Goal: Navigation & Orientation: Find specific page/section

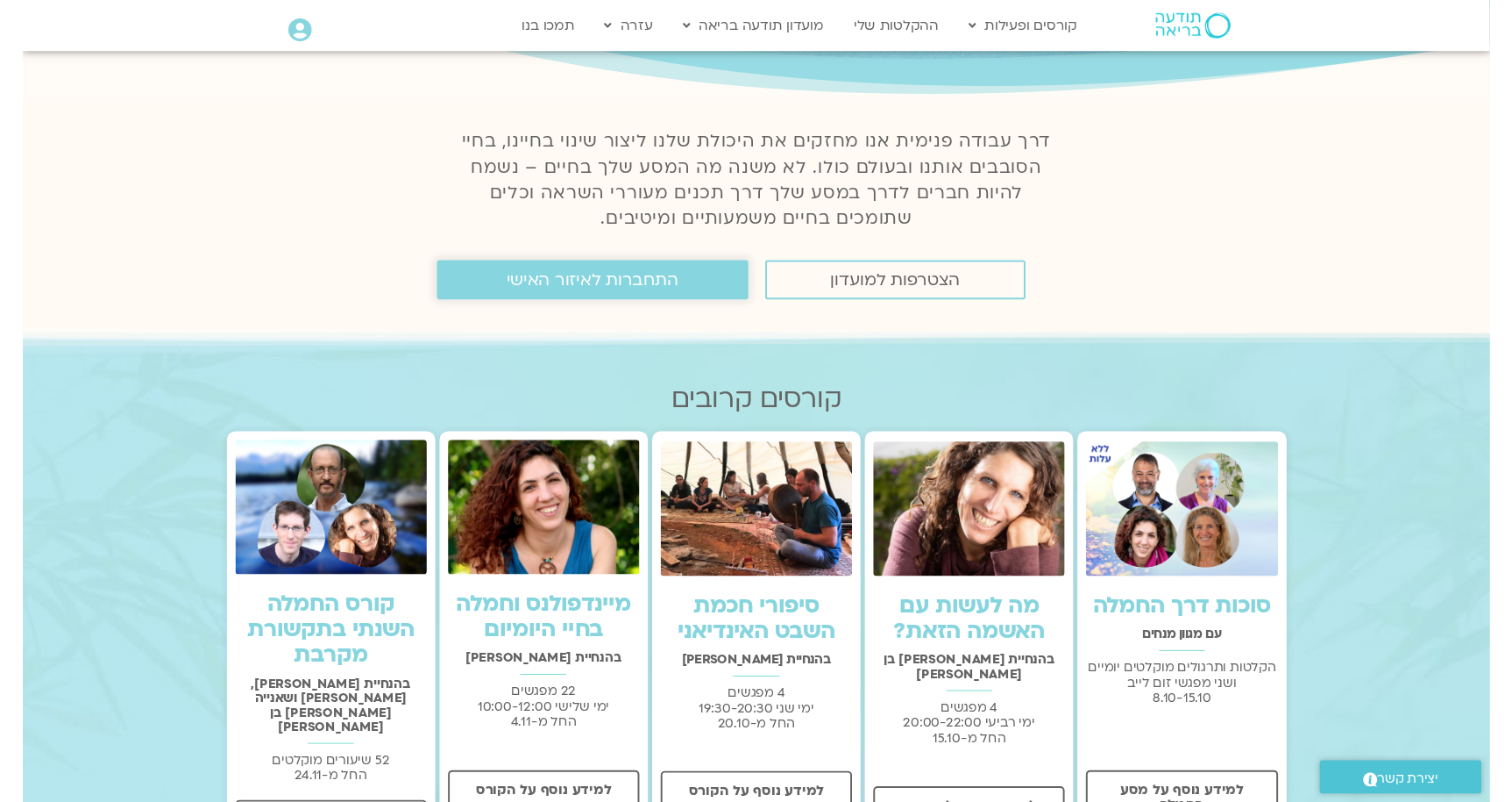
scroll to position [276, 0]
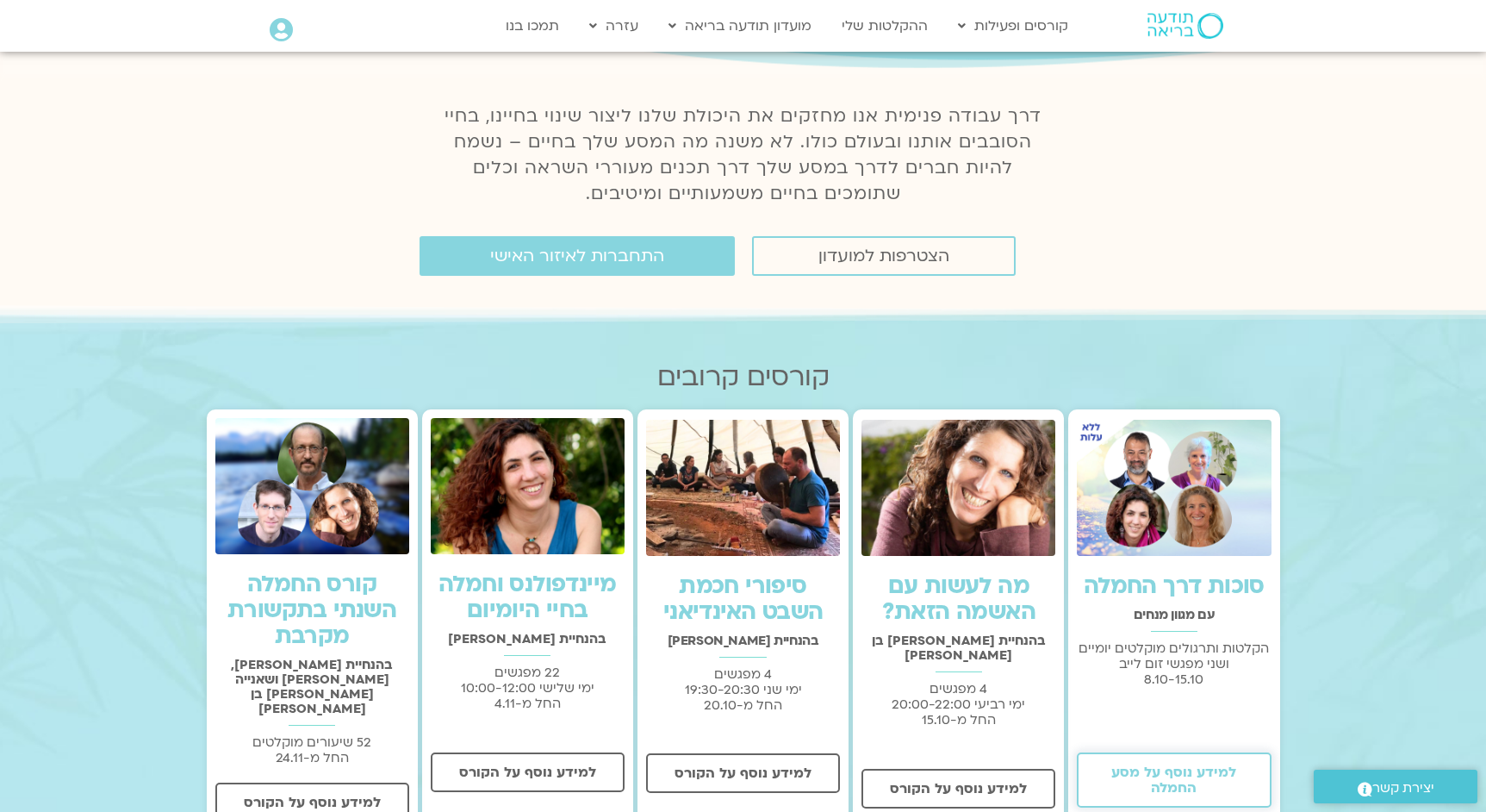
click at [1187, 781] on span "למידע נוסף על מסע החמלה" at bounding box center [1174, 779] width 149 height 31
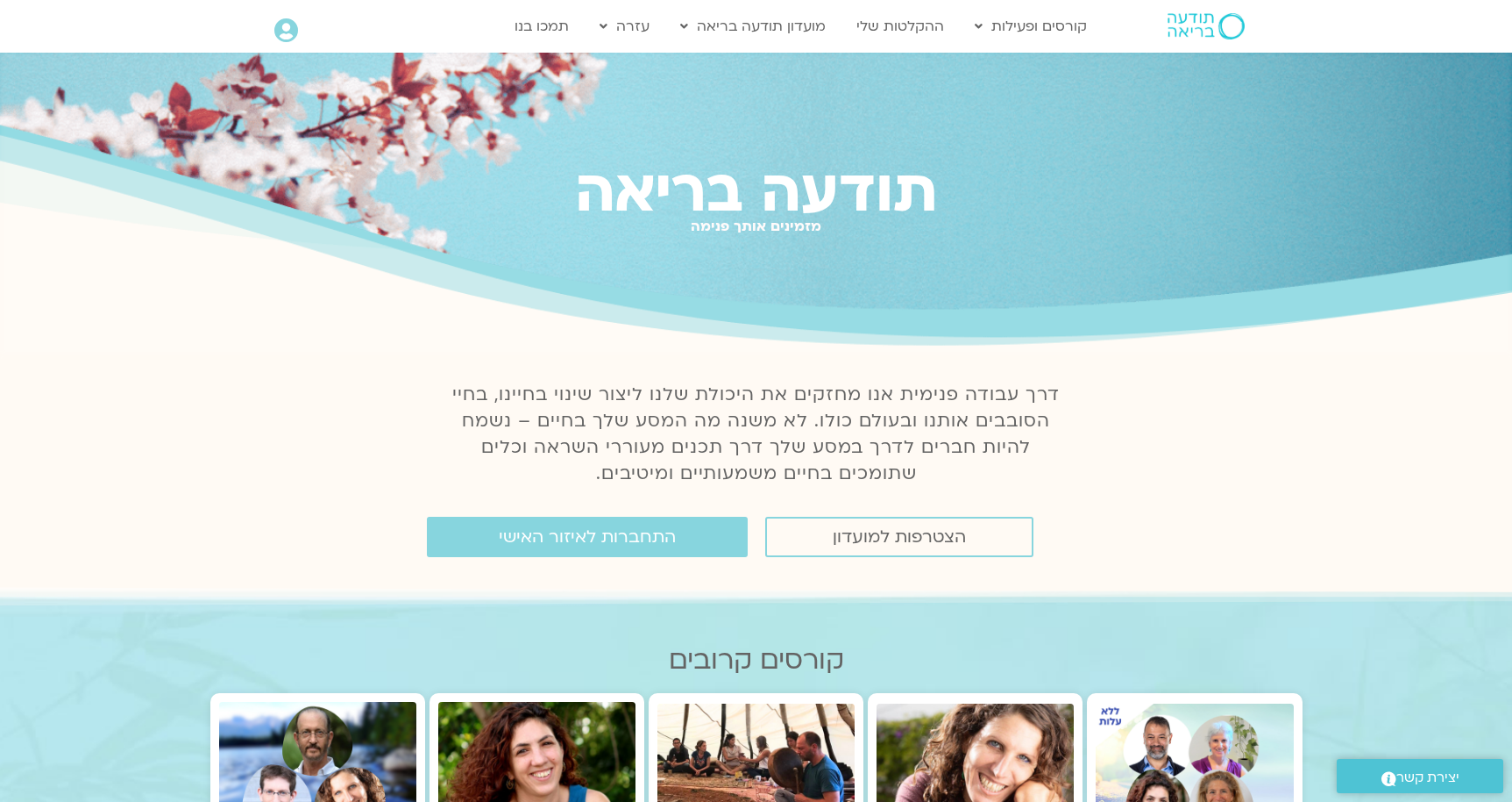
scroll to position [0, 0]
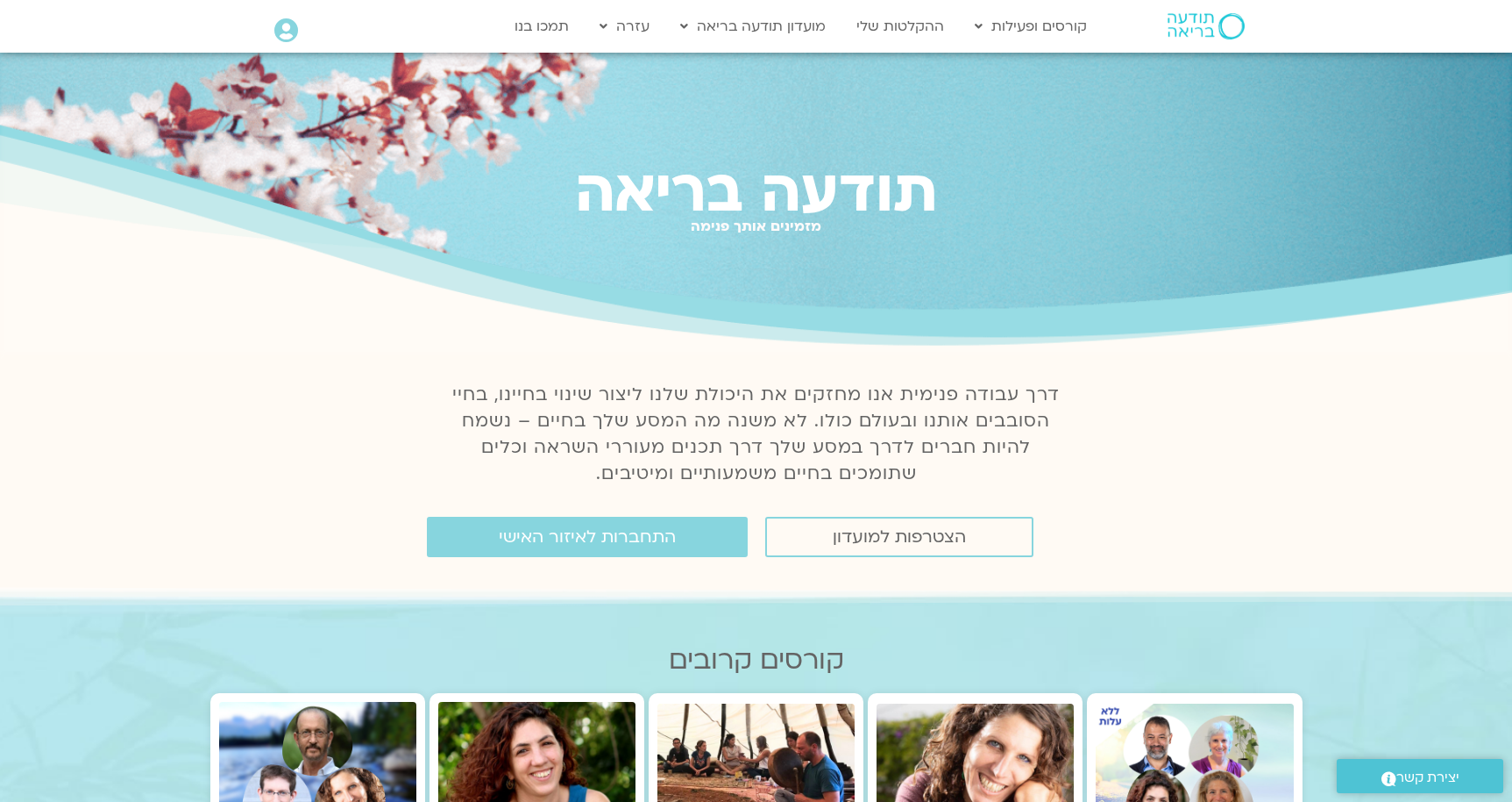
click at [281, 23] on icon at bounding box center [286, 30] width 24 height 25
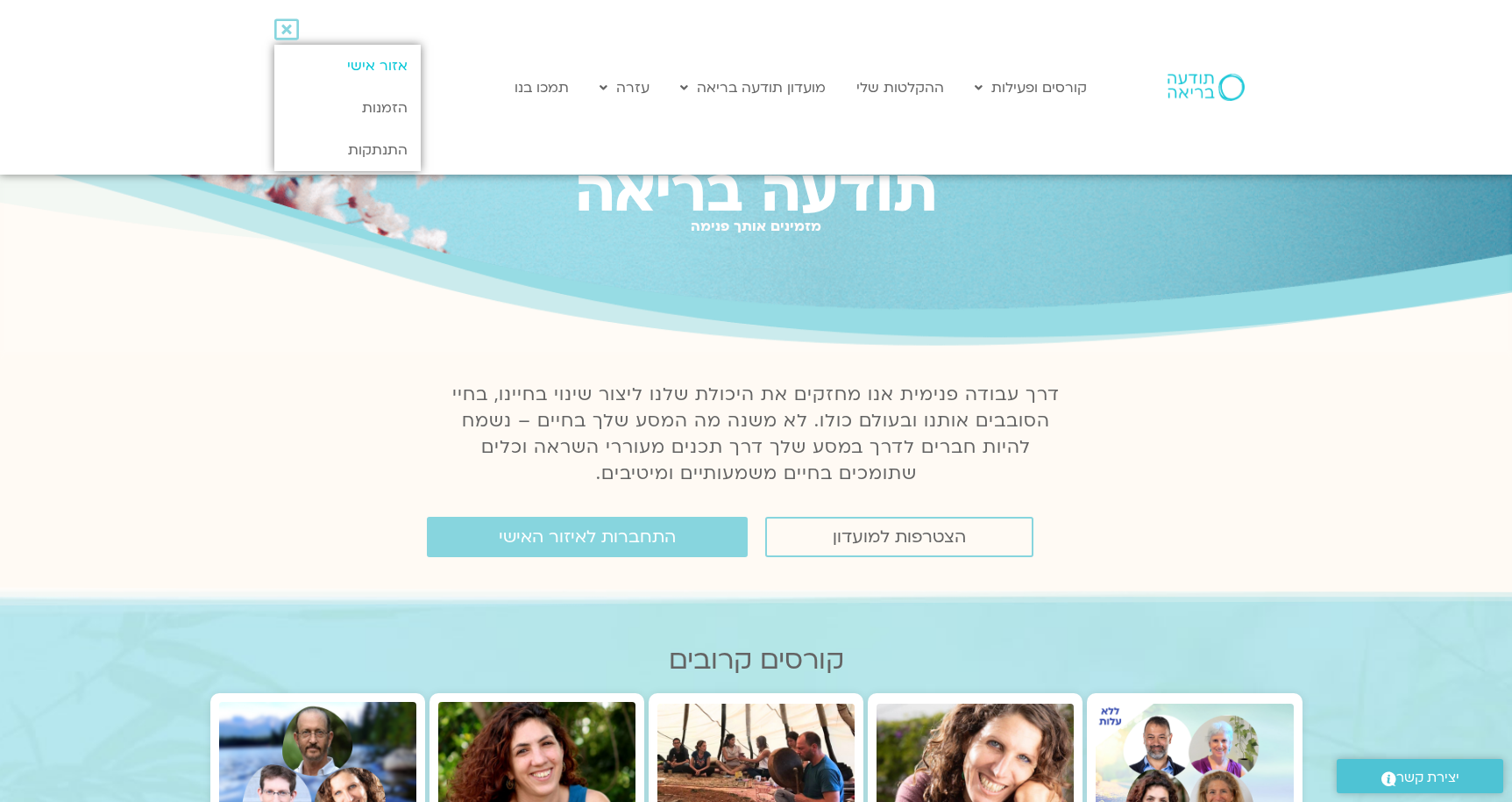
click at [384, 73] on link "אזור אישי" at bounding box center [347, 65] width 146 height 42
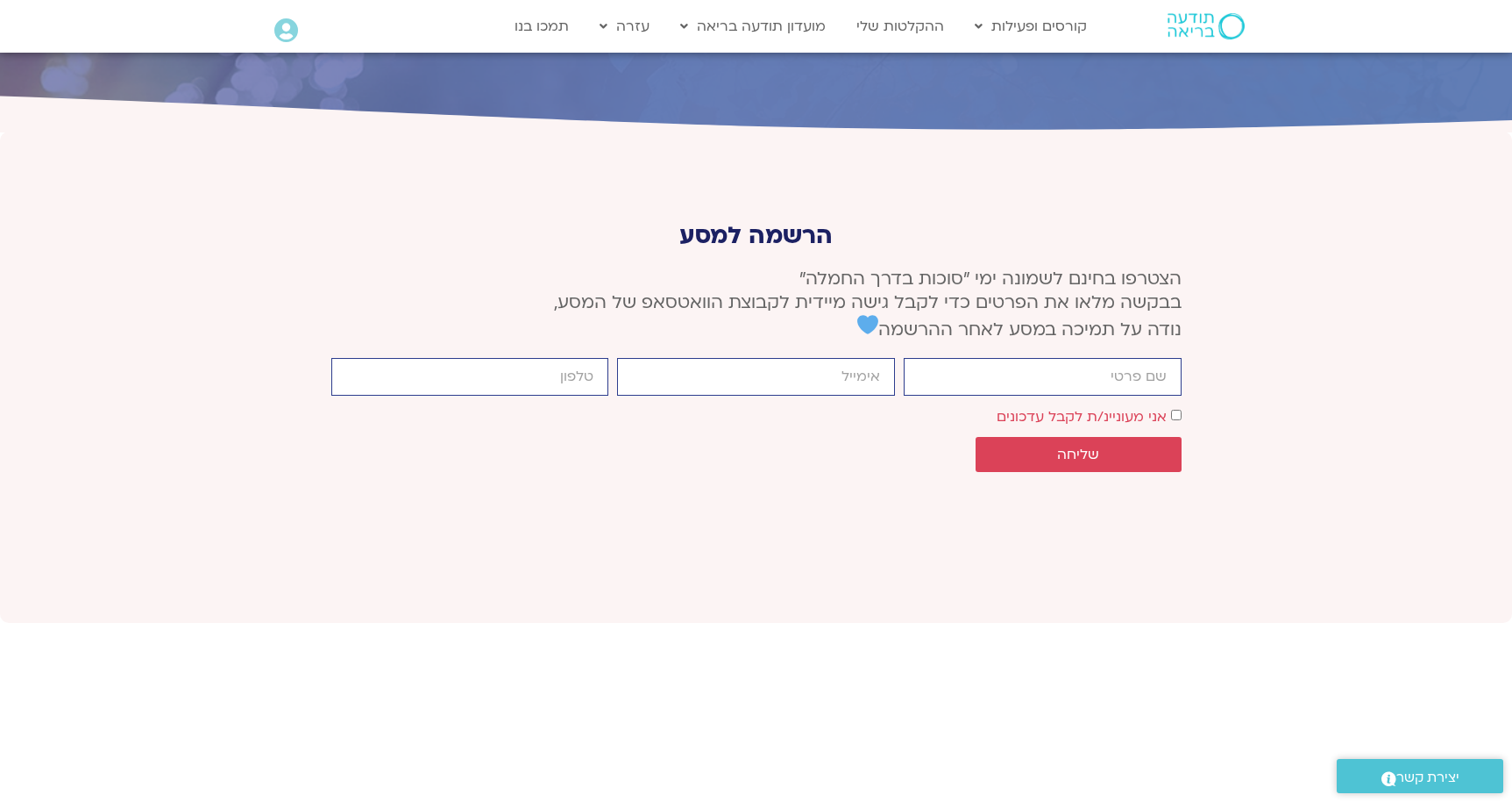
scroll to position [6626, 0]
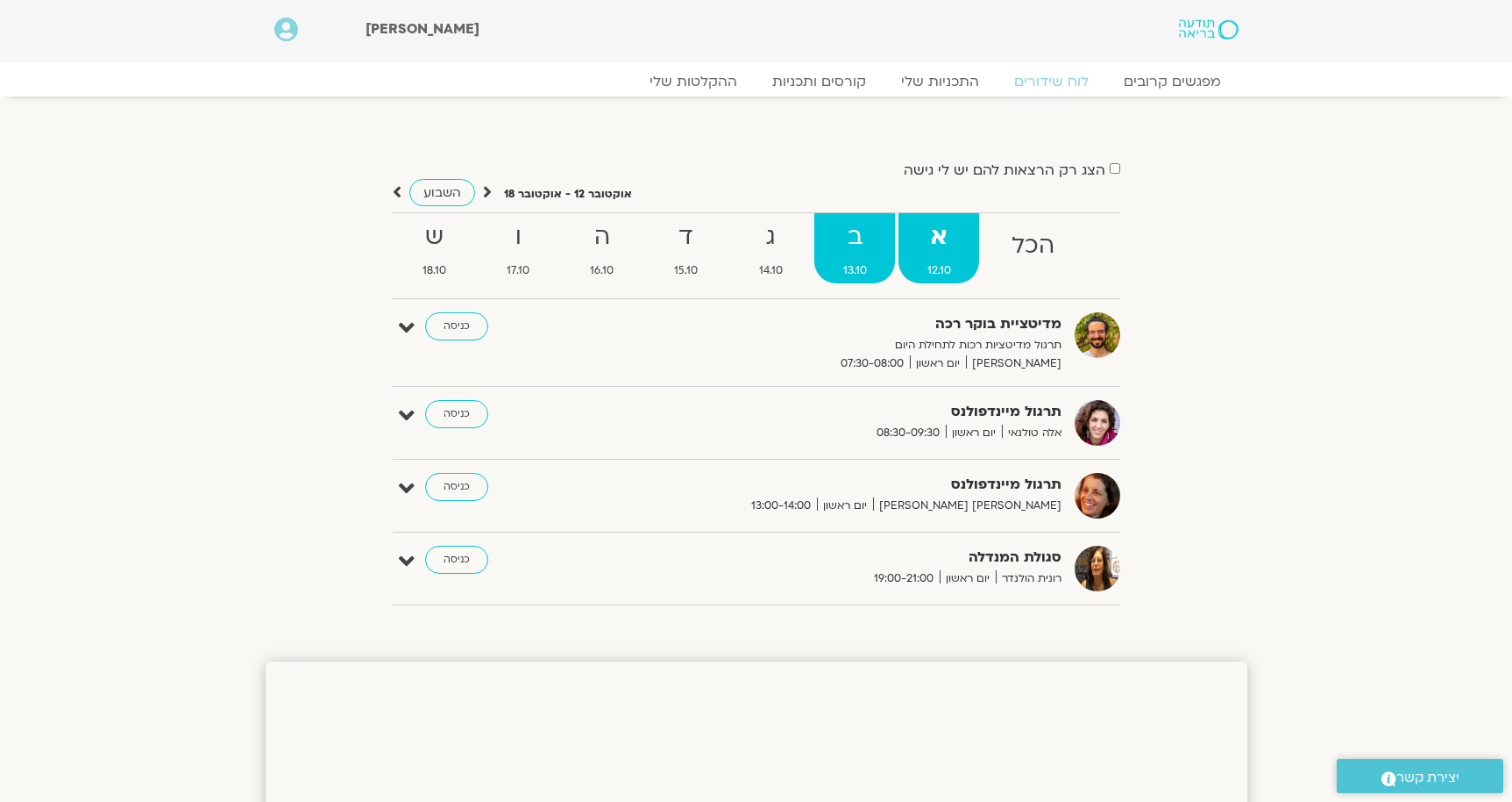
click at [865, 241] on strong "ב" at bounding box center [855, 237] width 81 height 40
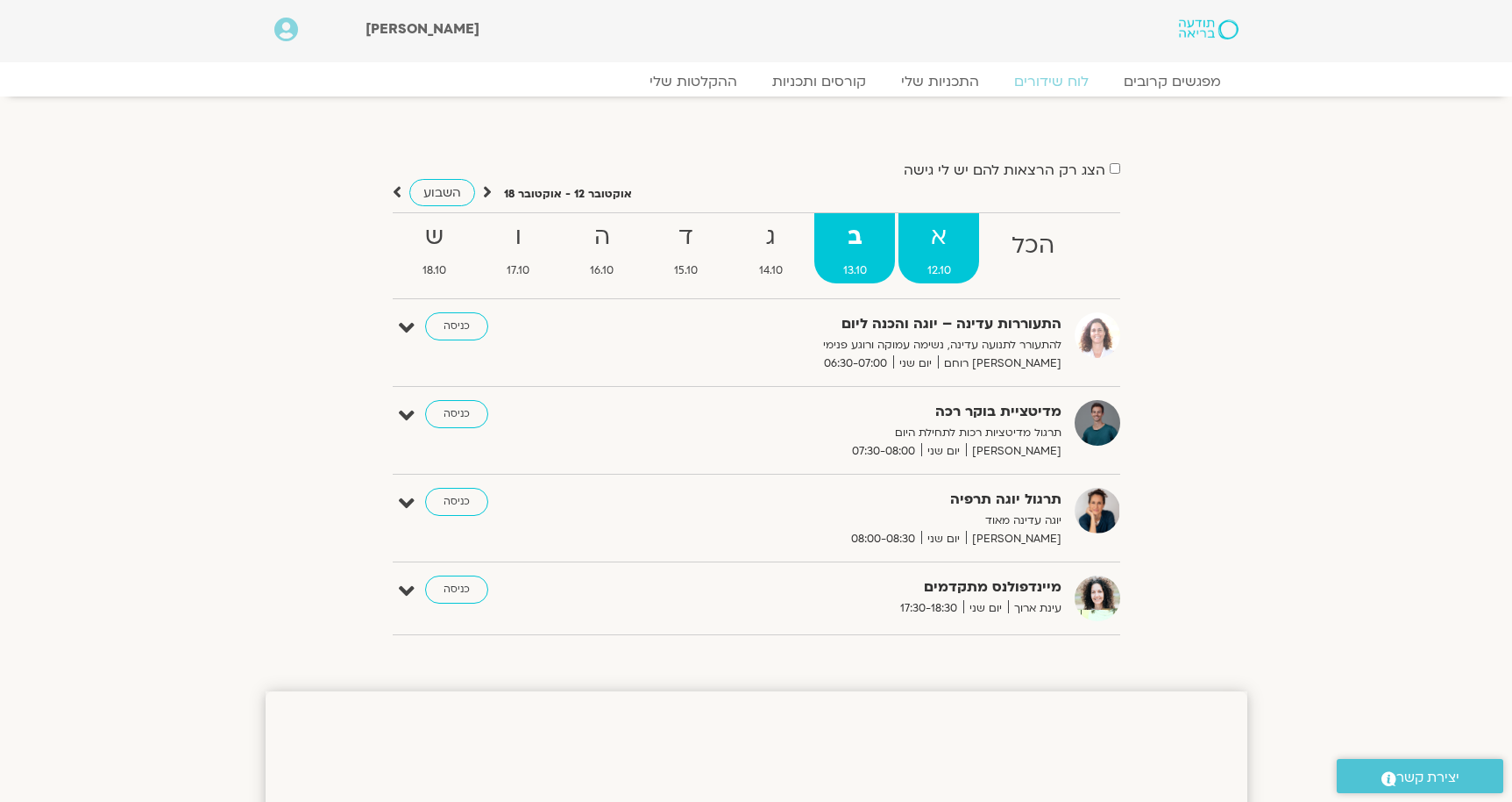
click at [935, 232] on strong "א" at bounding box center [938, 237] width 81 height 40
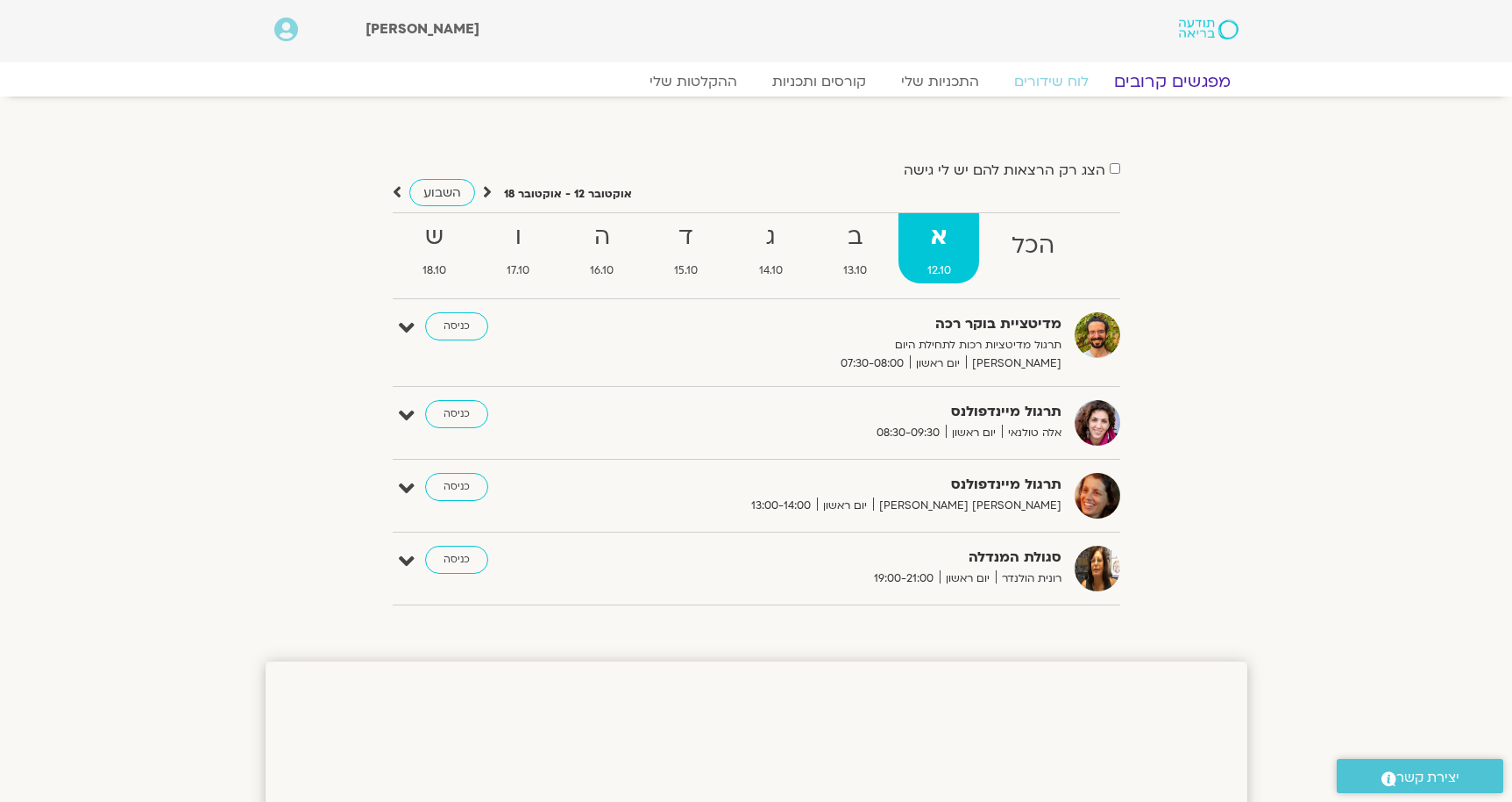
click at [1172, 84] on link "מפגשים קרובים" at bounding box center [1171, 82] width 158 height 21
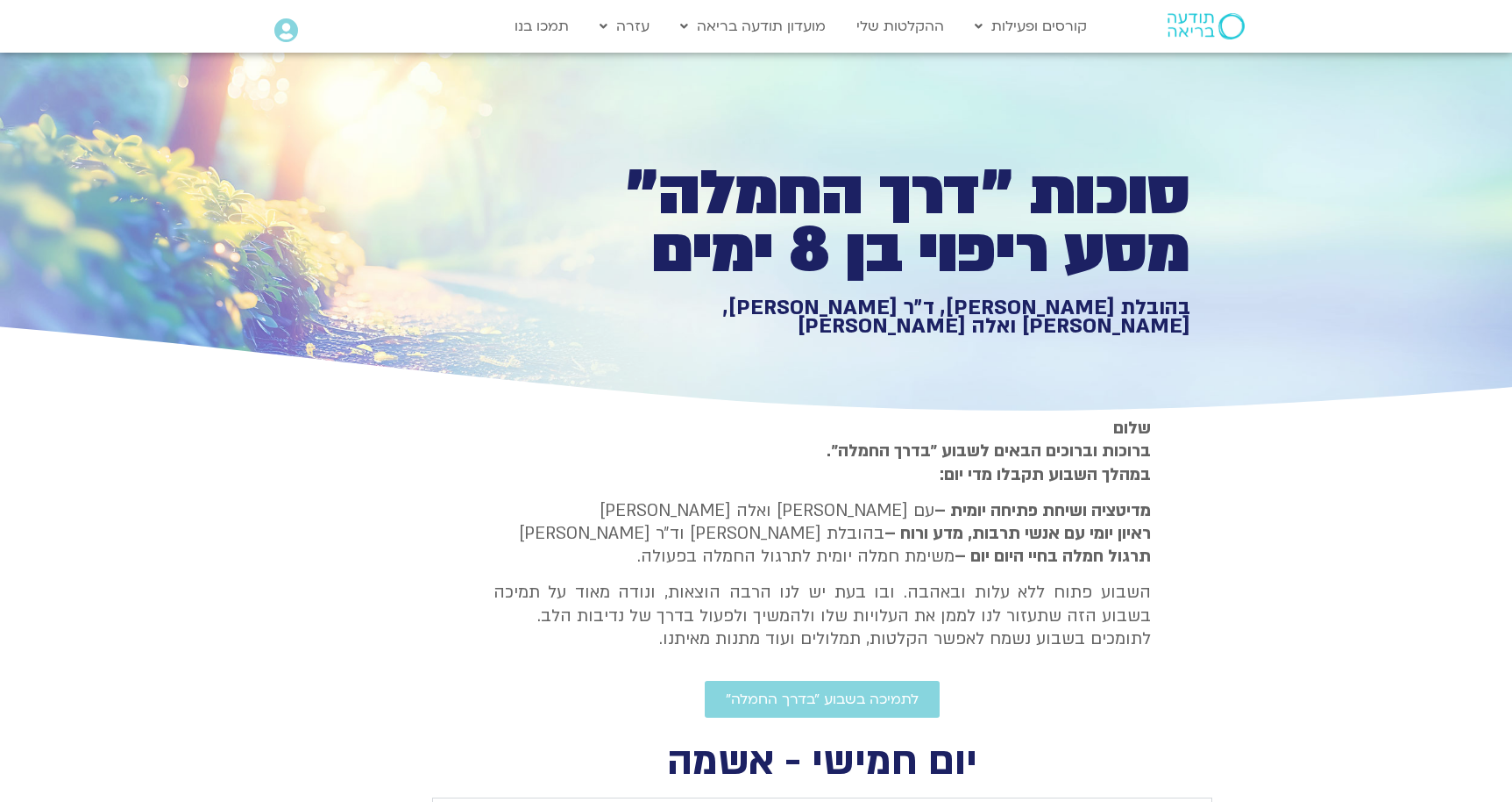
click at [286, 42] on icon at bounding box center [286, 30] width 24 height 25
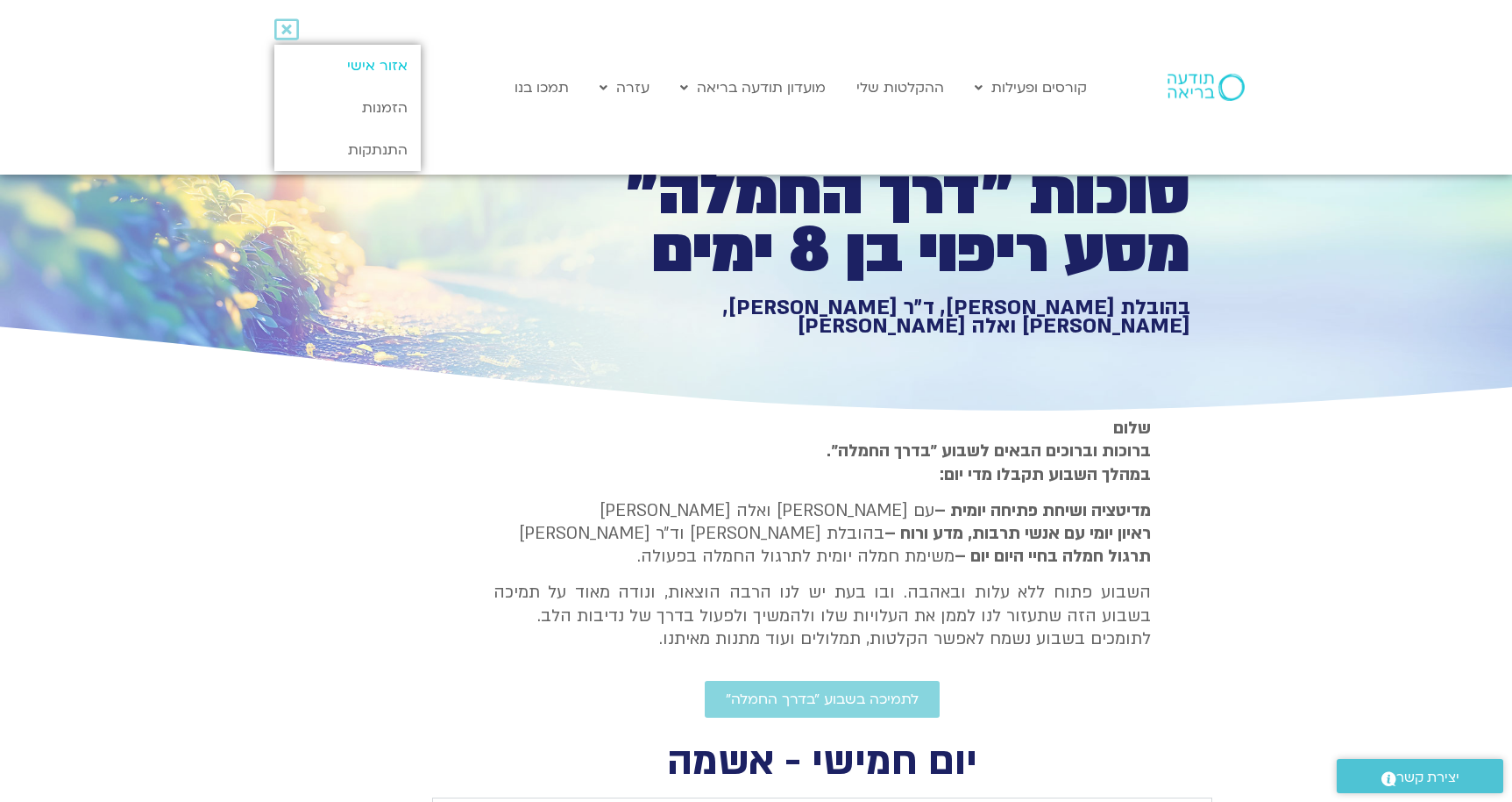
click at [353, 64] on link "אזור אישי" at bounding box center [347, 65] width 146 height 42
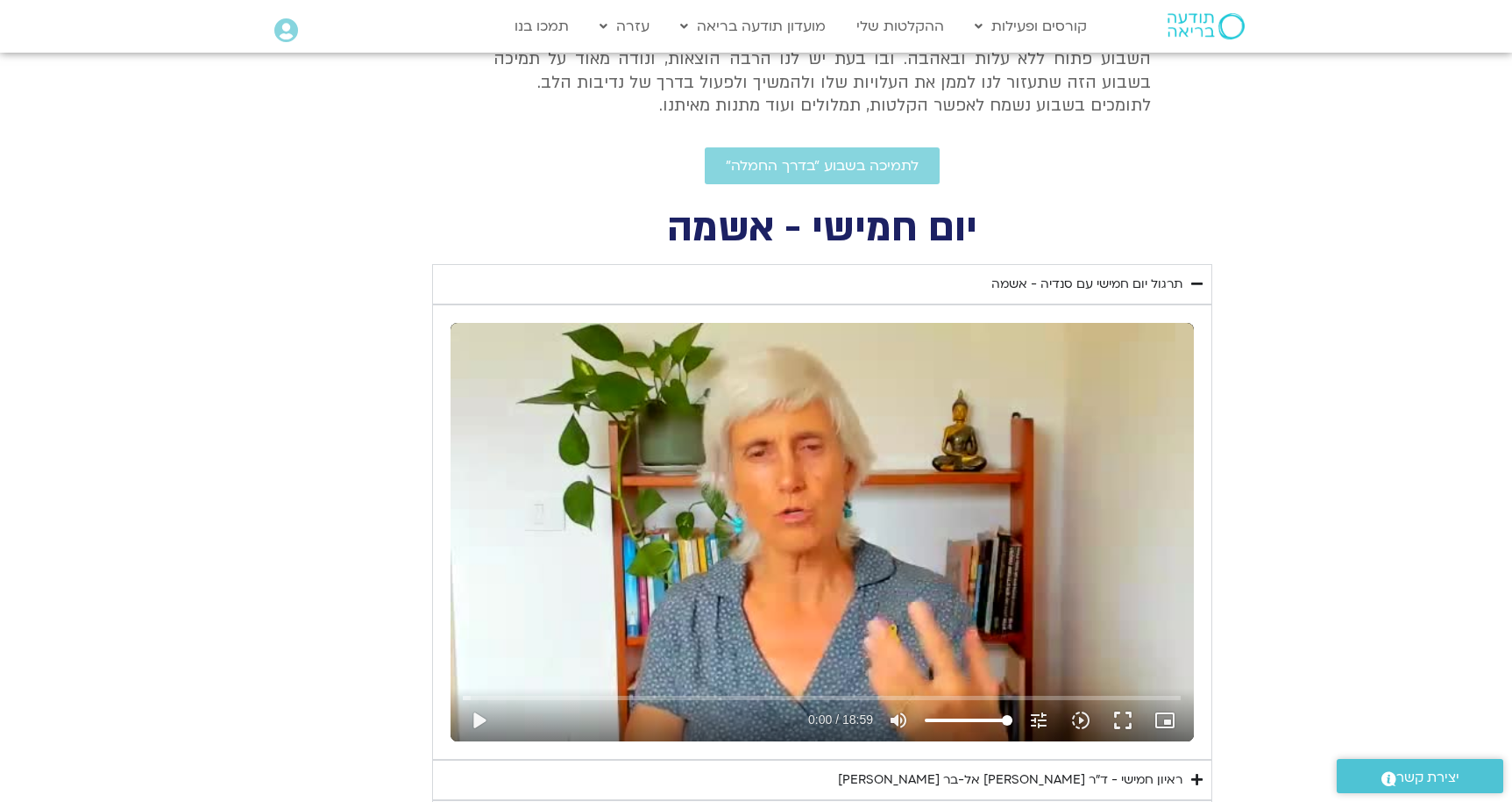
scroll to position [393, 0]
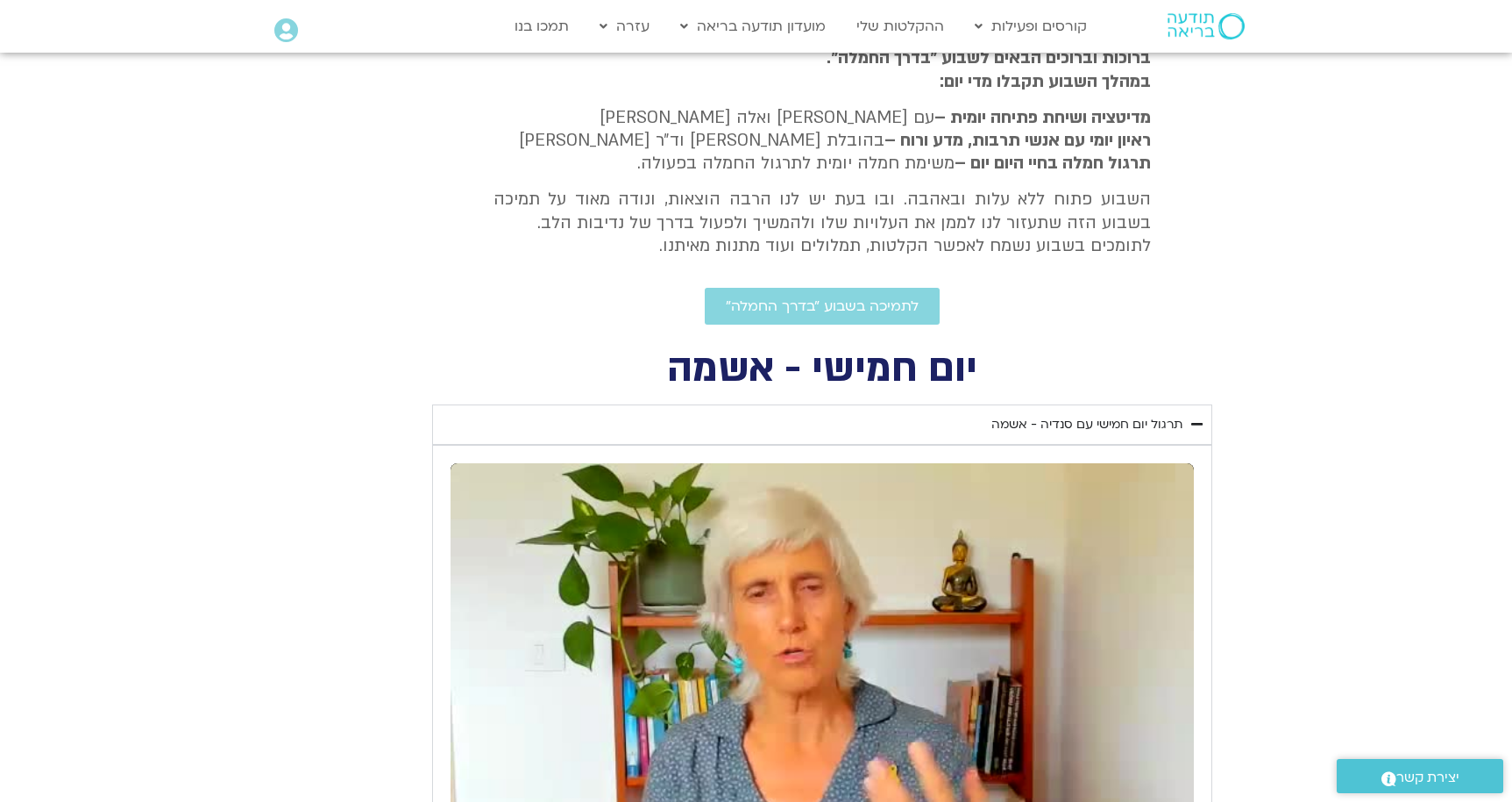
click at [666, 463] on div "Skip ad play_arrow 0:00 / 18:59 volume_up Mute tune Resolution Auto 240p slow_m…" at bounding box center [822, 672] width 744 height 419
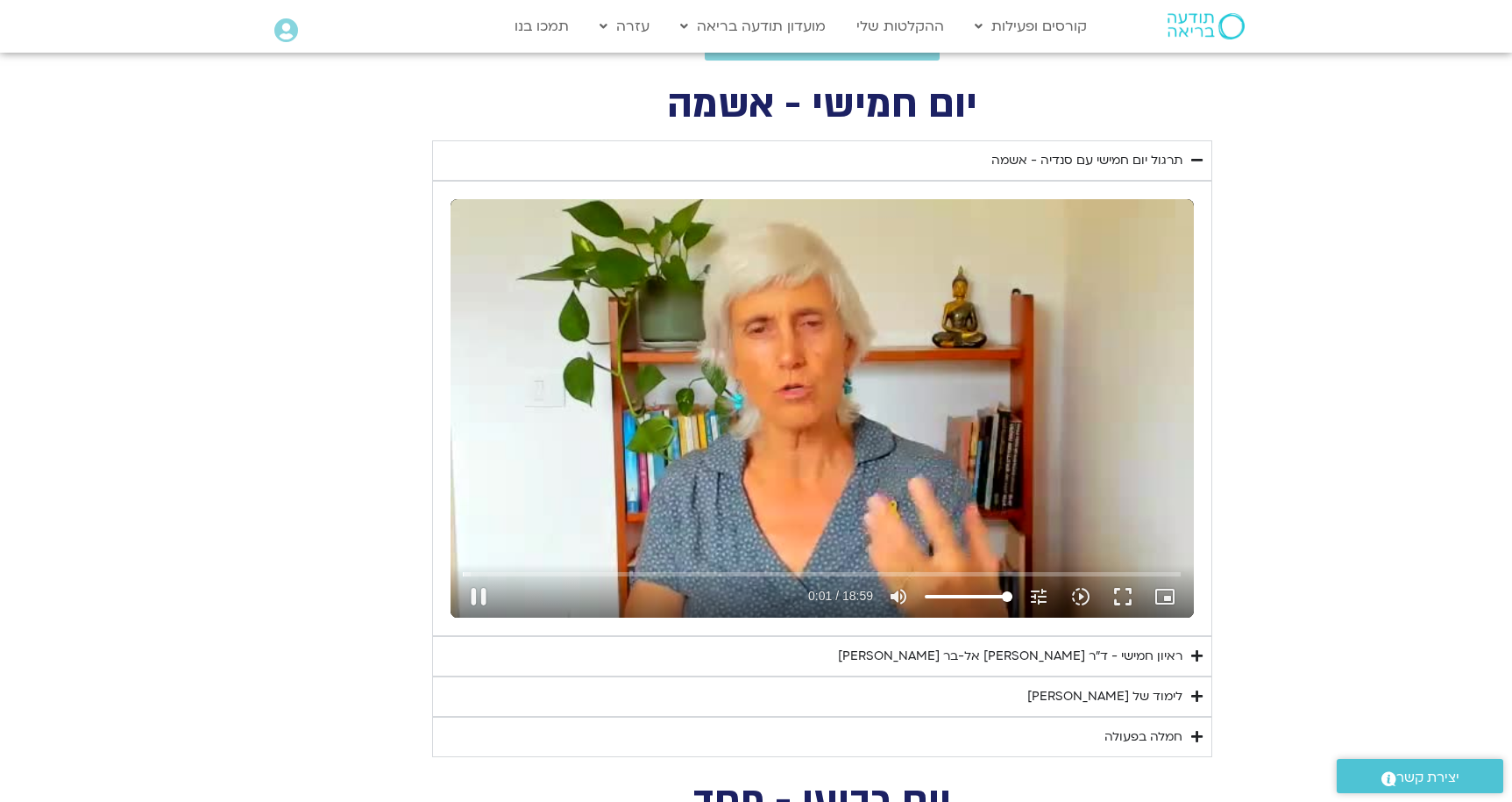
scroll to position [665, 0]
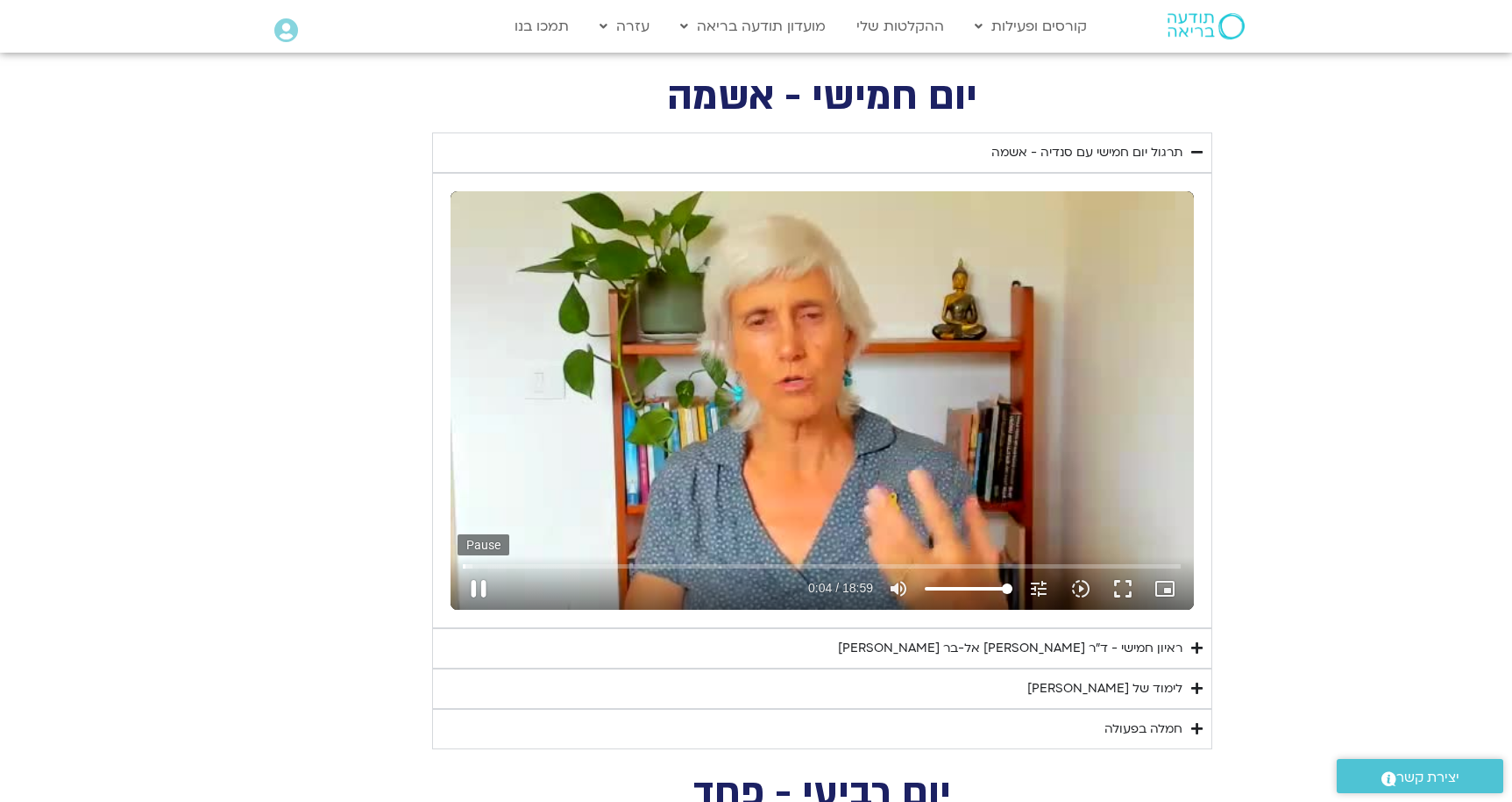
click at [483, 582] on button "pause" at bounding box center [479, 588] width 42 height 42
type input "4.47138137442668"
type input "2.32846470938336"
type input "4.47138137442668"
type input "2.32846470938336"
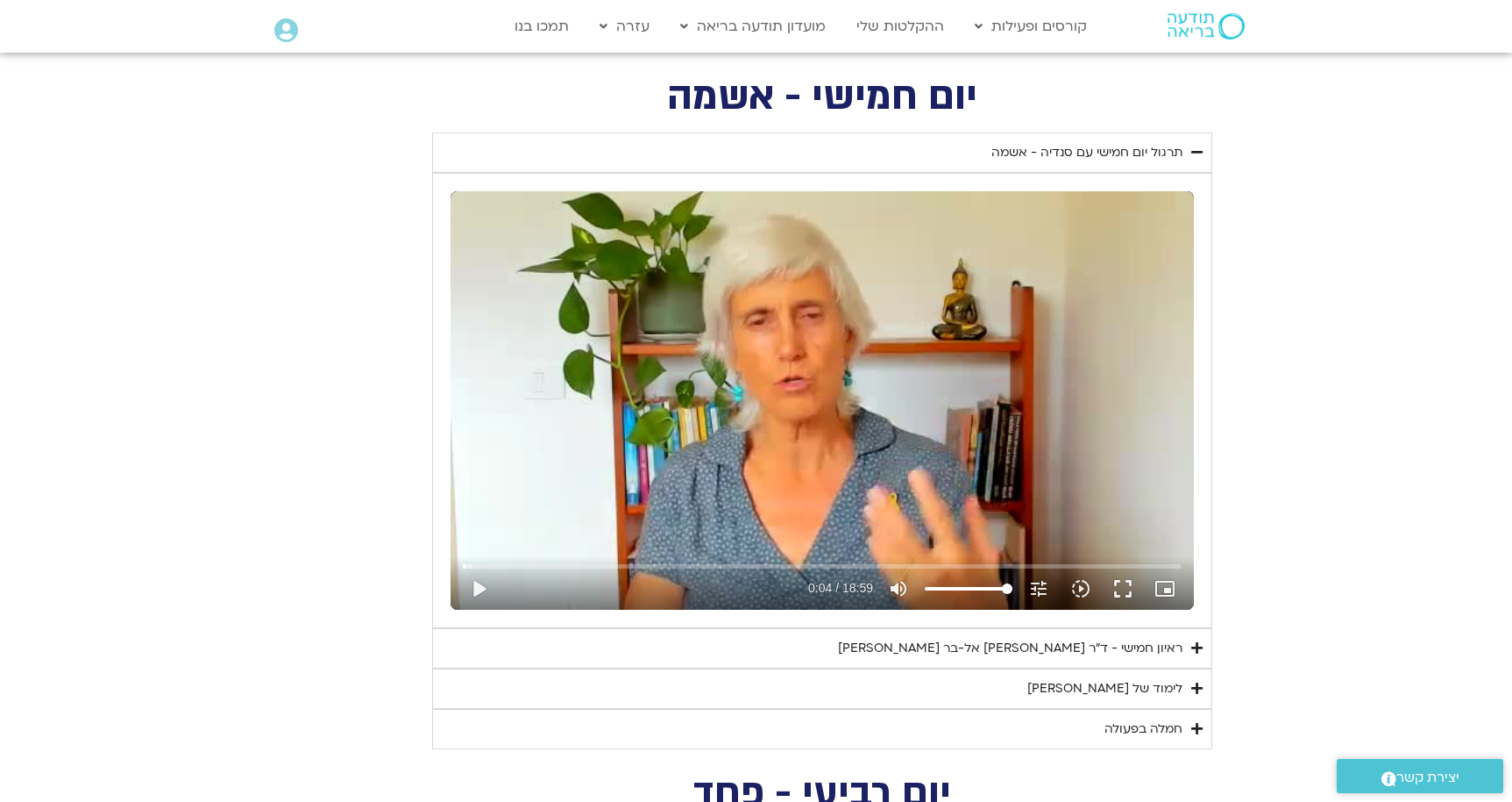
type input "4.47138137442668"
type input "2.32846470938336"
type input "4.47138137442668"
type input "2.32846470938336"
type input "4.47138137442668"
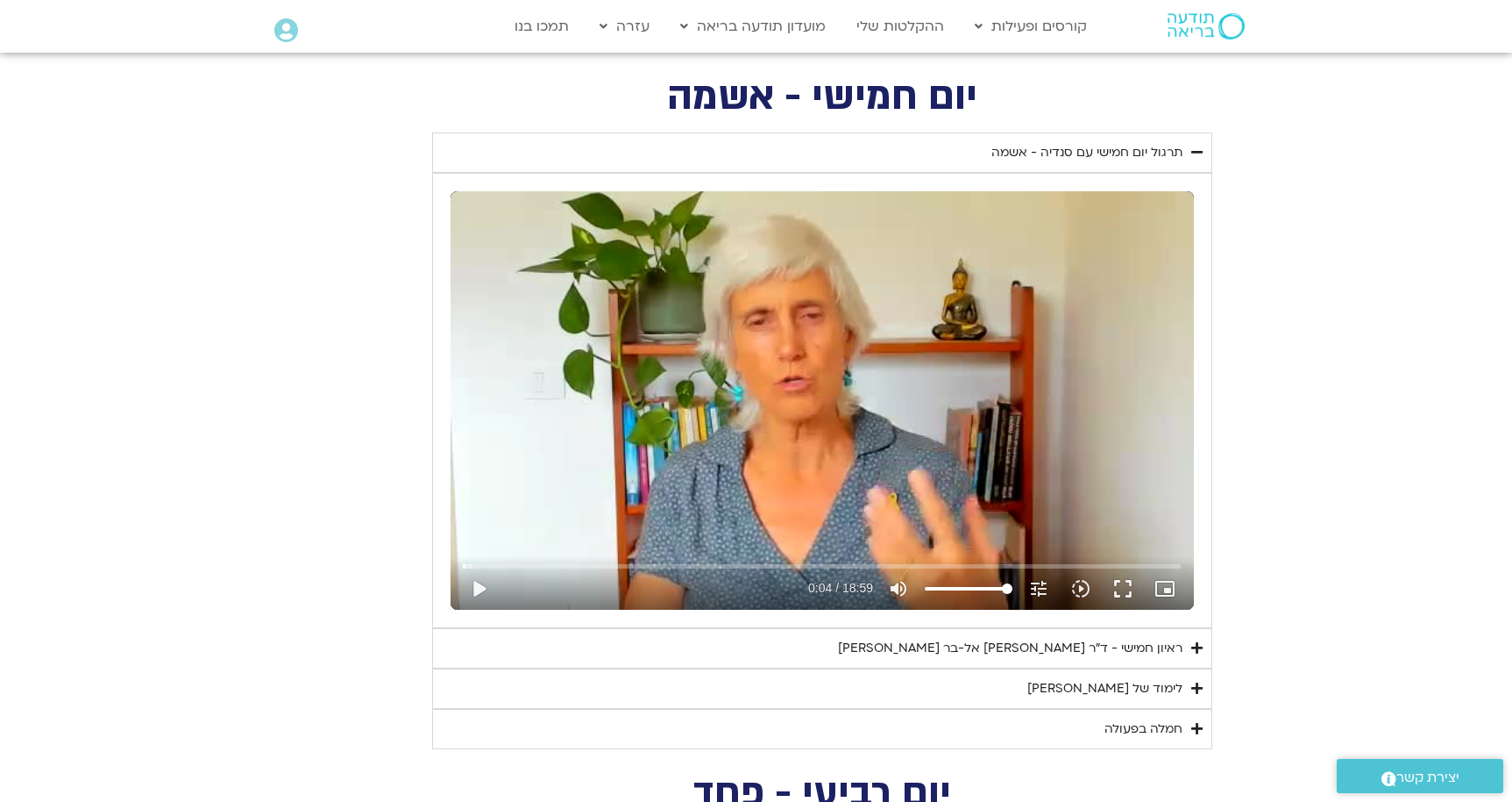
type input "2.32846470938336"
type input "4.47138137442668"
type input "2.32846470938336"
type input "4.47138137442668"
type input "2.32846470938336"
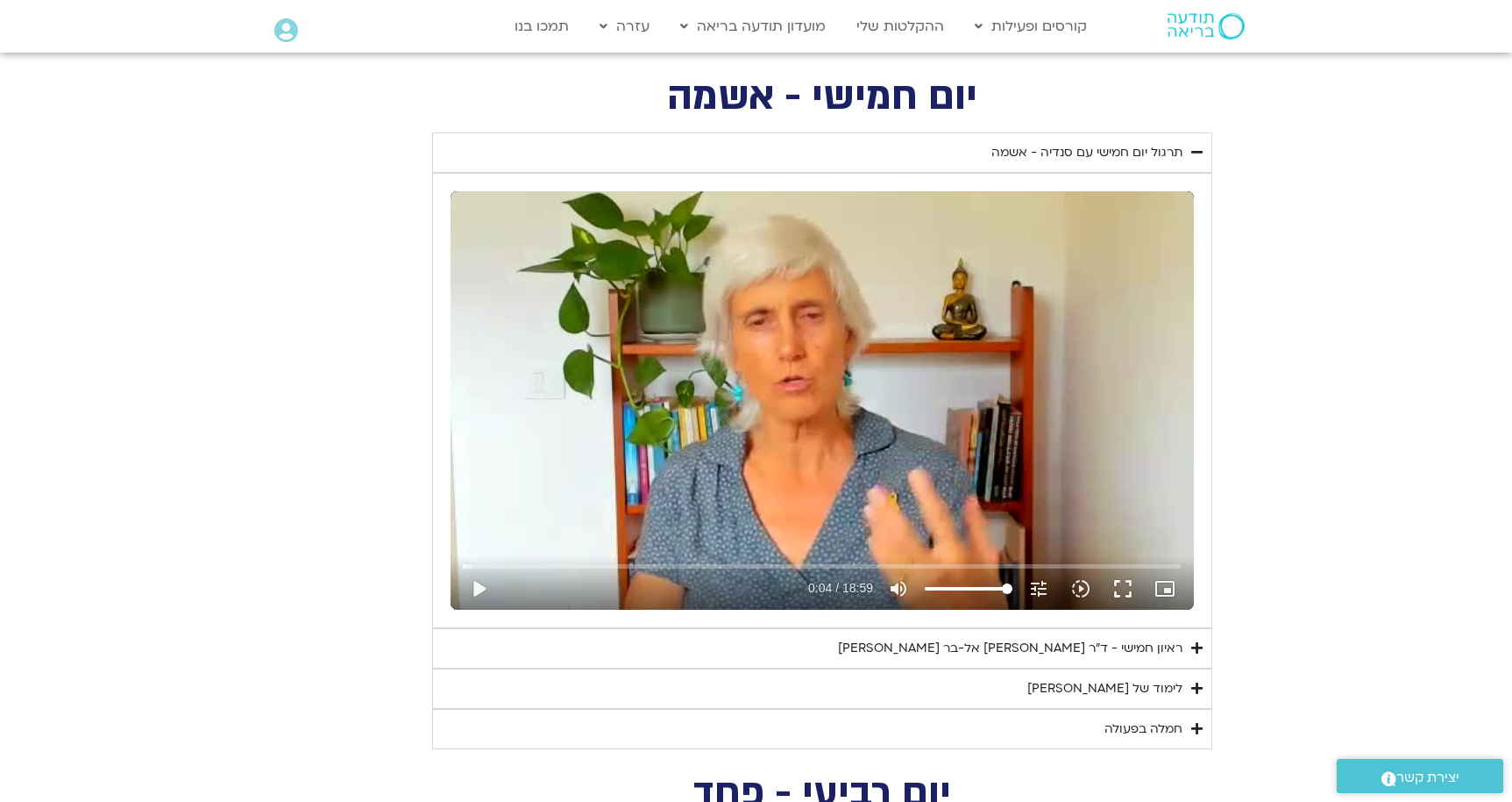
type input "4.47138137442668"
type input "2.32846470938336"
type input "4.47138137442668"
type input "2.32846470938336"
type input "4.47138137442668"
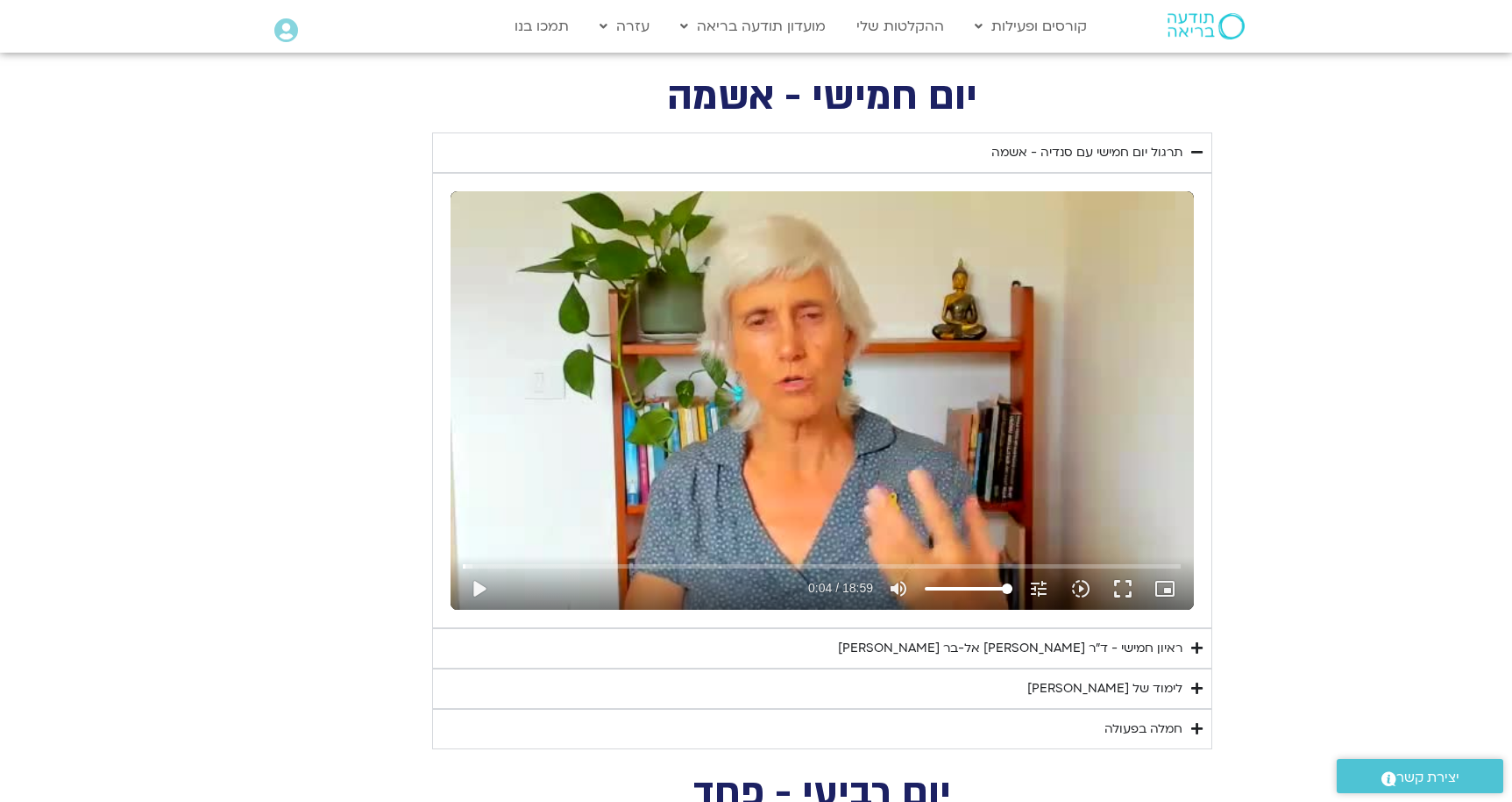
type input "2.32846470938336"
type input "4.47138137442668"
type input "2.32846470938336"
type input "4.47138137442668"
type input "2.32846470938336"
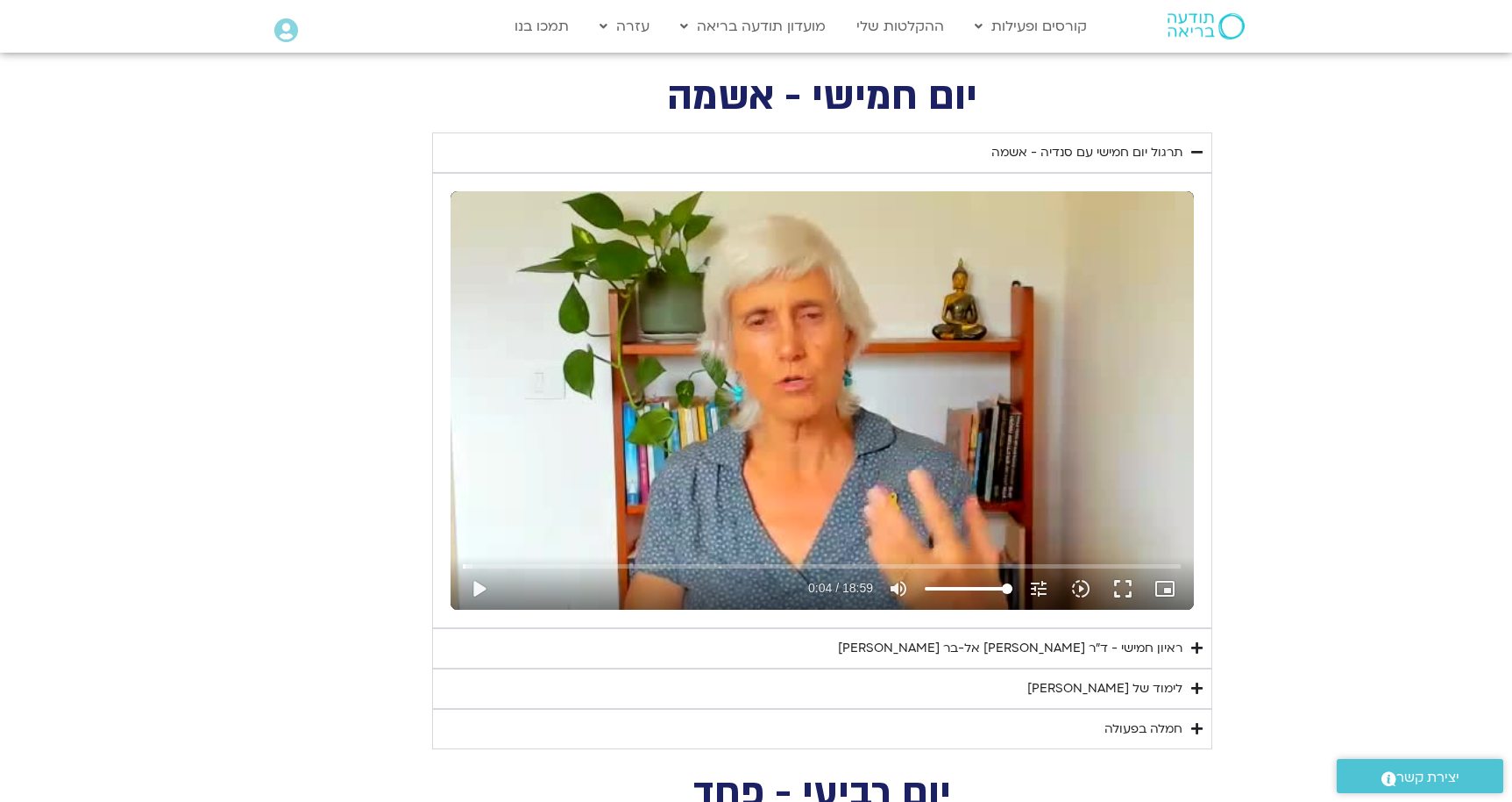
type input "4.47138137442668"
type input "2.32846470938336"
type input "4.47138137442668"
type input "2.32846470938336"
type input "4.47138137442668"
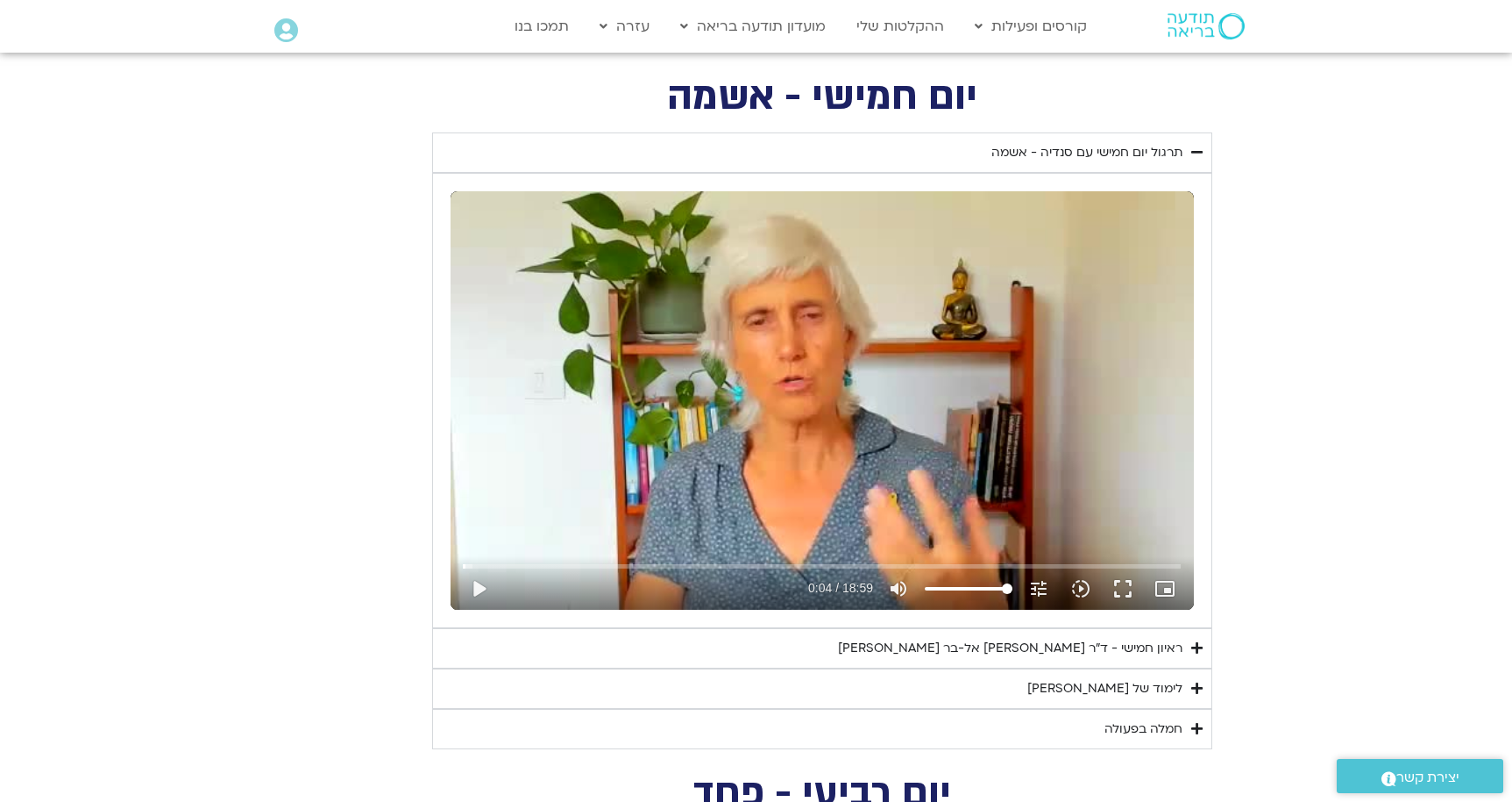
type input "2.32846470938336"
type input "4.47138137442668"
type input "2.32846470938336"
type input "4.47138137442668"
type input "2.32846470938336"
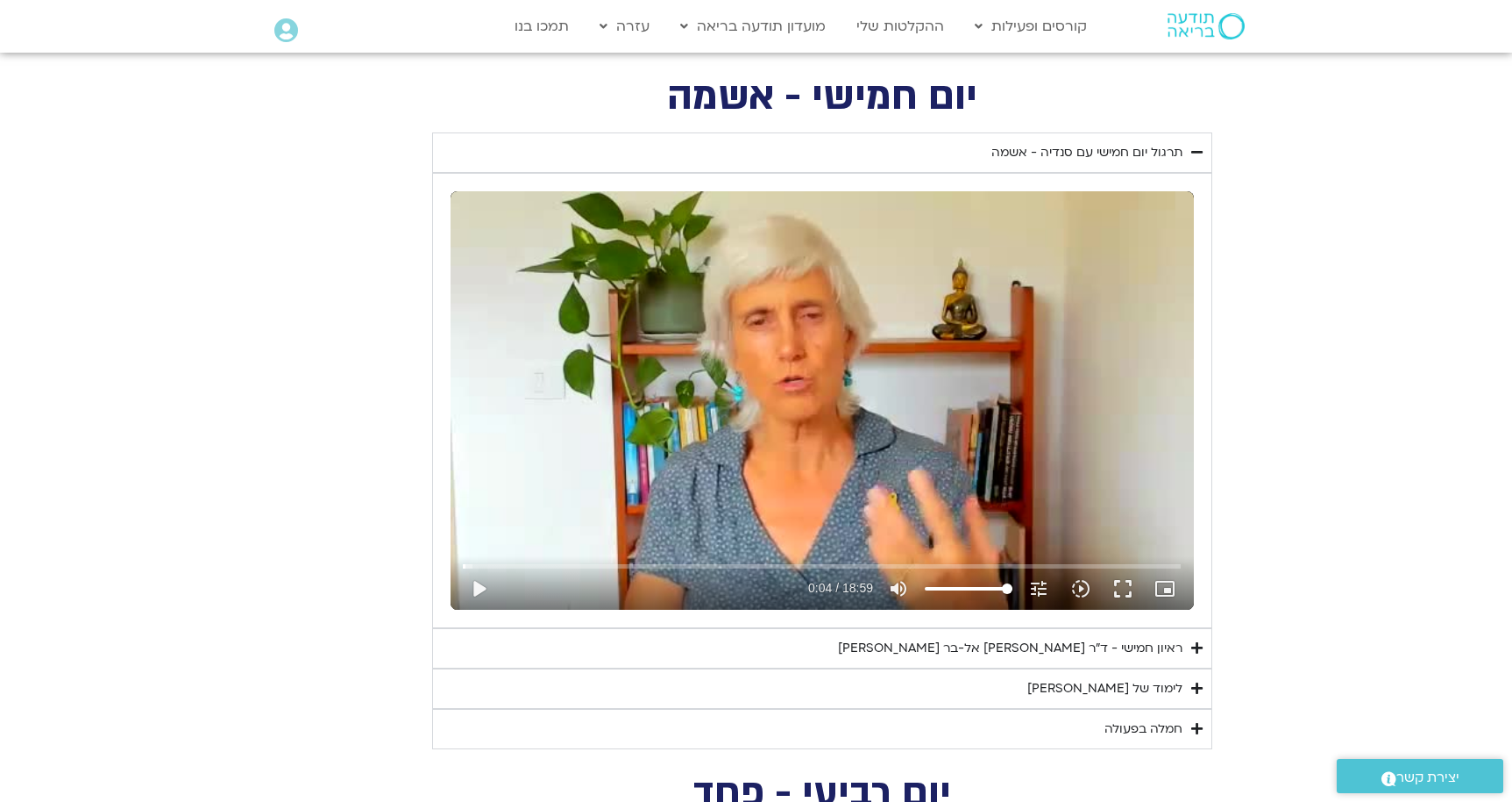
type input "4.47138137442668"
type input "2.32846470938336"
type input "4.47138137442668"
type input "2.32846470938336"
type input "4.47138137442668"
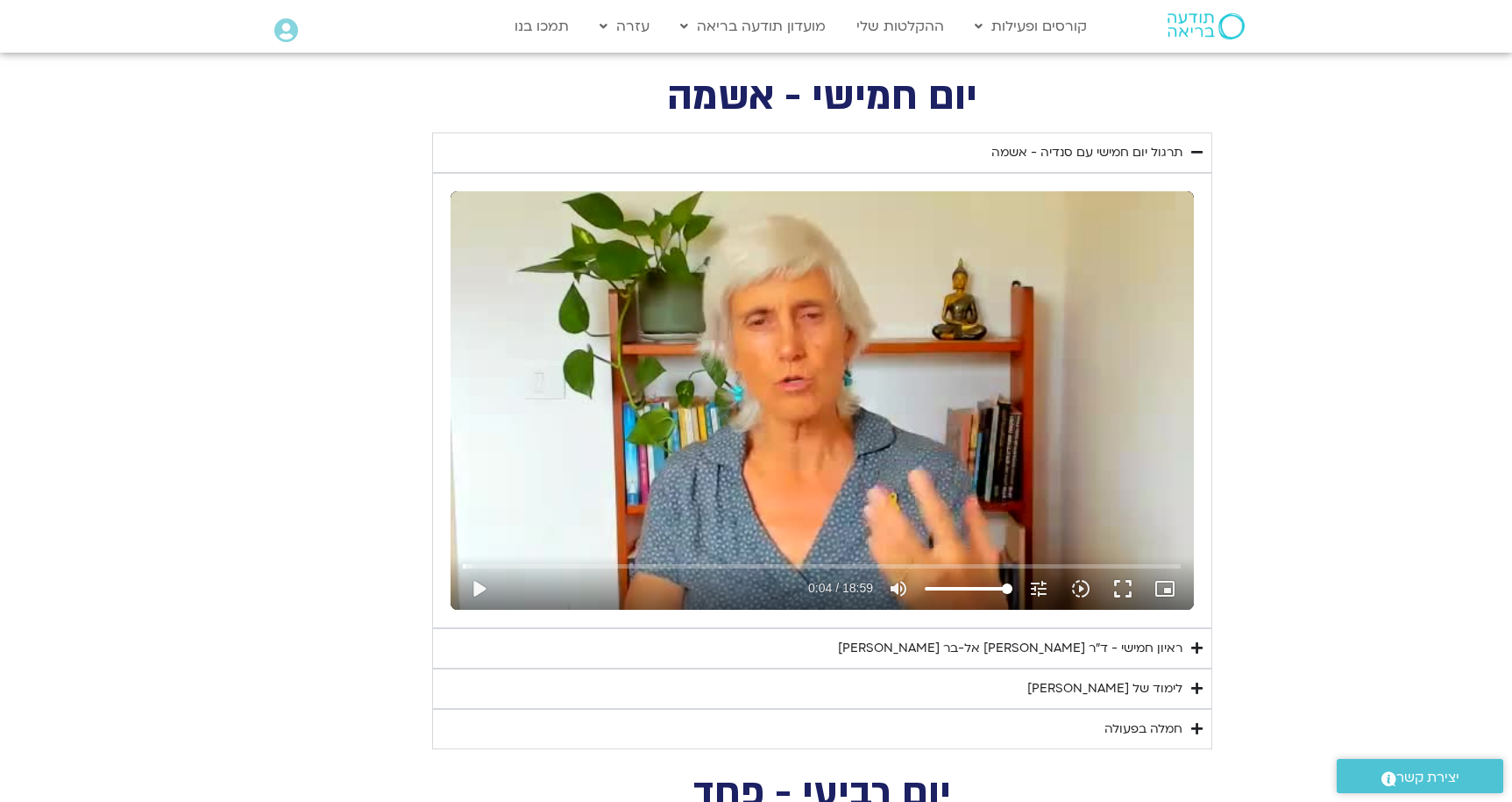
type input "2.32846470938336"
type input "4.47138137442668"
type input "2.32846470938336"
type input "4.47138137442668"
type input "2.32846470938336"
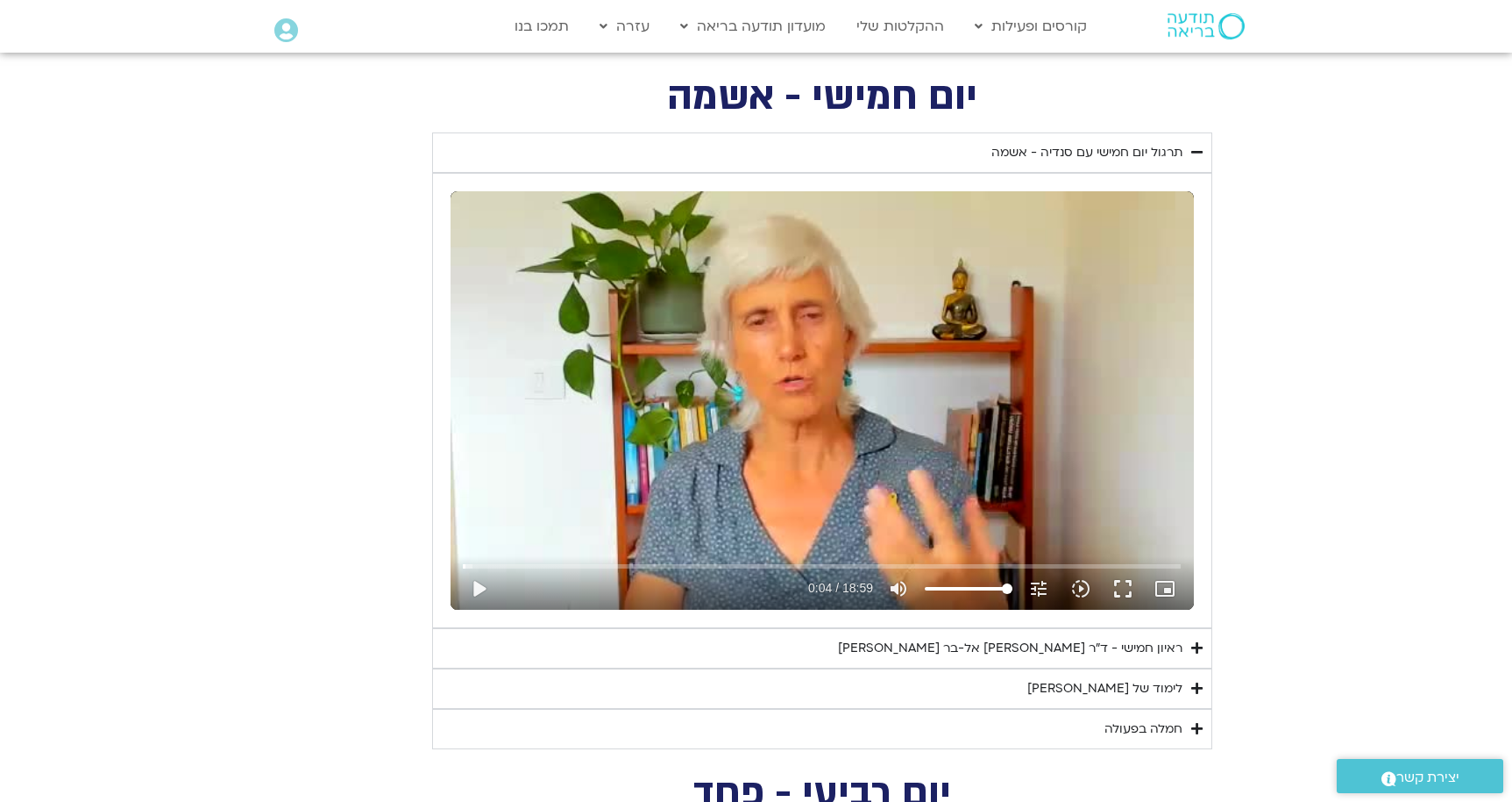
type input "4.47138137442668"
type input "2.32846470938336"
type input "4.47138137442668"
type input "2.32846470938336"
type input "4.47138137442668"
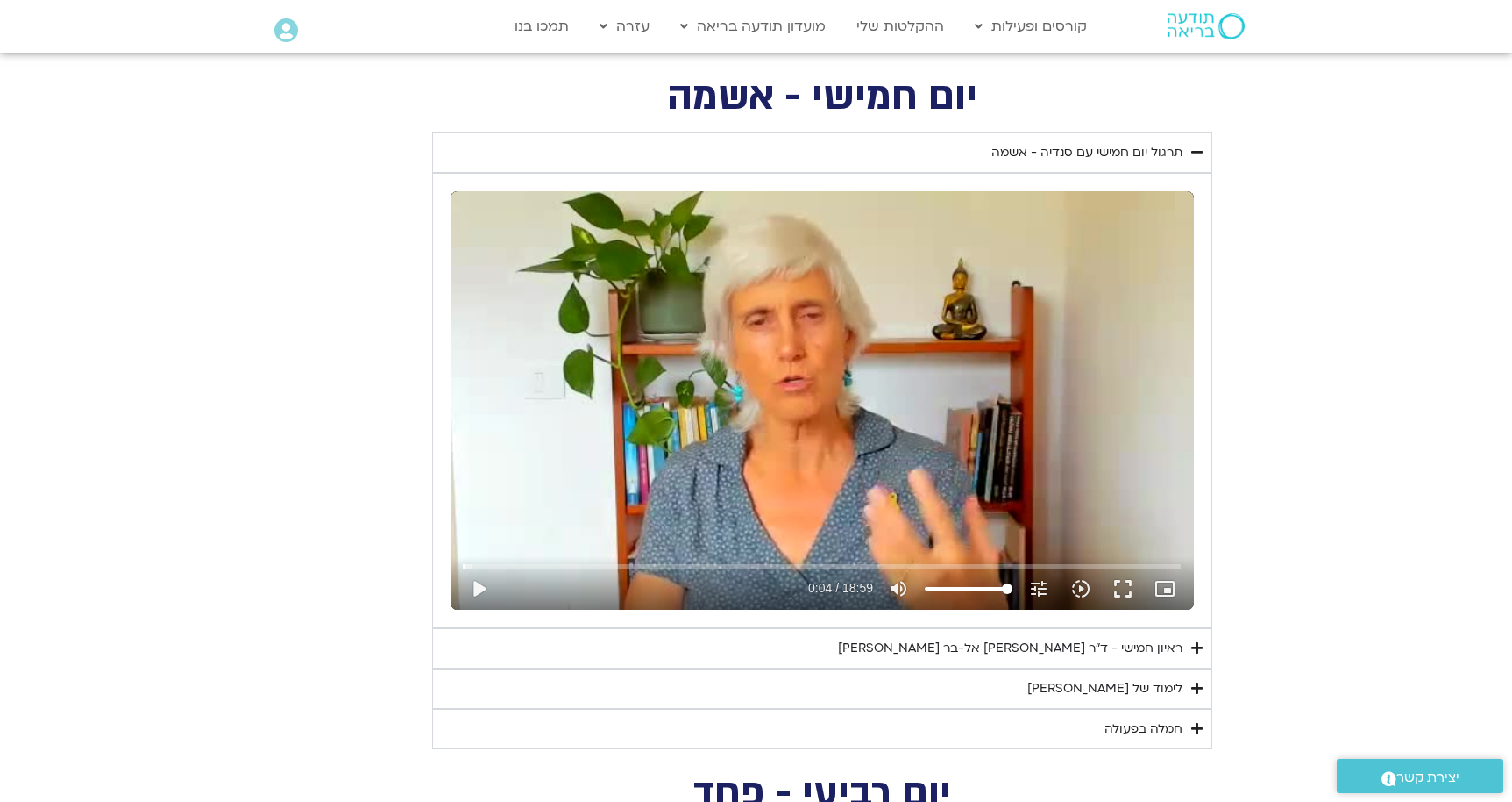
type input "2.32846470938336"
type input "4.47138137442668"
type input "2.32846470938336"
type input "4.47138137442668"
type input "2.32846470938336"
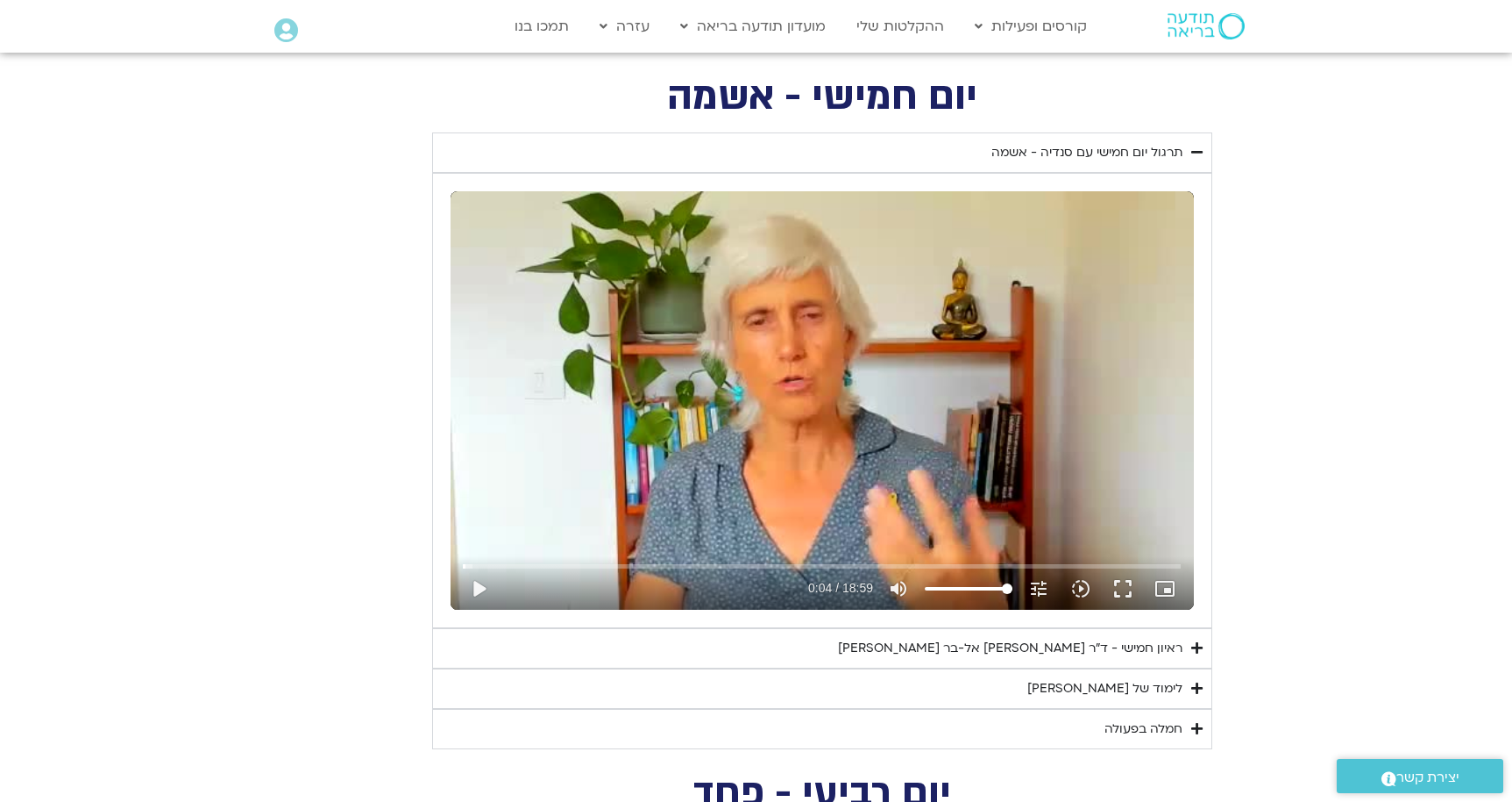
type input "4.47138137442668"
type input "2.32846470938336"
type input "4.47138137442668"
type input "2.32846470938336"
type input "4.47138137442668"
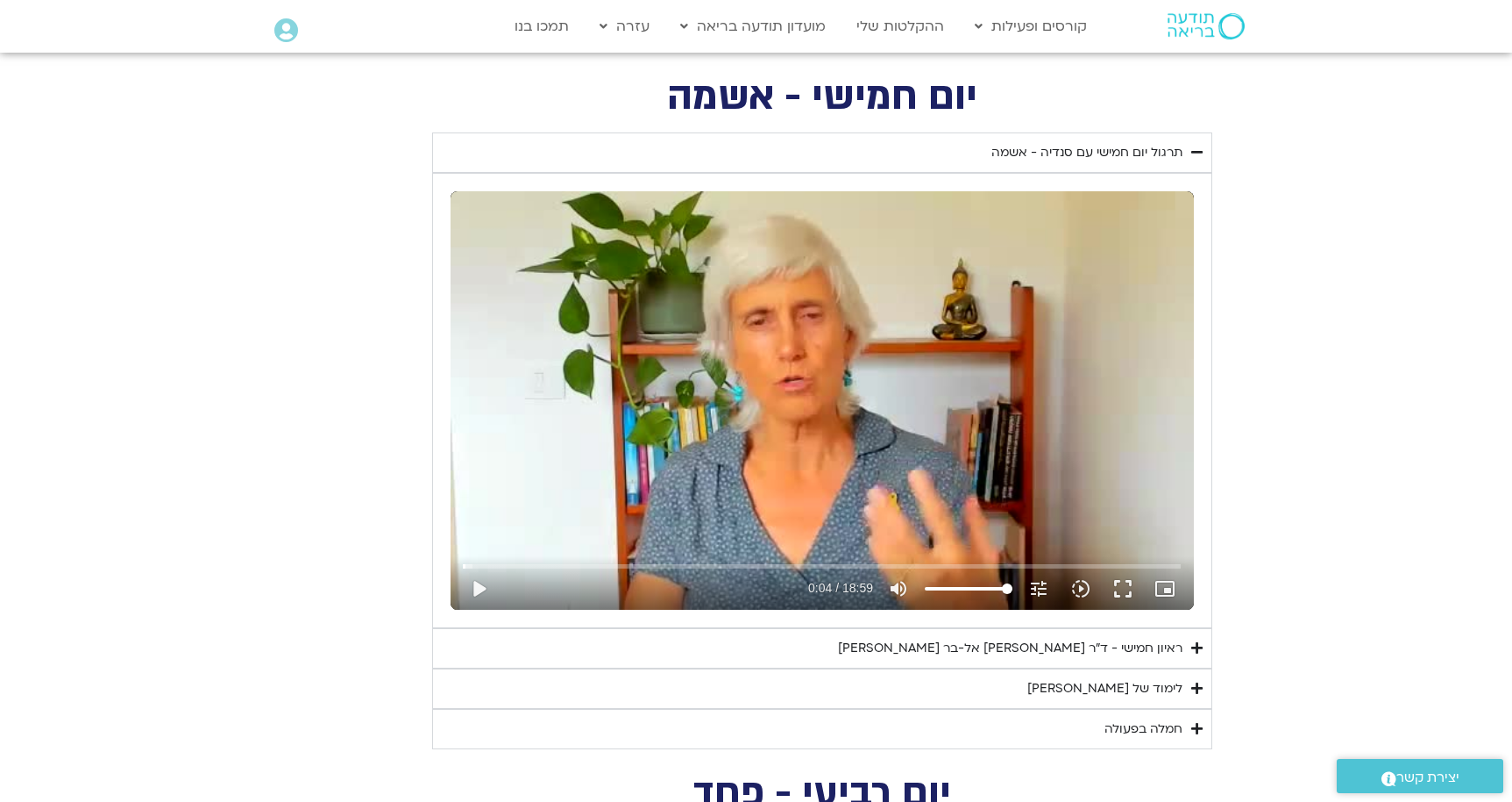
type input "2.32846470938336"
type input "4.47138137442668"
type input "2.32846470938336"
type input "4.47138137442668"
type input "2.32846470938336"
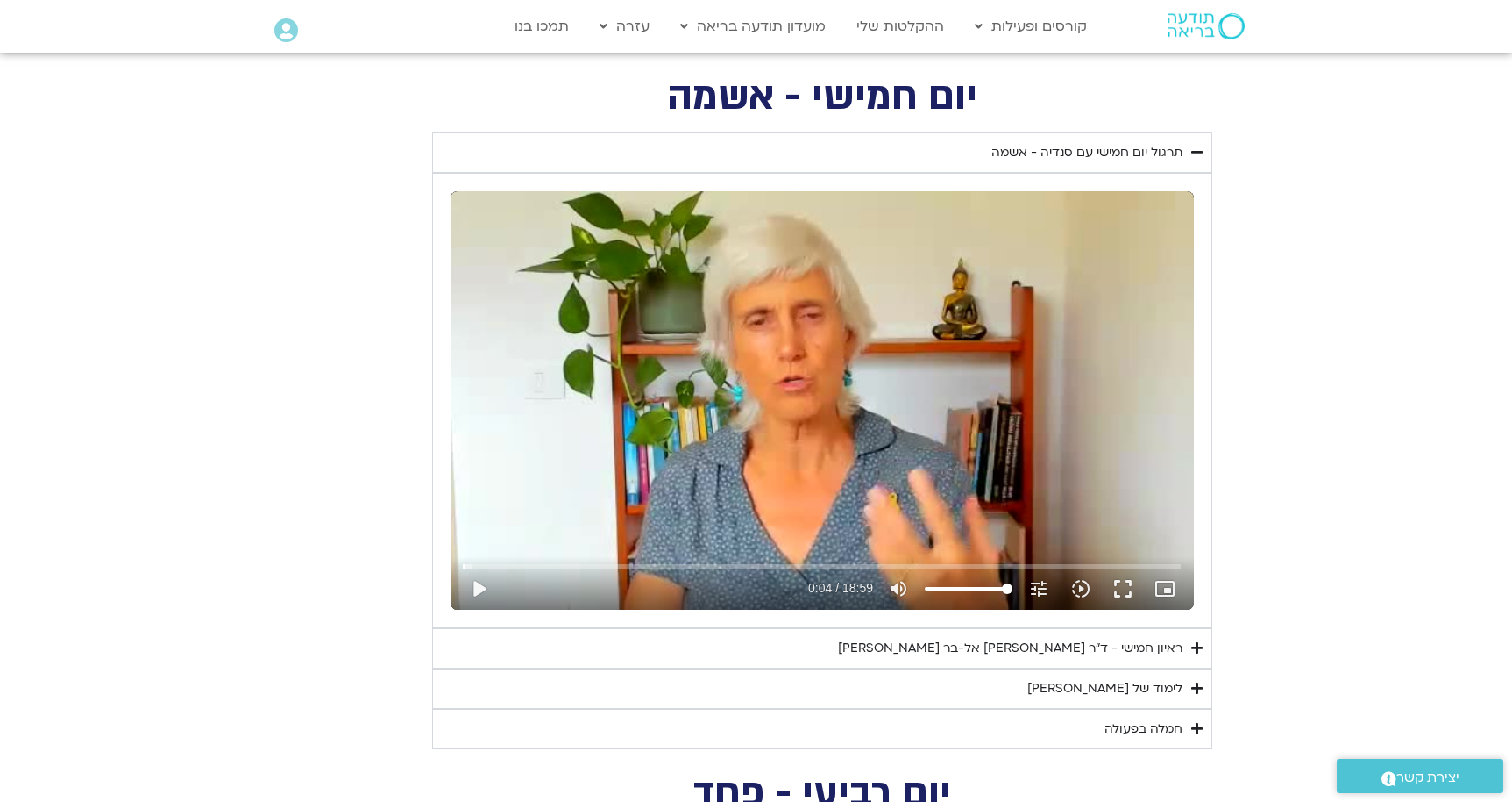
type input "4.47138137442668"
type input "2.32846470938336"
type input "4.47138137442668"
type input "2.32846470938336"
type input "4.47138137442668"
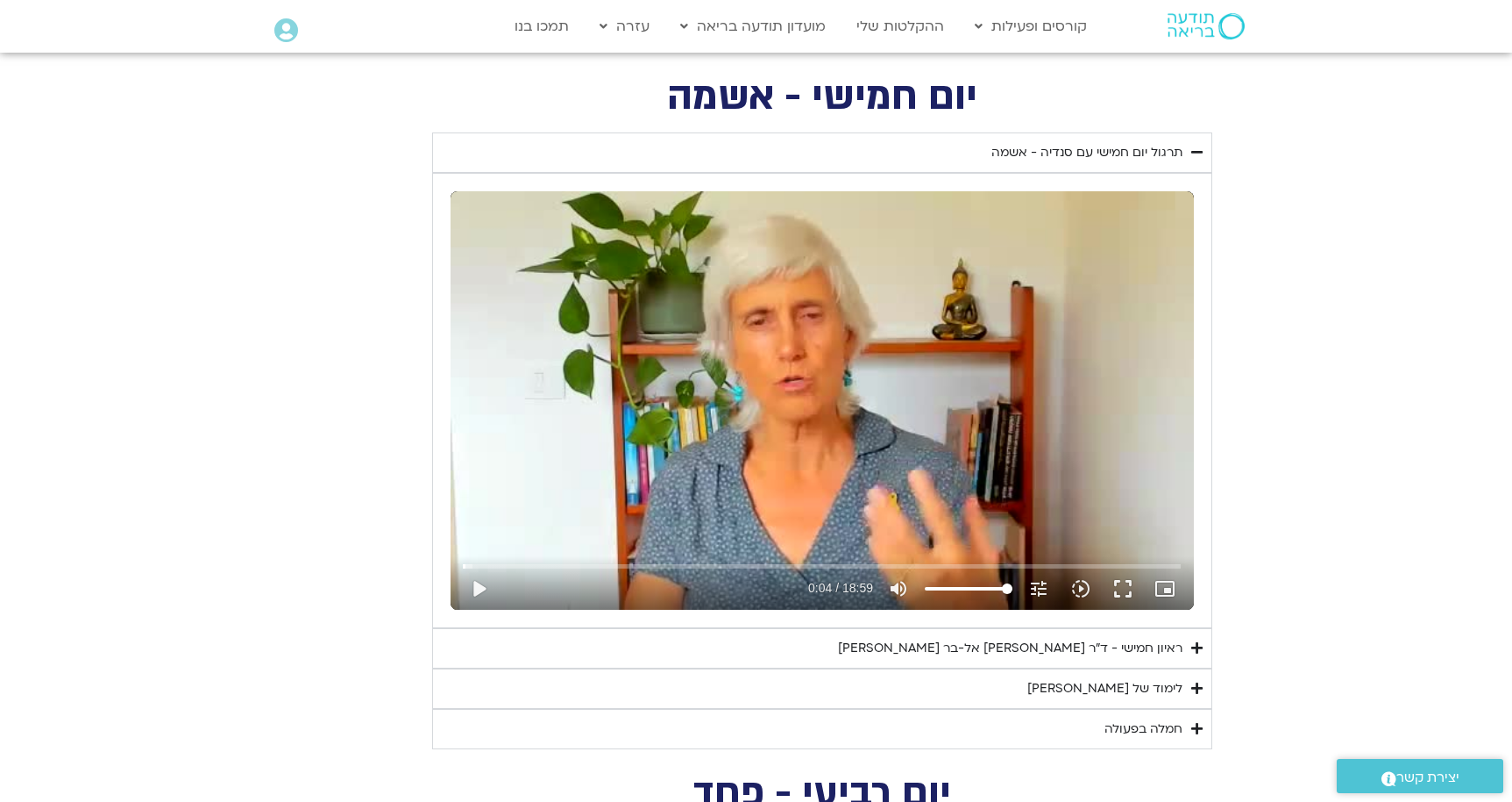
type input "2.32846470938336"
type input "4.47138137442668"
type input "2.32846470938336"
type input "4.47138137442668"
type input "2.32846470938336"
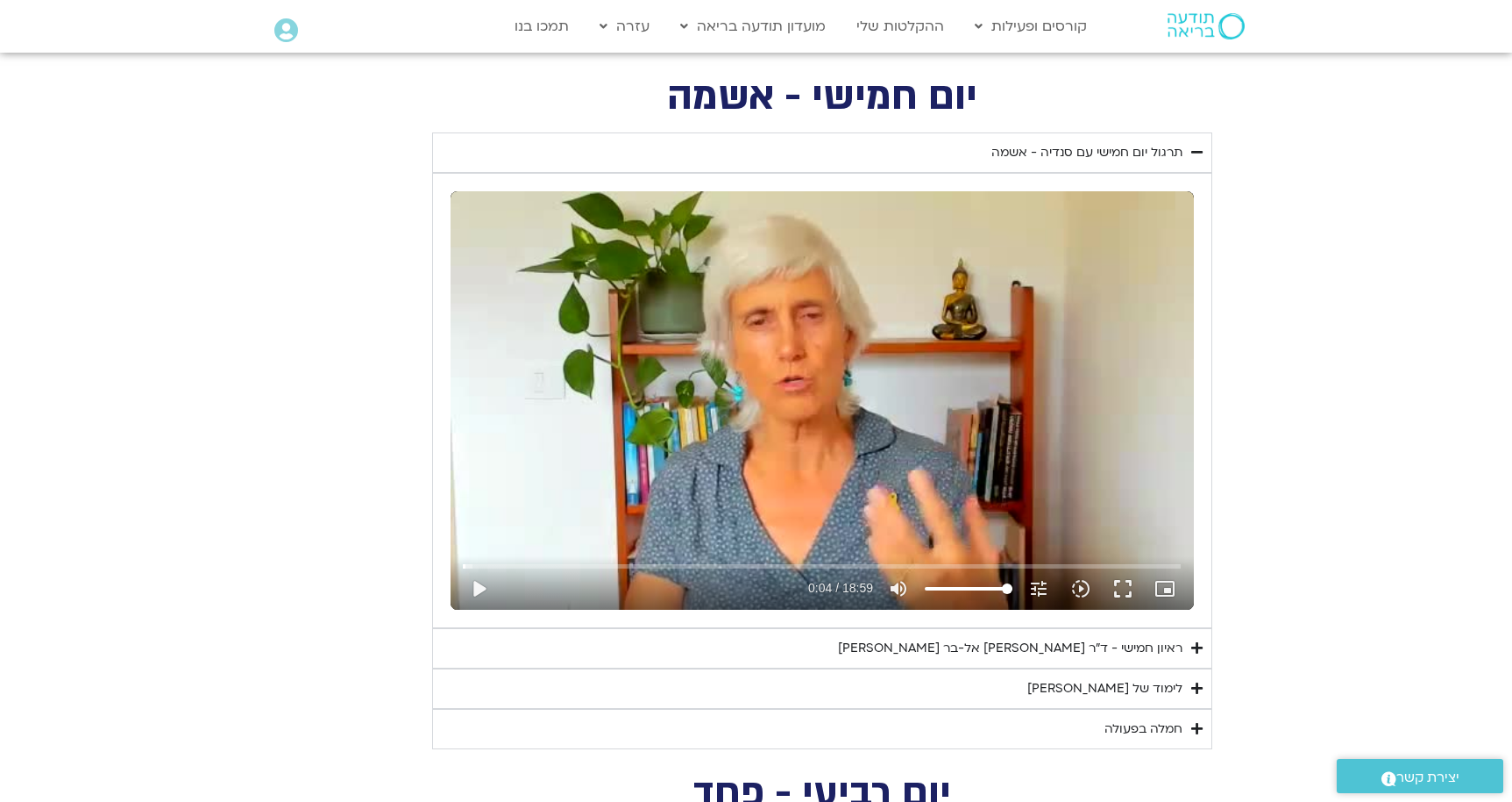
type input "4.47138137442668"
type input "2.32846470938336"
type input "4.47138137442668"
type input "2.32846470938336"
type input "4.47138137442668"
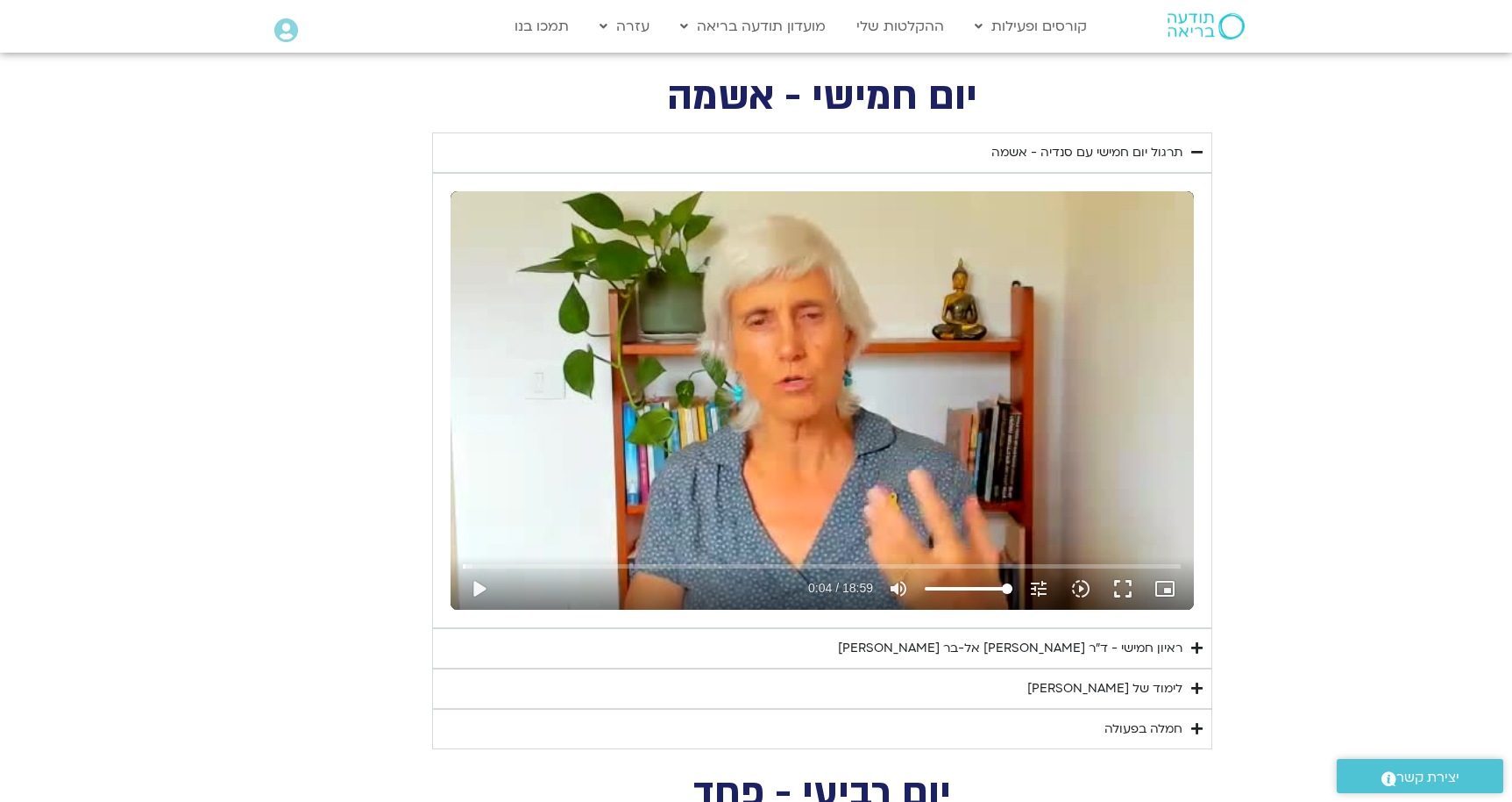
type input "2.32846470938336"
type input "4.47138137442668"
type input "2.32846470938336"
type input "4.47138137442668"
type input "2.32846470938336"
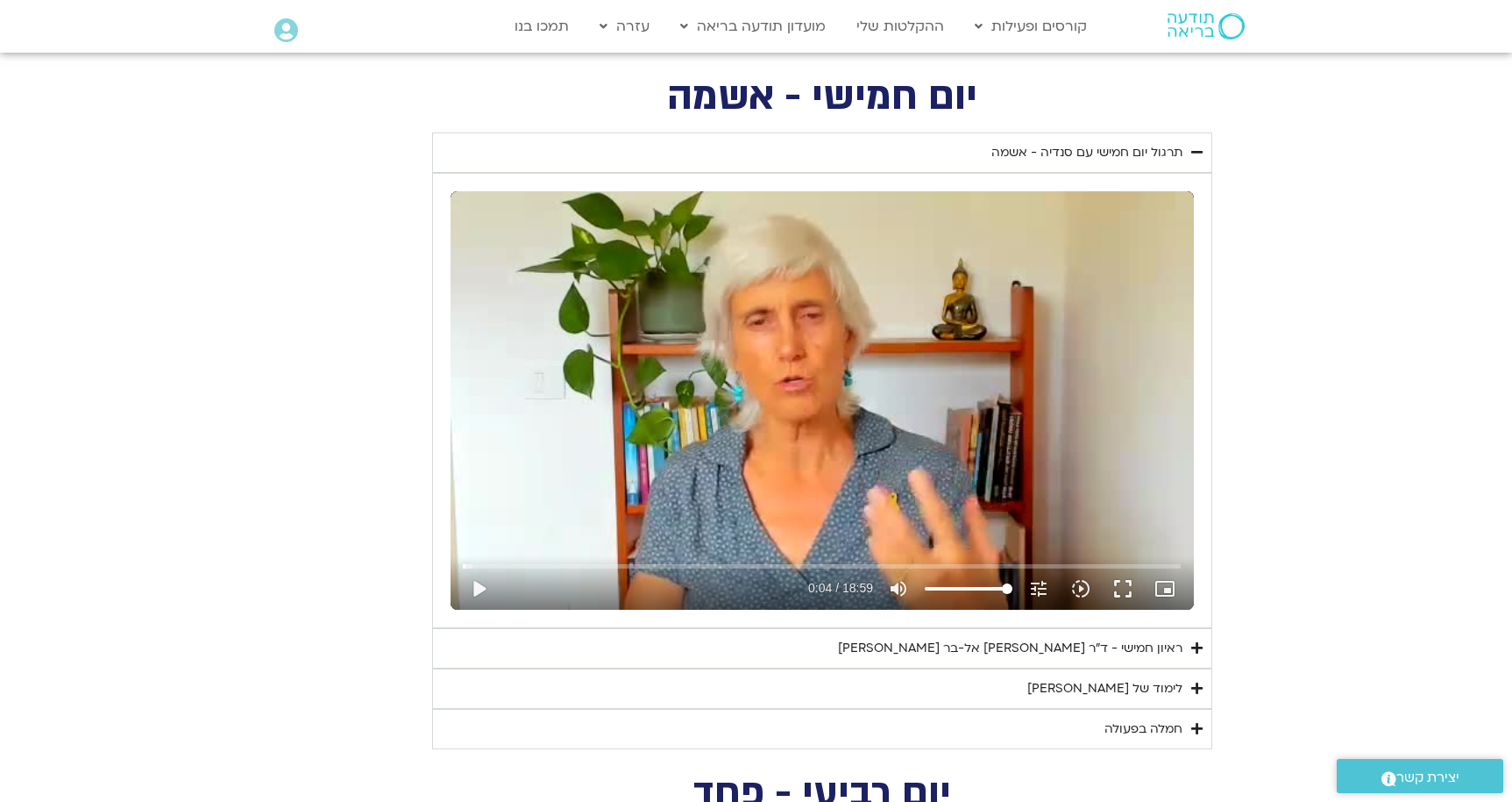
type input "4.47138137442668"
type input "2.32846470938336"
type input "4.47138137442668"
type input "2.32846470938336"
type input "4.47138137442668"
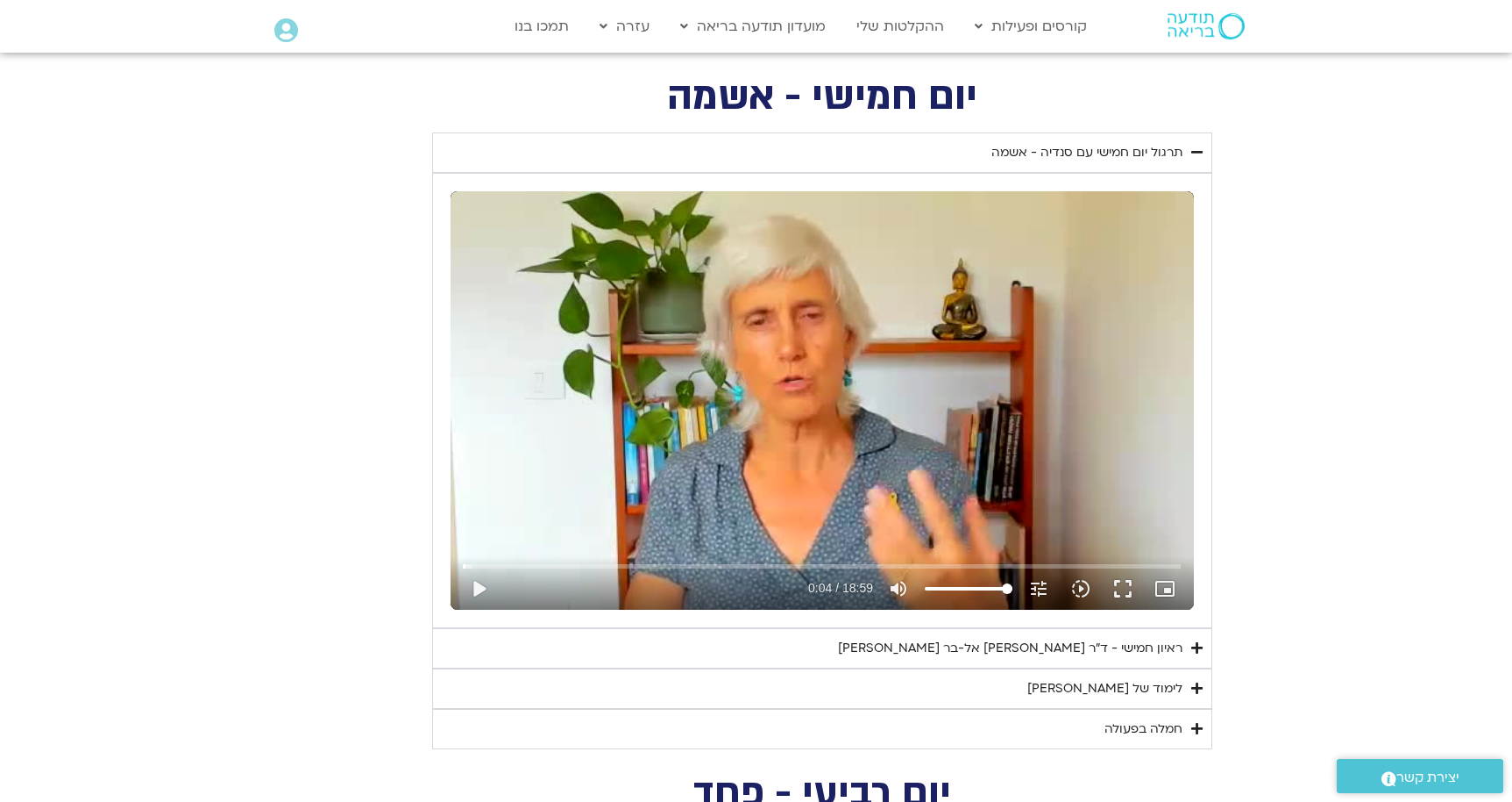
type input "2.32846470938336"
type input "4.47138137442668"
type input "2.32846470938336"
type input "4.47138137442668"
type input "2.32846470938336"
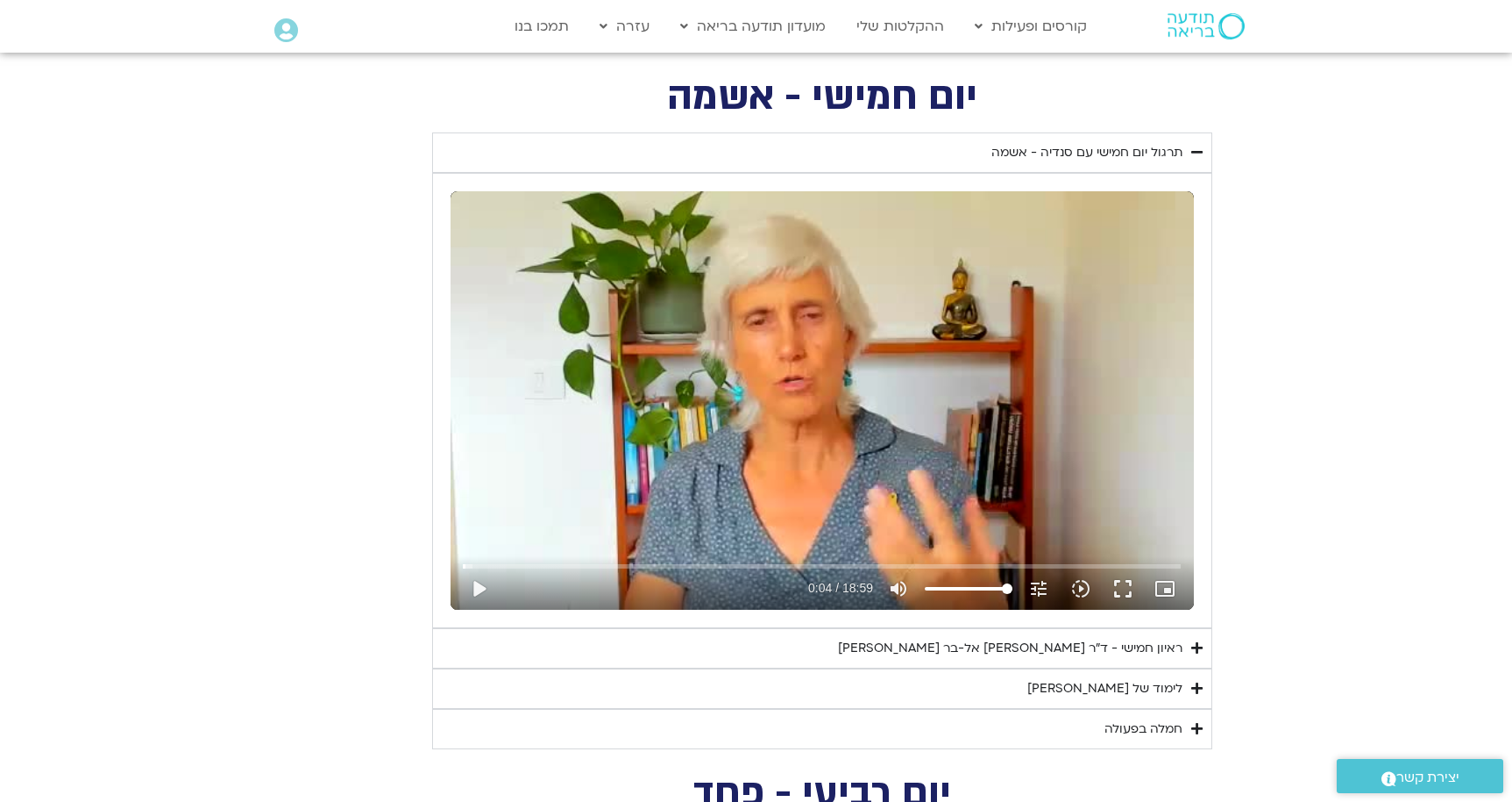
type input "4.47138137442668"
type input "2.32846470938336"
type input "4.47138137442668"
type input "2.32846470938336"
type input "4.47138137442668"
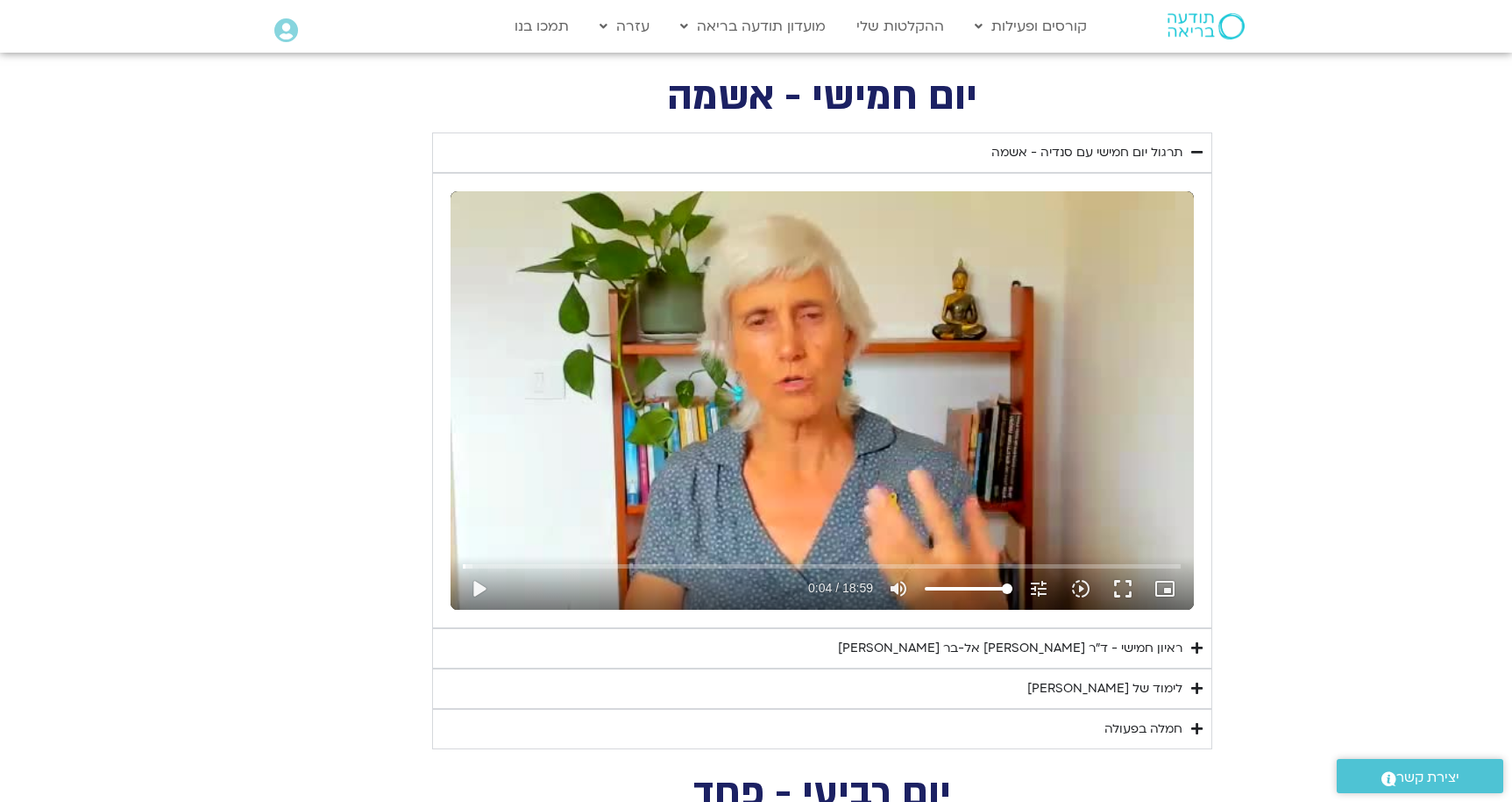
type input "2.32846470938336"
type input "4.47138137442668"
type input "2.32846470938336"
type input "4.47138137442668"
type input "2.32846470938336"
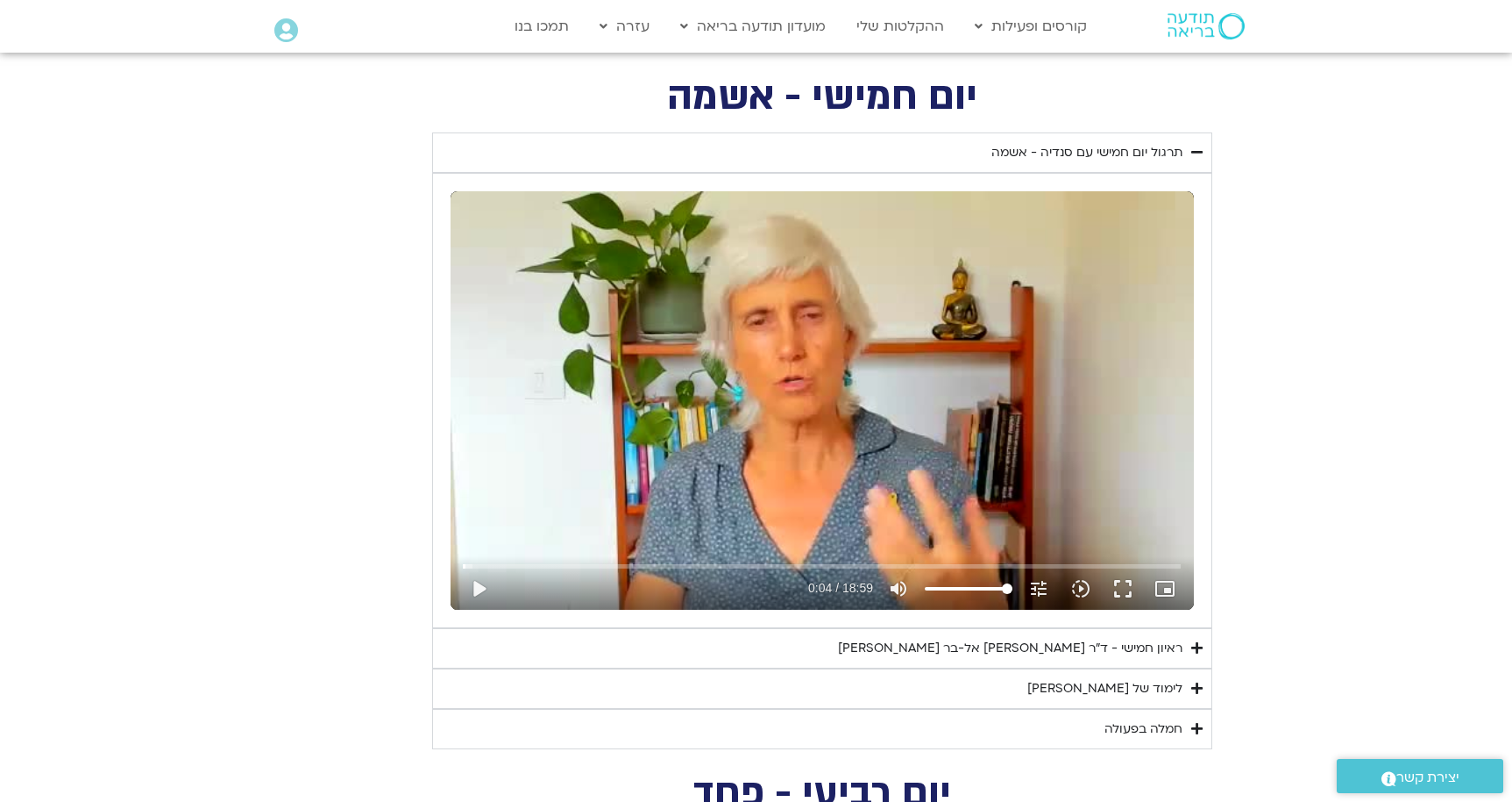
type input "4.47138137442668"
type input "2.32846470938336"
type input "4.47138137442668"
type input "2.32846470938336"
type input "4.47138137442668"
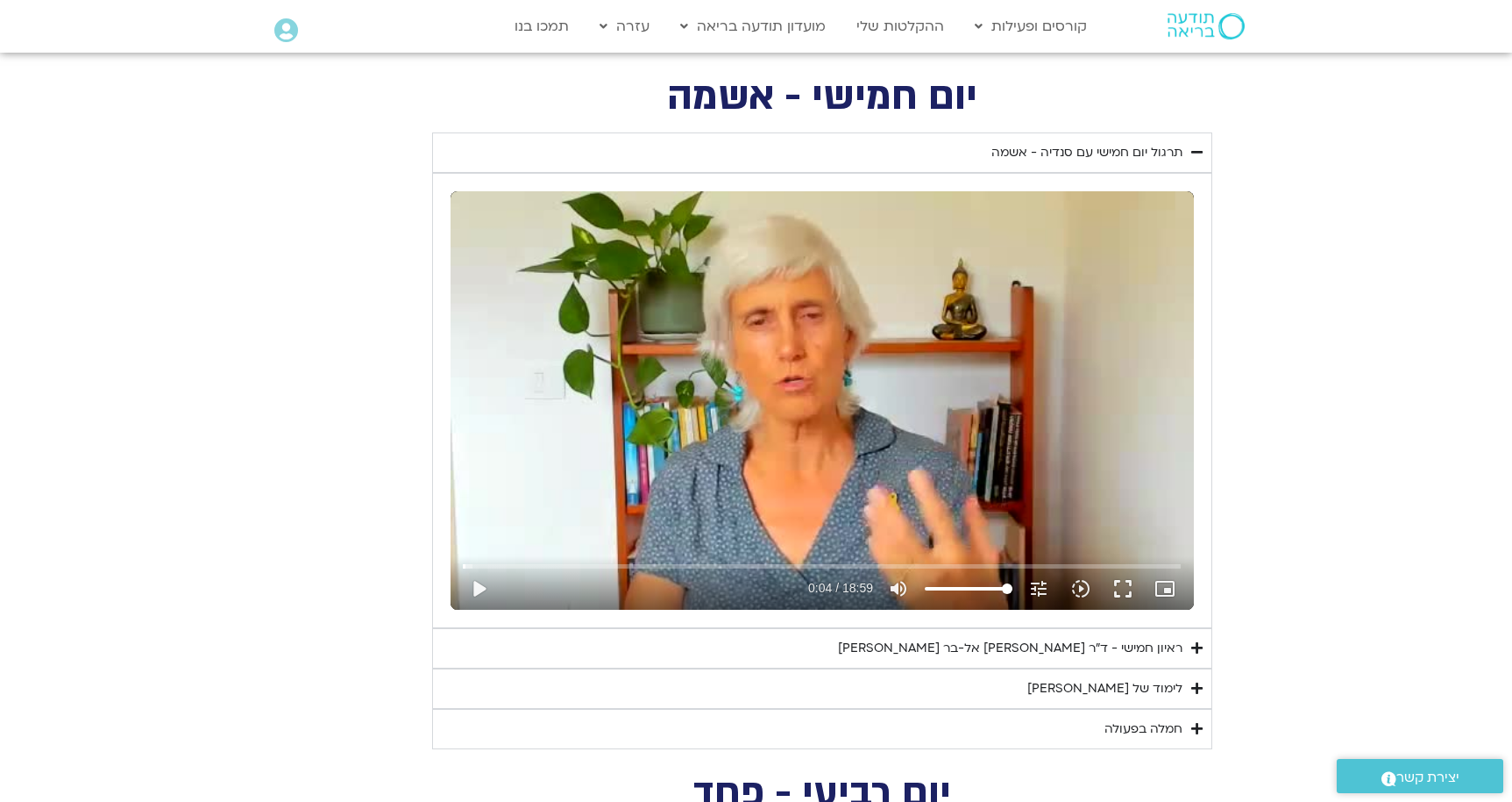
type input "2.32846470938336"
type input "4.47138137442668"
type input "2.32846470938336"
type input "4.47138137442668"
type input "2.32846470938336"
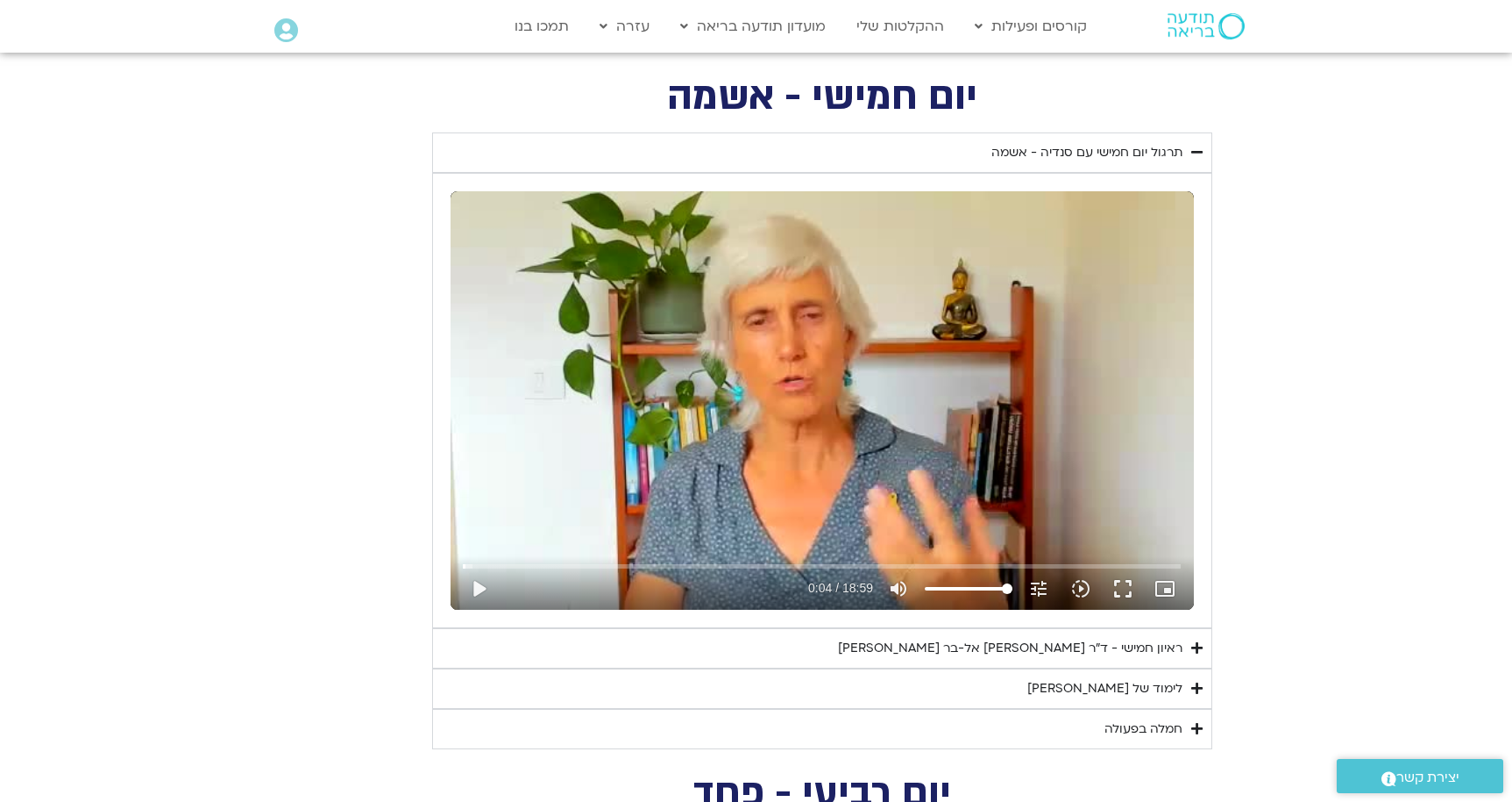
type input "4.47138137442668"
type input "2.32846470938336"
type input "4.47138137442668"
type input "2.32846470938336"
type input "4.47138137442668"
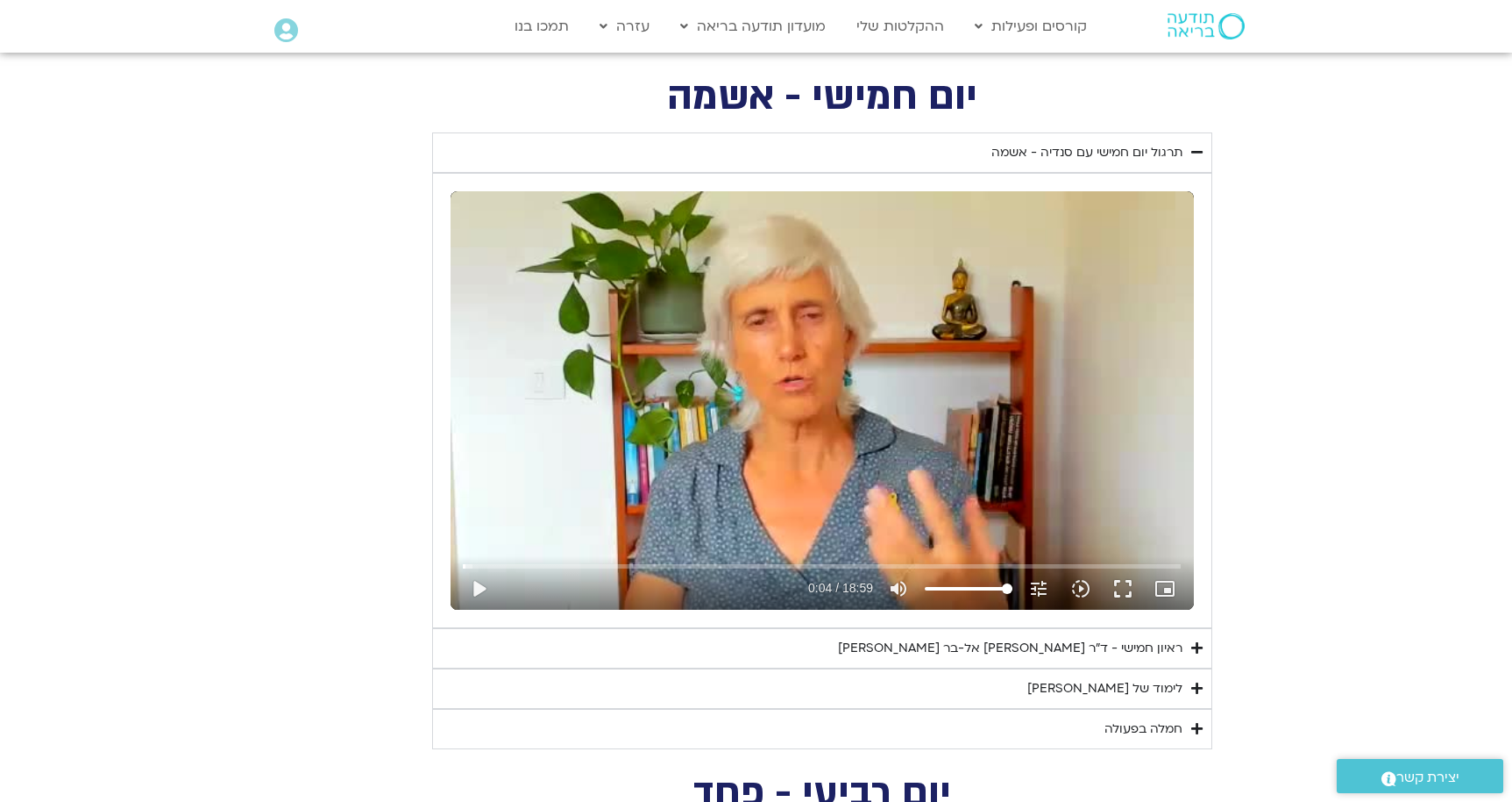
type input "2.32846470938336"
type input "4.47138137442668"
type input "2.32846470938336"
type input "4.47138137442668"
type input "2.32846470938336"
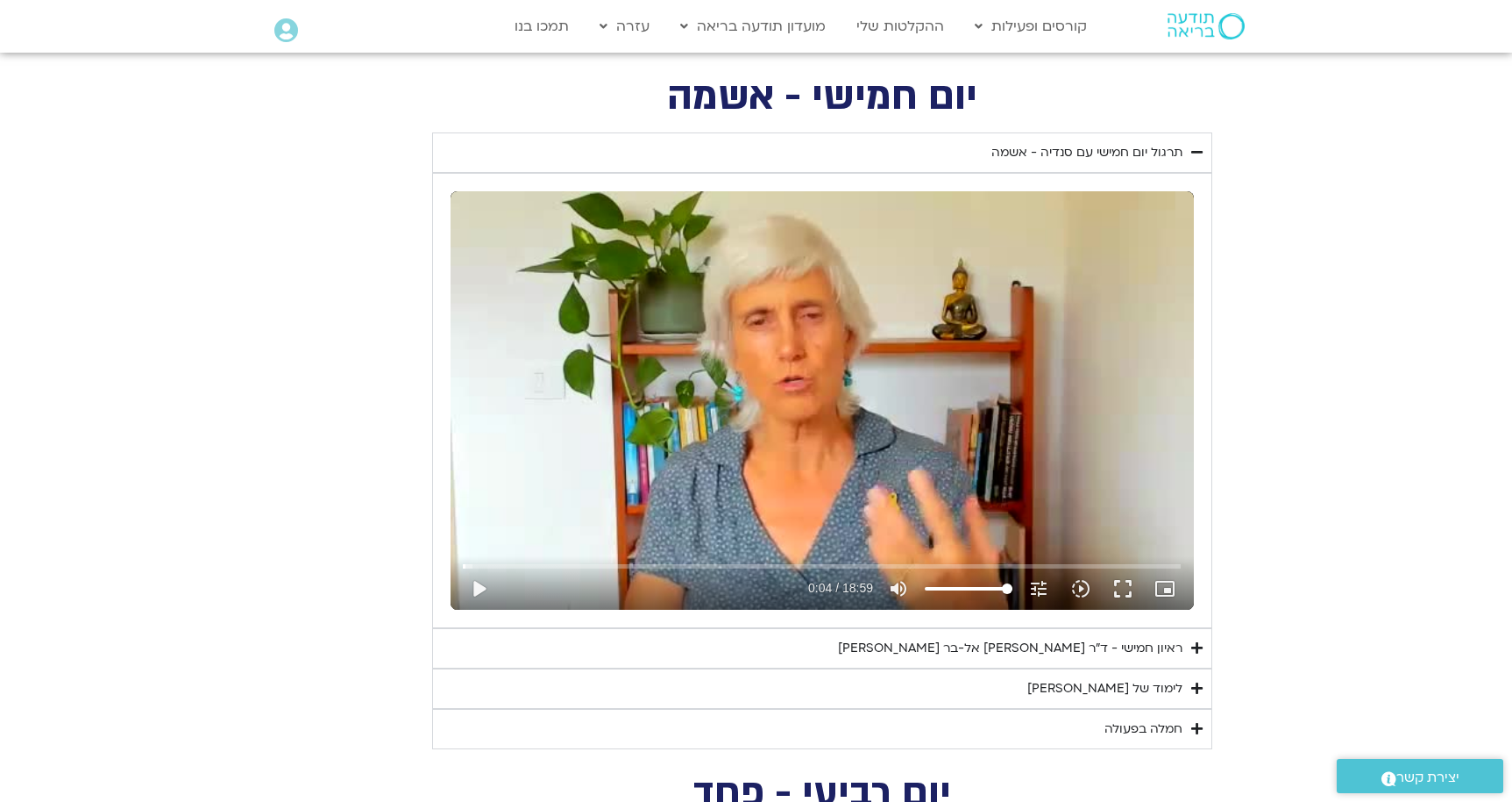
type input "4.47138137442668"
type input "2.32846470938336"
type input "4.47138137442668"
type input "2.32846470938336"
type input "4.47138137442668"
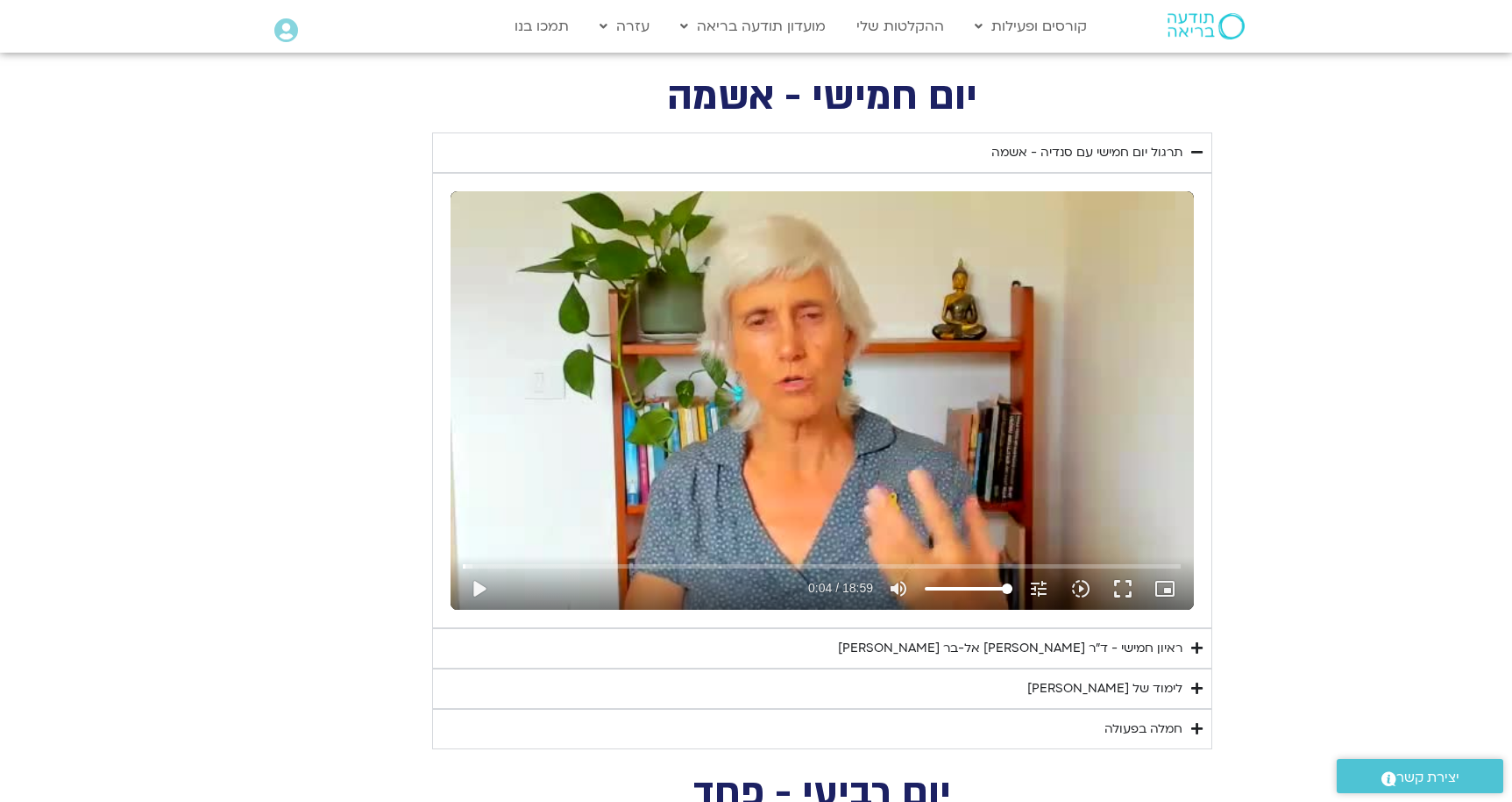
type input "2.32846470938336"
type input "4.47138137442668"
type input "2.32846470938336"
type input "4.47138137442668"
type input "2.32846470938336"
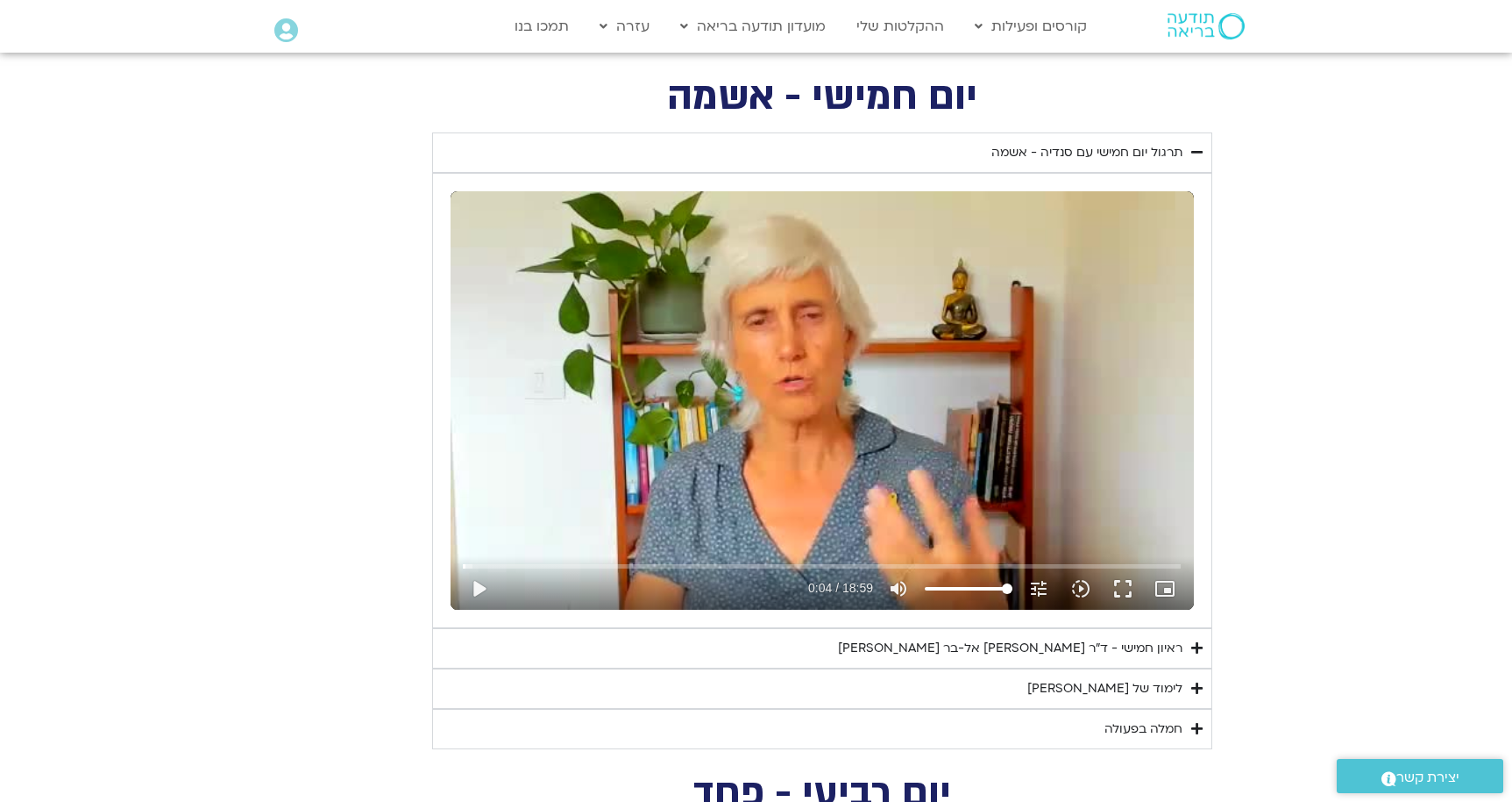
type input "4.47138137442668"
type input "2.32846470938336"
type input "4.47138137442668"
type input "2.32846470938336"
type input "4.47138137442668"
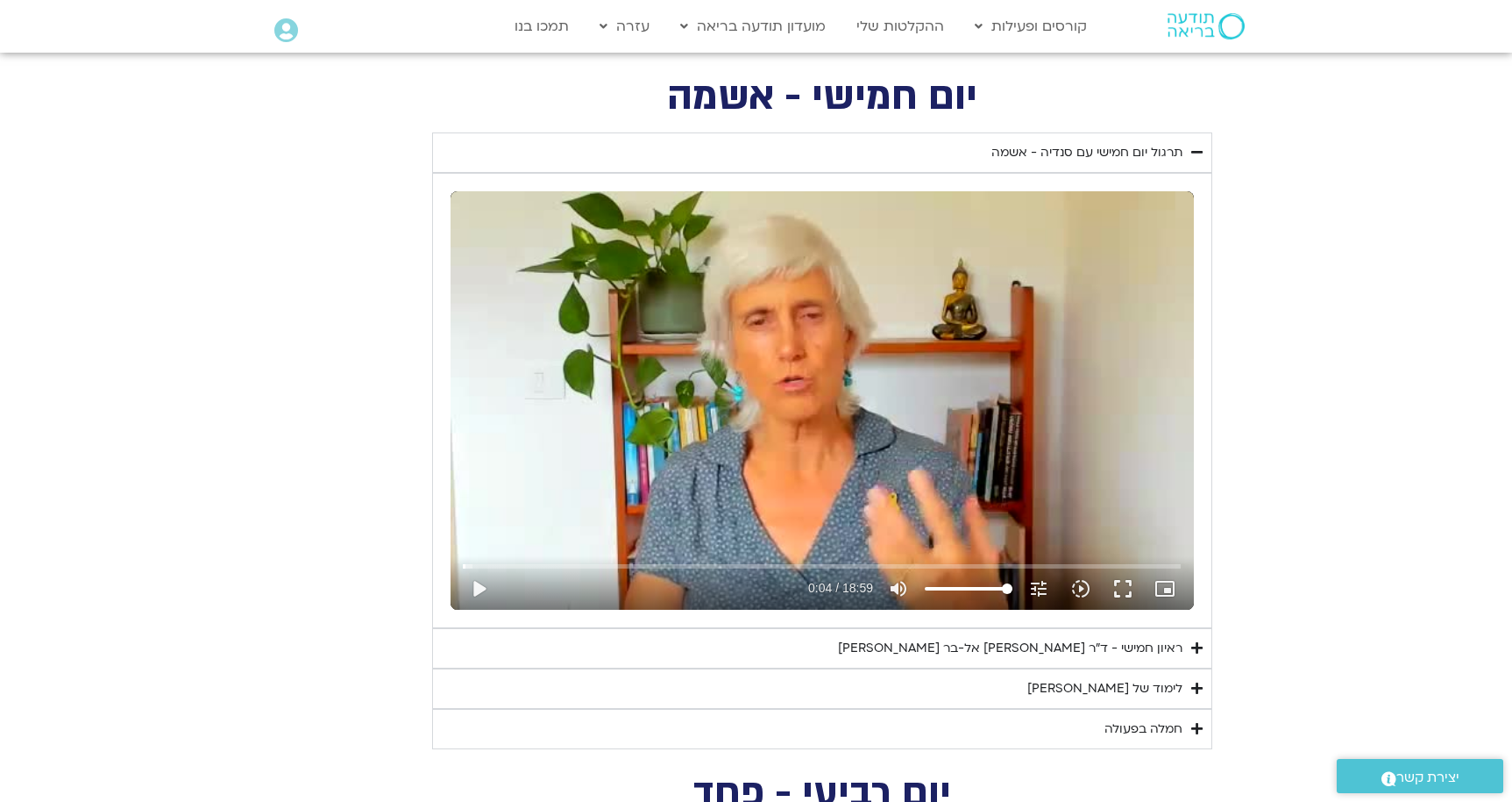
type input "2.32846470938336"
type input "4.47138137442668"
type input "2.32846470938336"
type input "4.47138137442668"
type input "2.32846470938336"
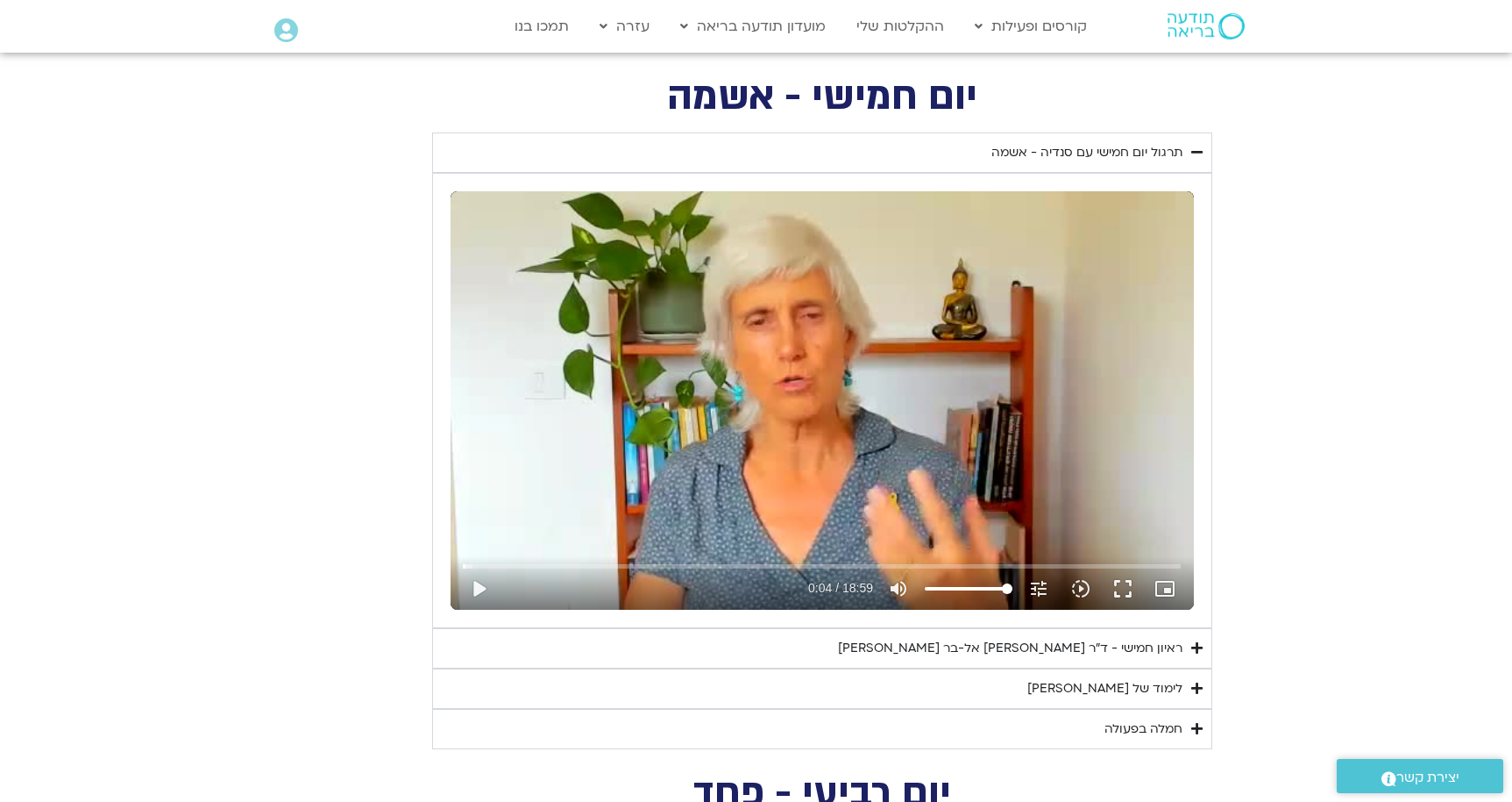
type input "4.47138137442668"
type input "2.32846470938336"
type input "4.47138137442668"
type input "2.32846470938336"
type input "4.47138137442668"
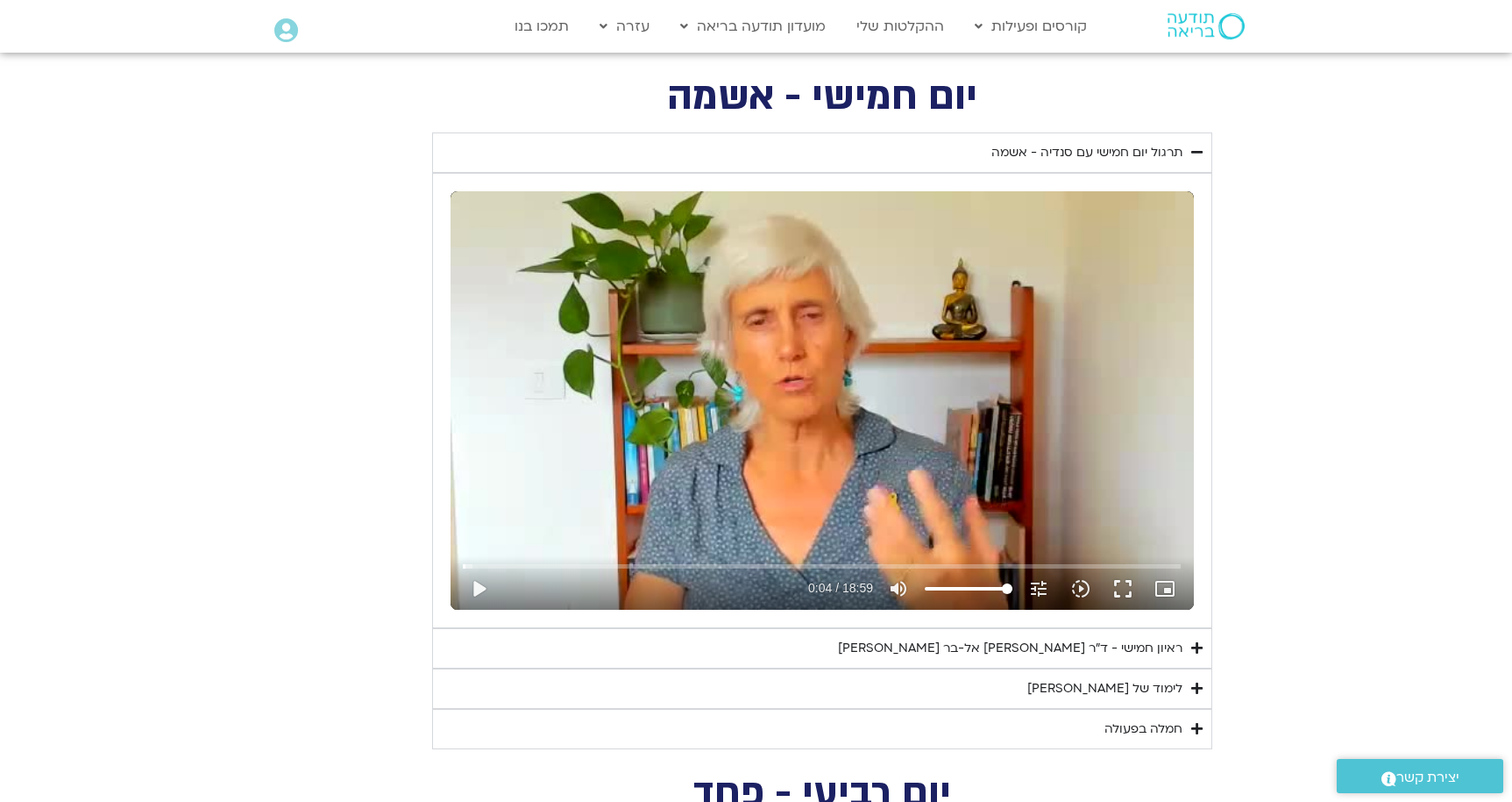
type input "2.32846470938336"
type input "4.47138137442668"
type input "2.32846470938336"
type input "4.47138137442668"
type input "2.32846470938336"
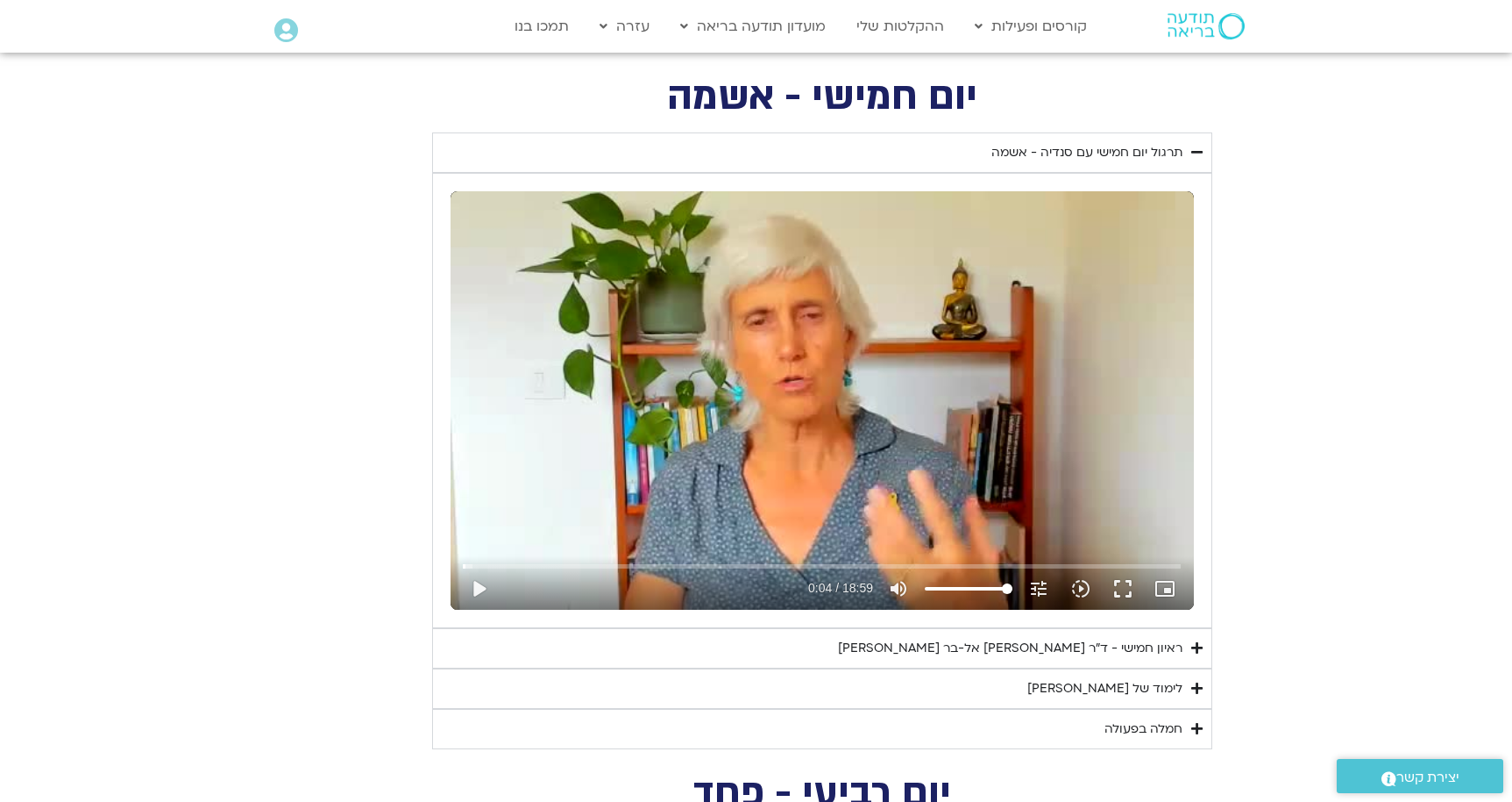
type input "4.47138137442668"
type input "2.32846470938336"
type input "4.47138137442668"
type input "2.32846470938336"
type input "4.47138137442668"
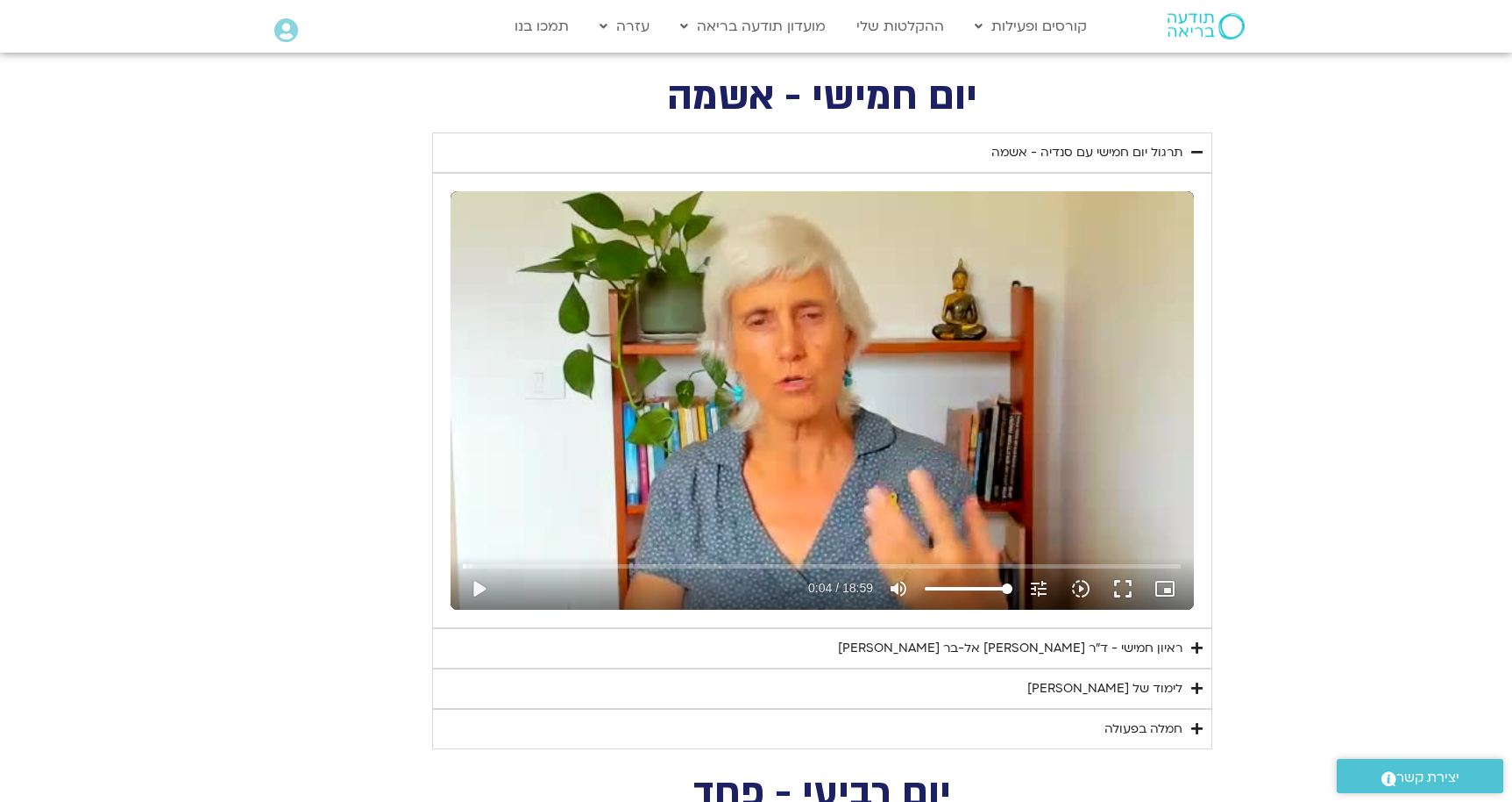
type input "2.32846470938336"
type input "4.47138137442668"
type input "2.32846470938336"
type input "4.47138137442668"
type input "2.32846470938336"
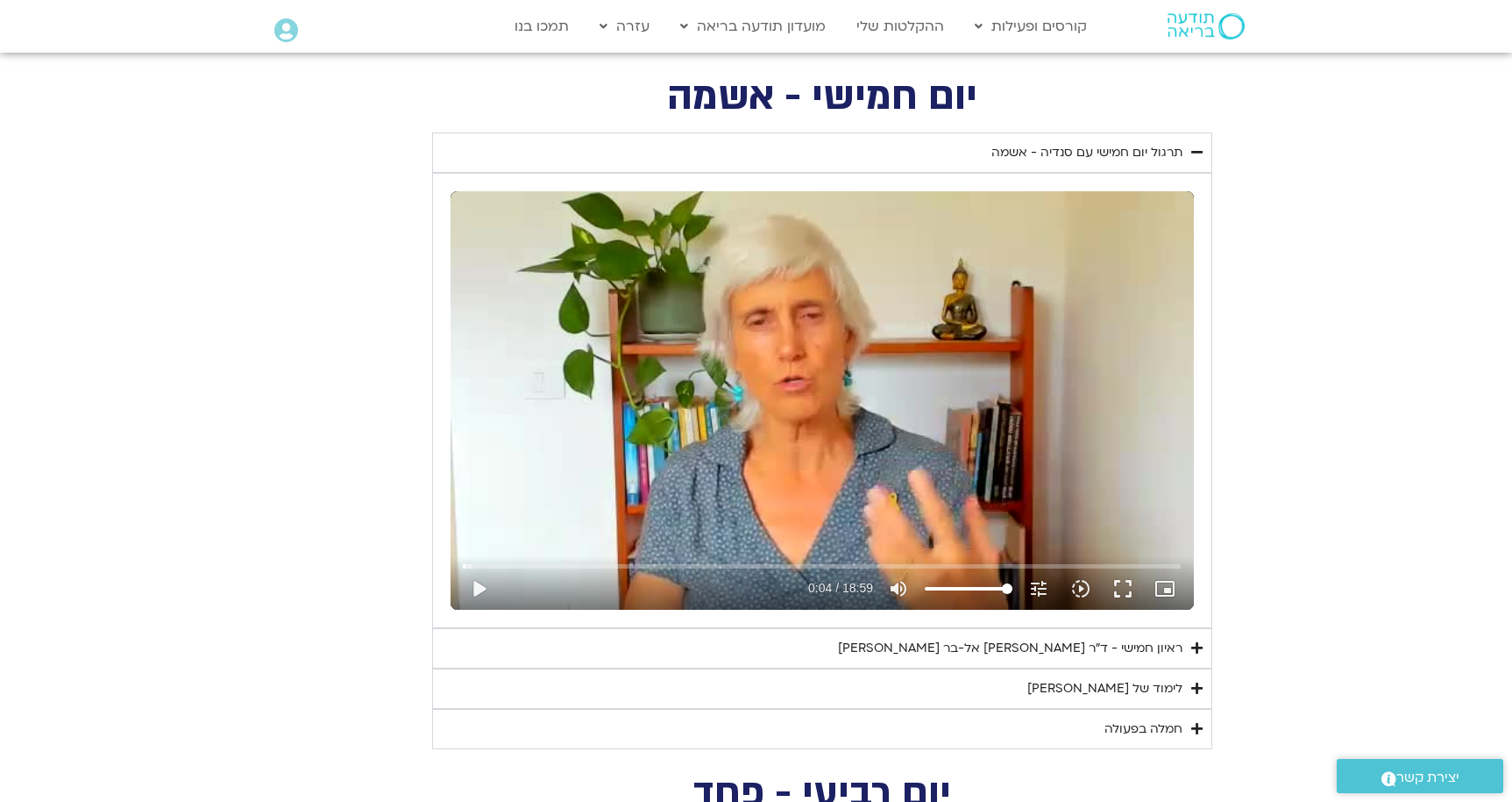
type input "4.47138137442668"
type input "2.32846470938336"
type input "4.47138137442668"
type input "2.32846470938336"
type input "4.47138137442668"
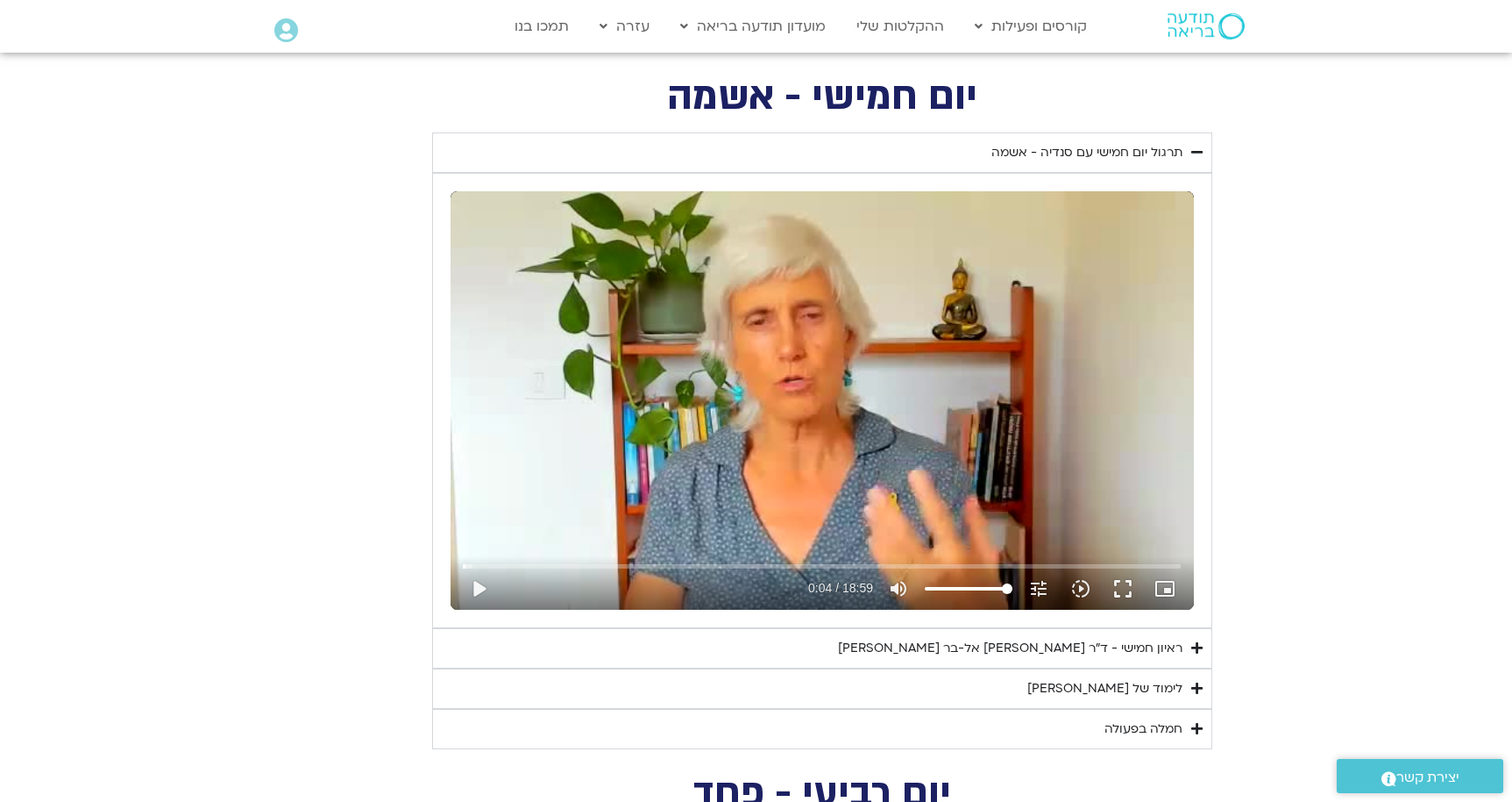
type input "2.32846470938336"
type input "4.47138137442668"
type input "2.32846470938336"
type input "4.47138137442668"
type input "2.32846470938336"
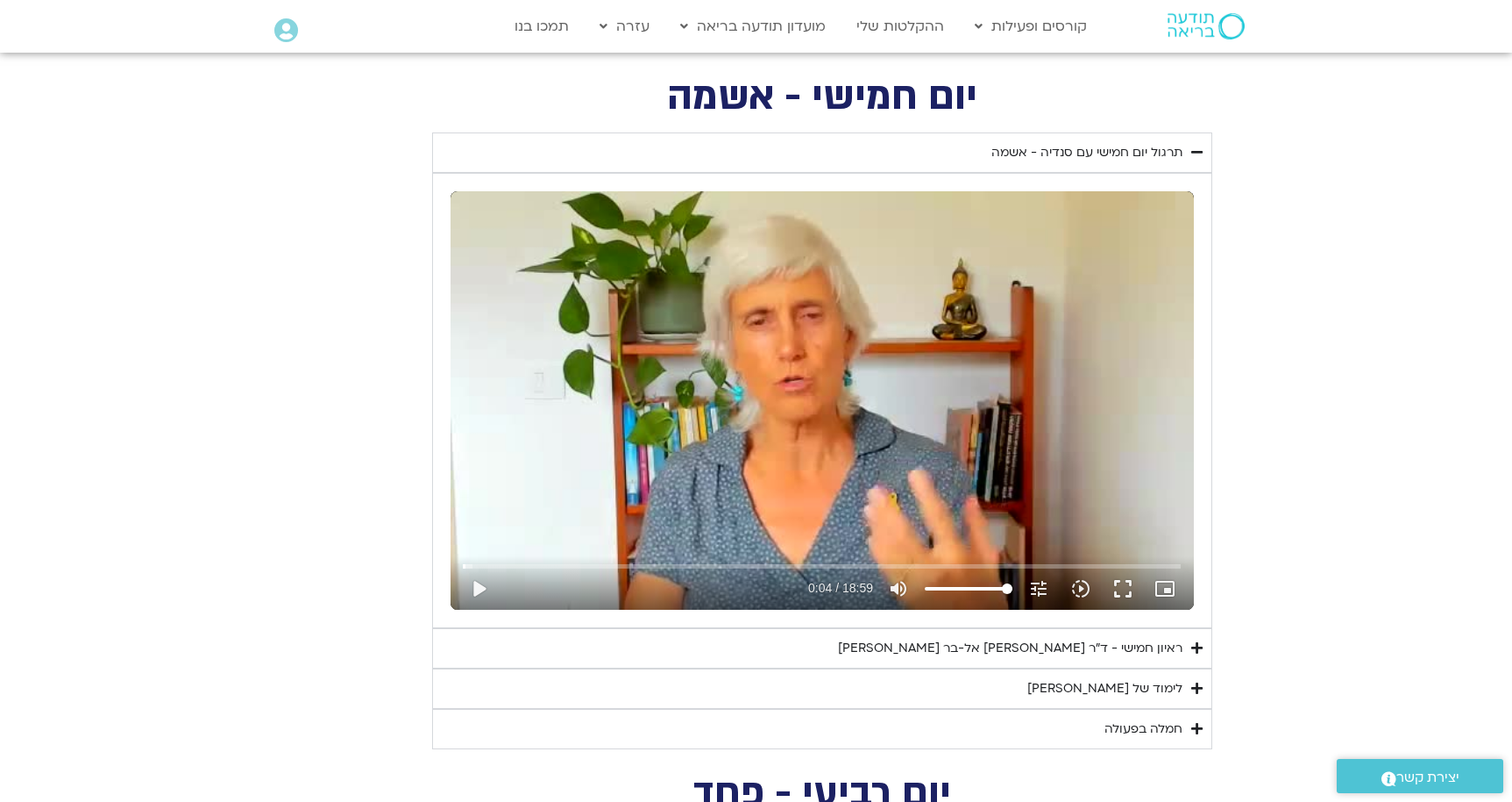
type input "4.47138137442668"
type input "2.32846470938336"
type input "4.47138137442668"
type input "2.32846470938336"
type input "4.47138137442668"
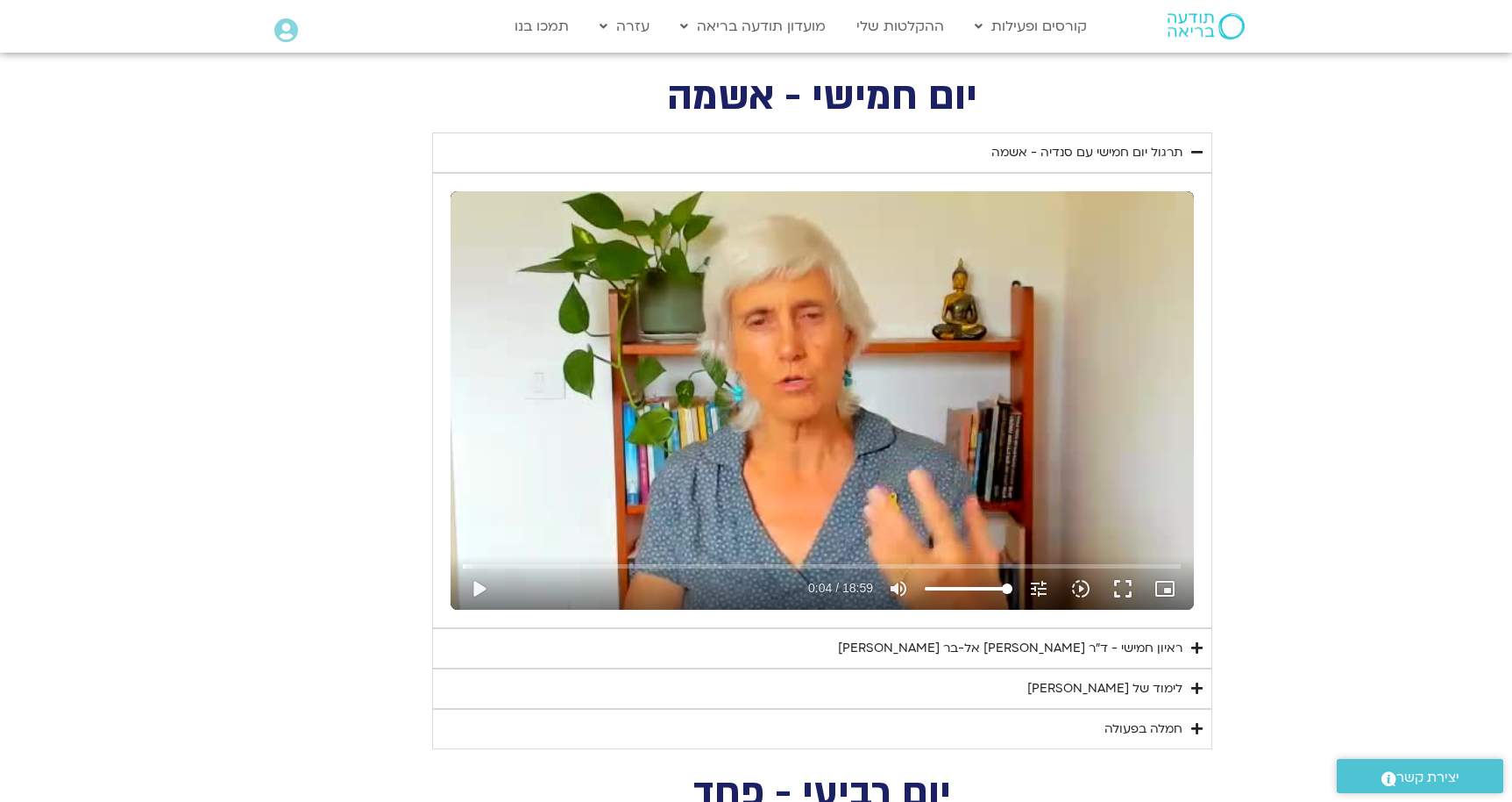
type input "2.32846470938336"
type input "4.47138137442668"
type input "2.32846470938336"
type input "4.47138137442668"
type input "2.32846470938336"
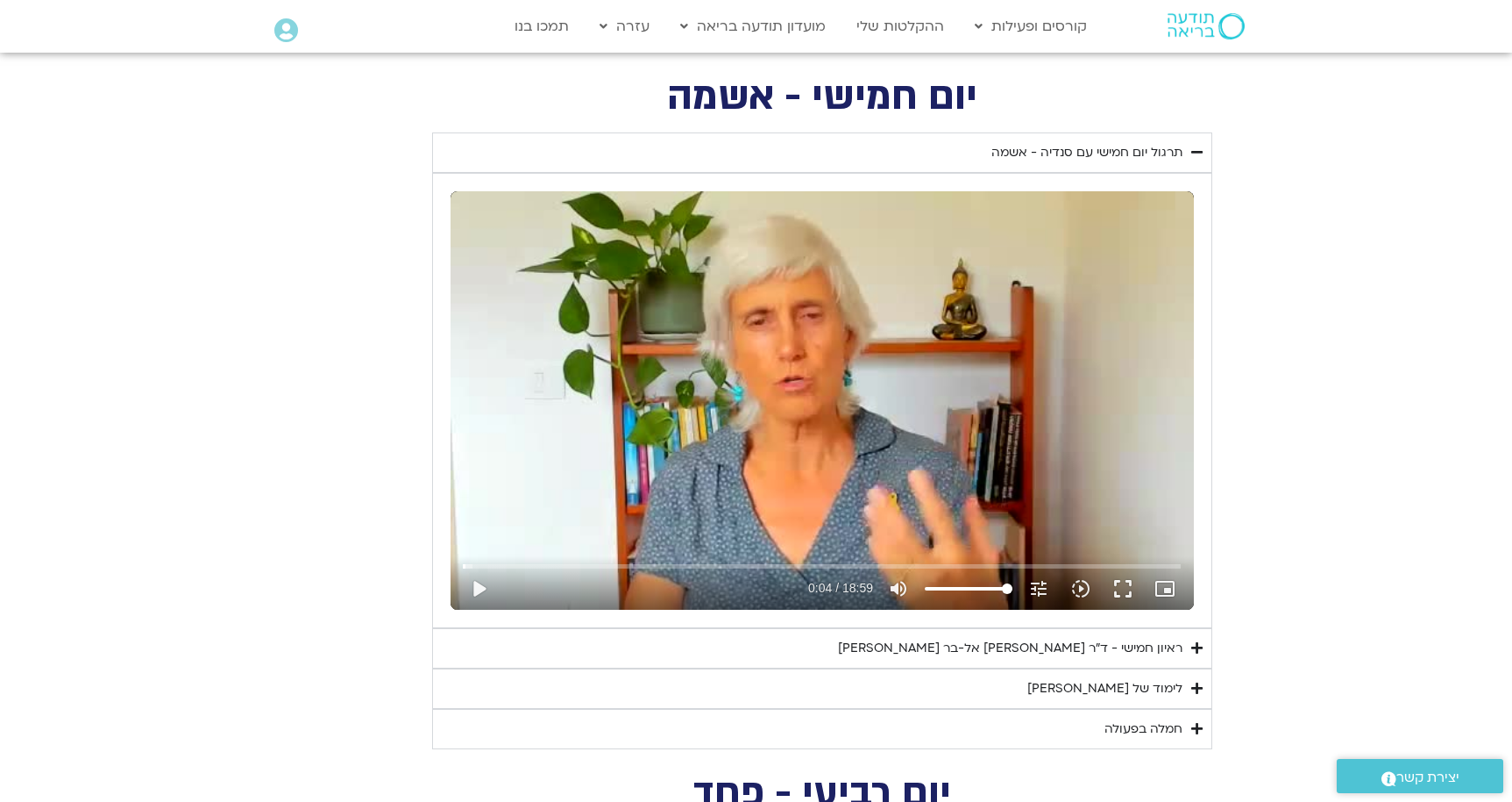
type input "4.47138137442668"
type input "2.32846470938336"
type input "4.47138137442668"
type input "2.32846470938336"
type input "4.47138137442668"
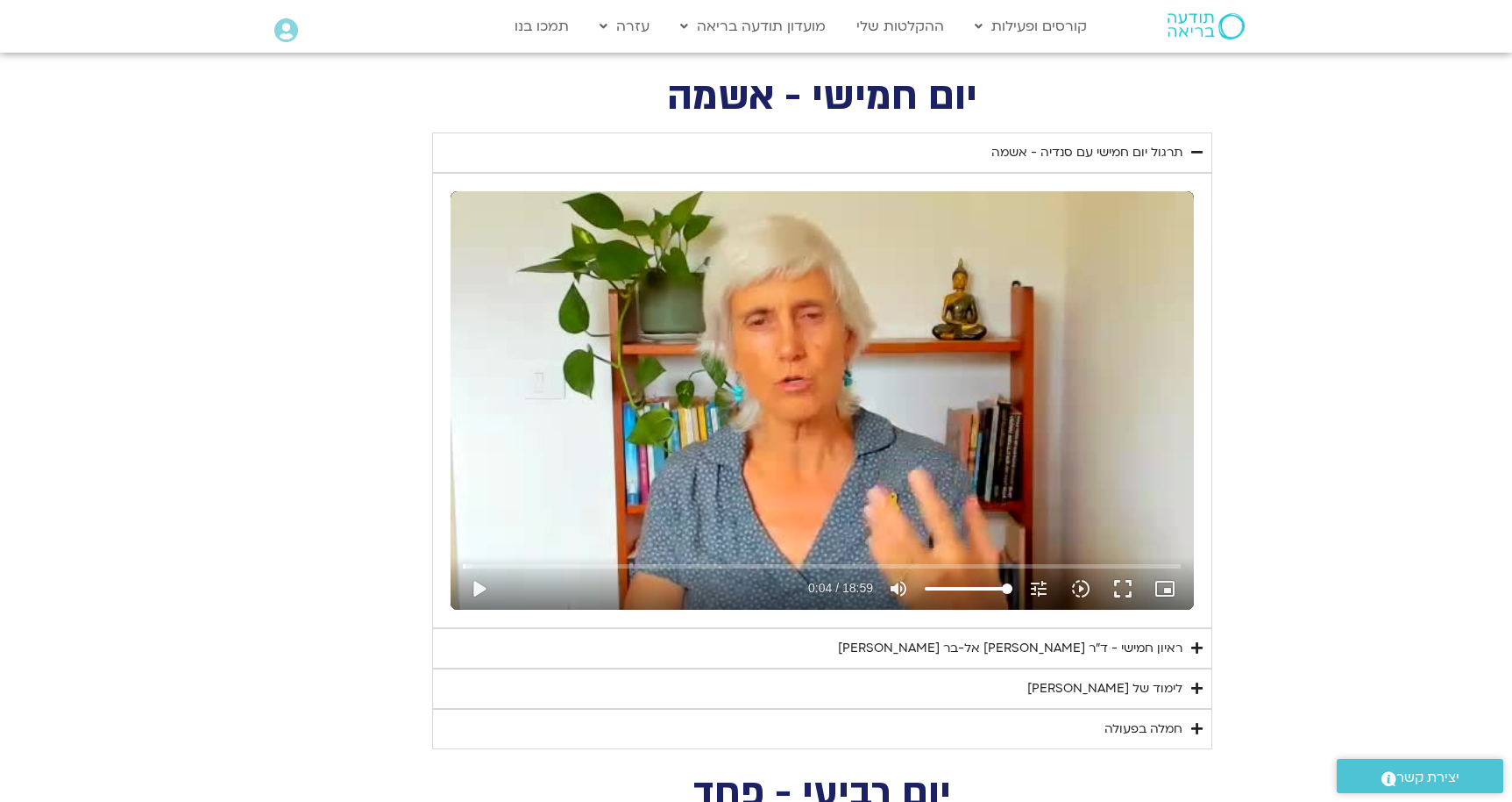
type input "2.32846470938336"
type input "4.47138137442668"
type input "2.32846470938336"
type input "4.47138137442668"
type input "2.32846470938336"
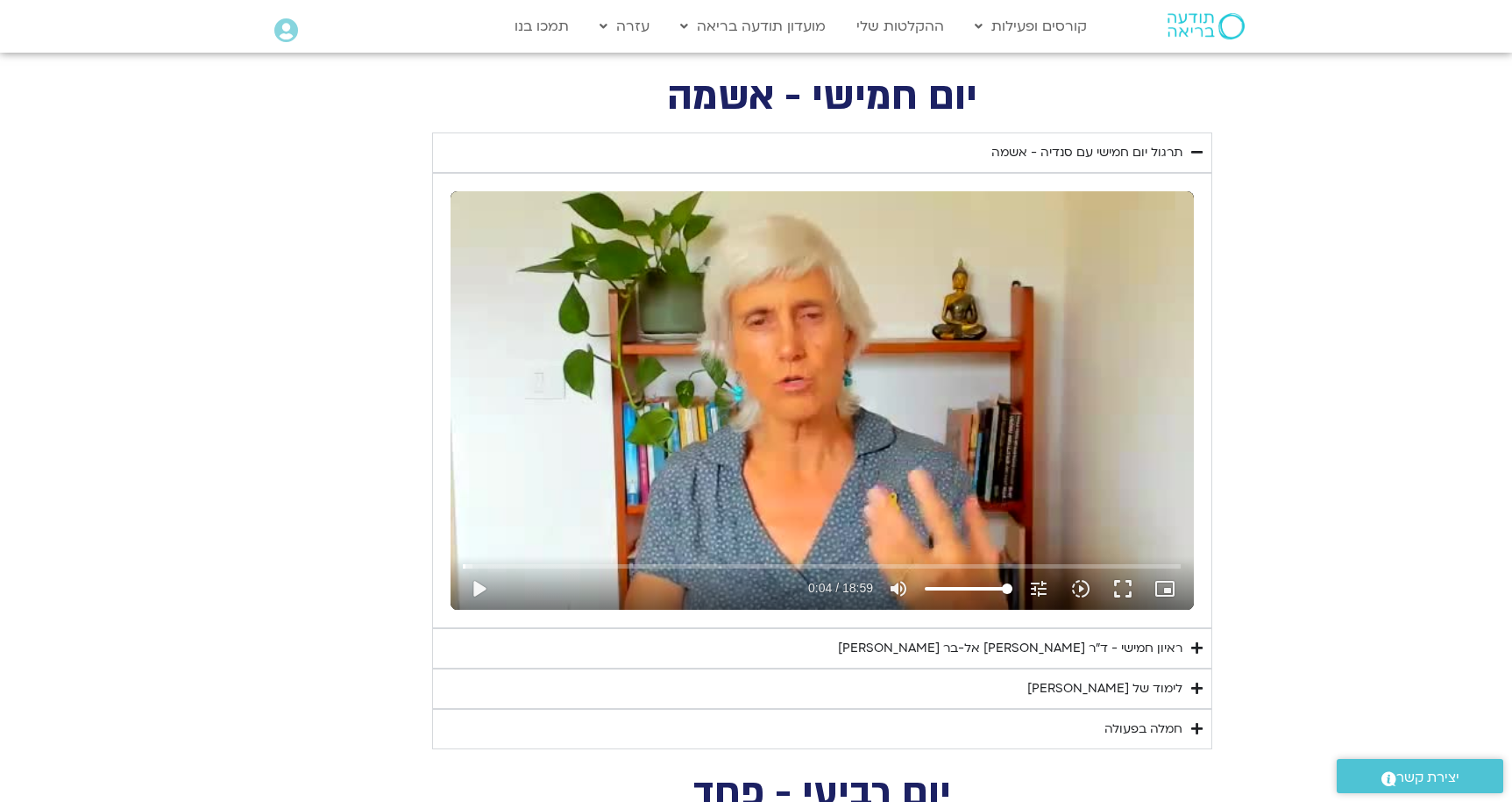
type input "4.47138137442668"
type input "2.32846470938336"
type input "4.47138137442668"
type input "2.32846470938336"
type input "4.47138137442668"
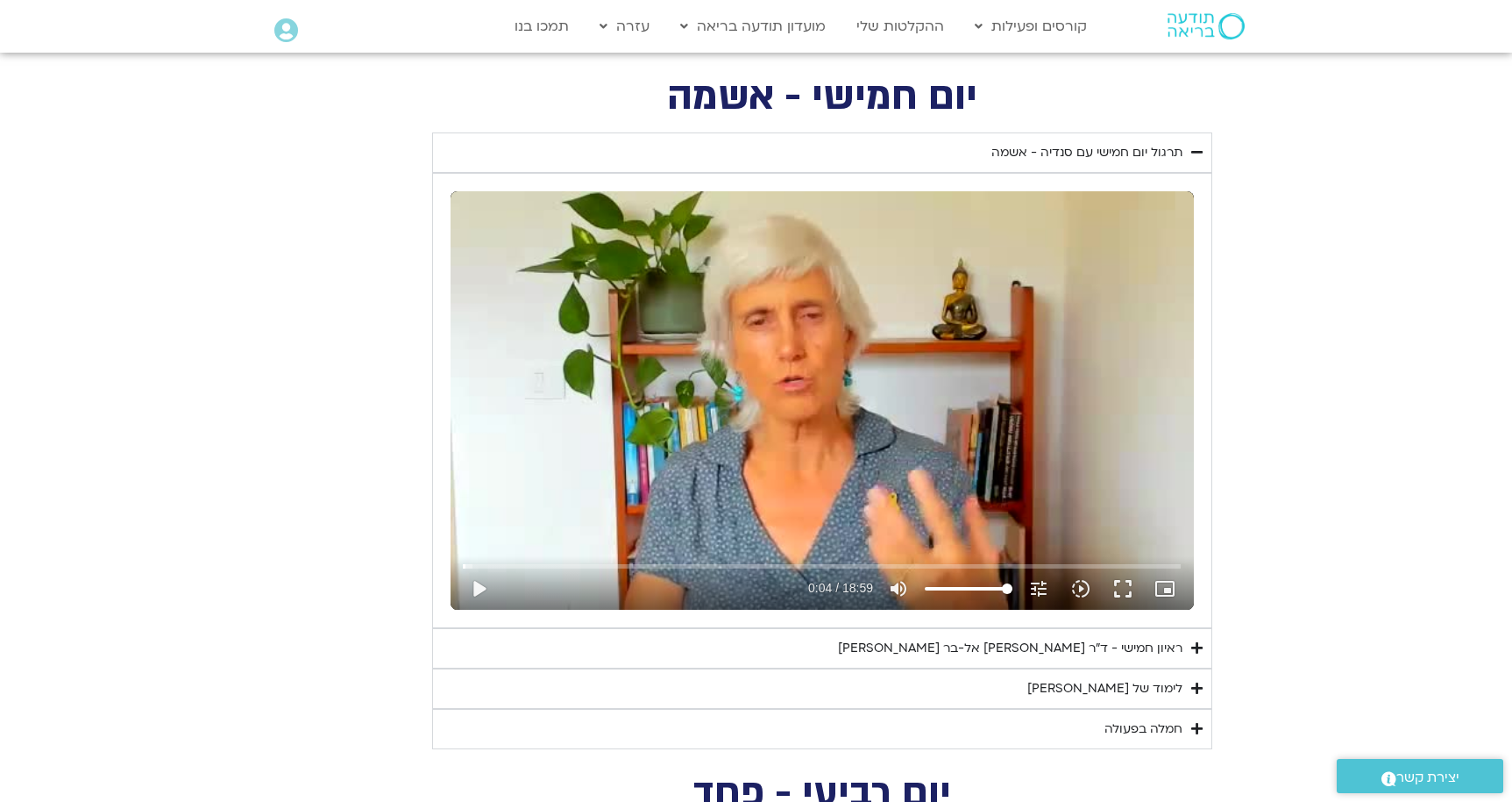
type input "2.32846470938336"
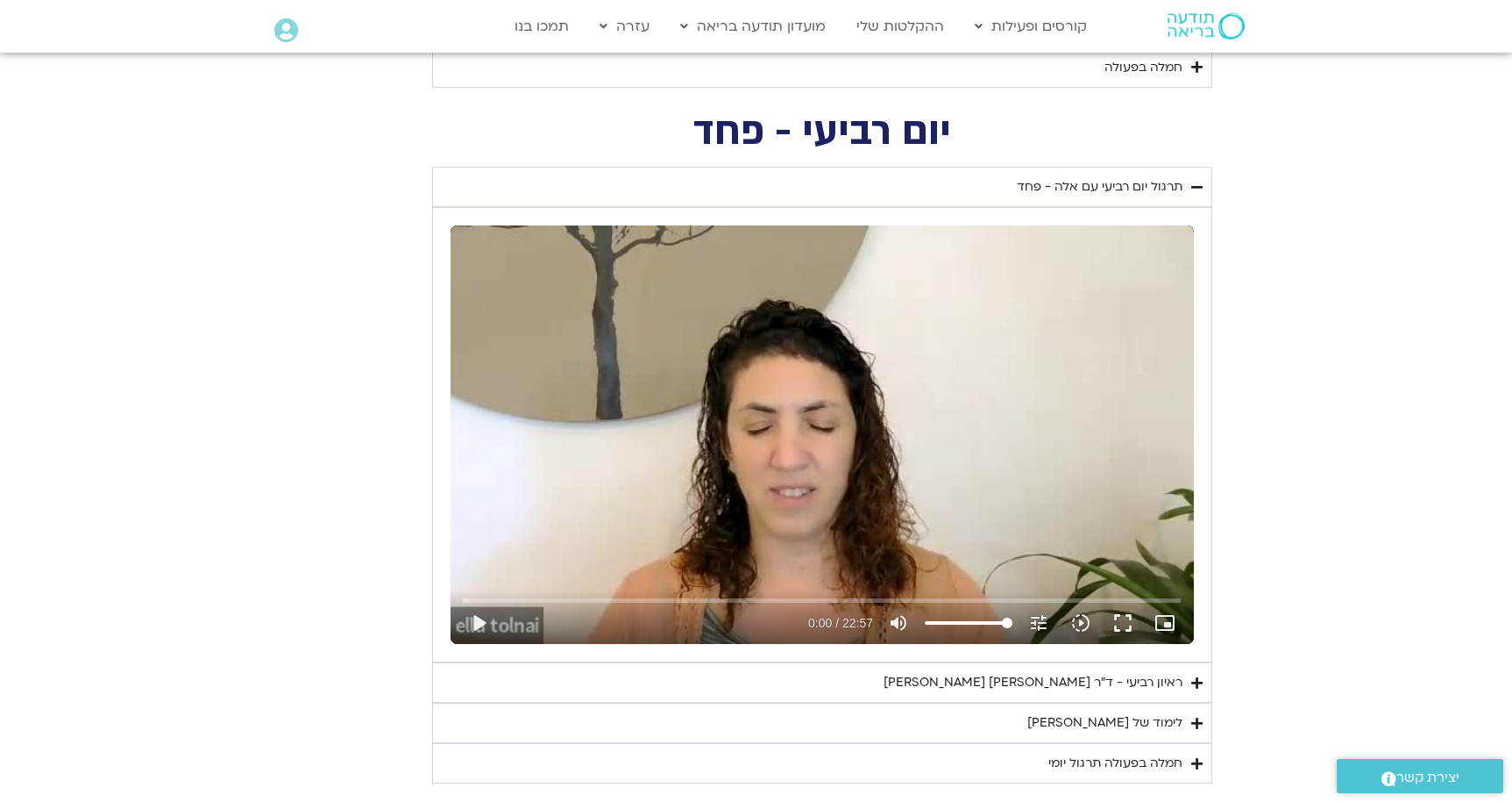
scroll to position [1839, 0]
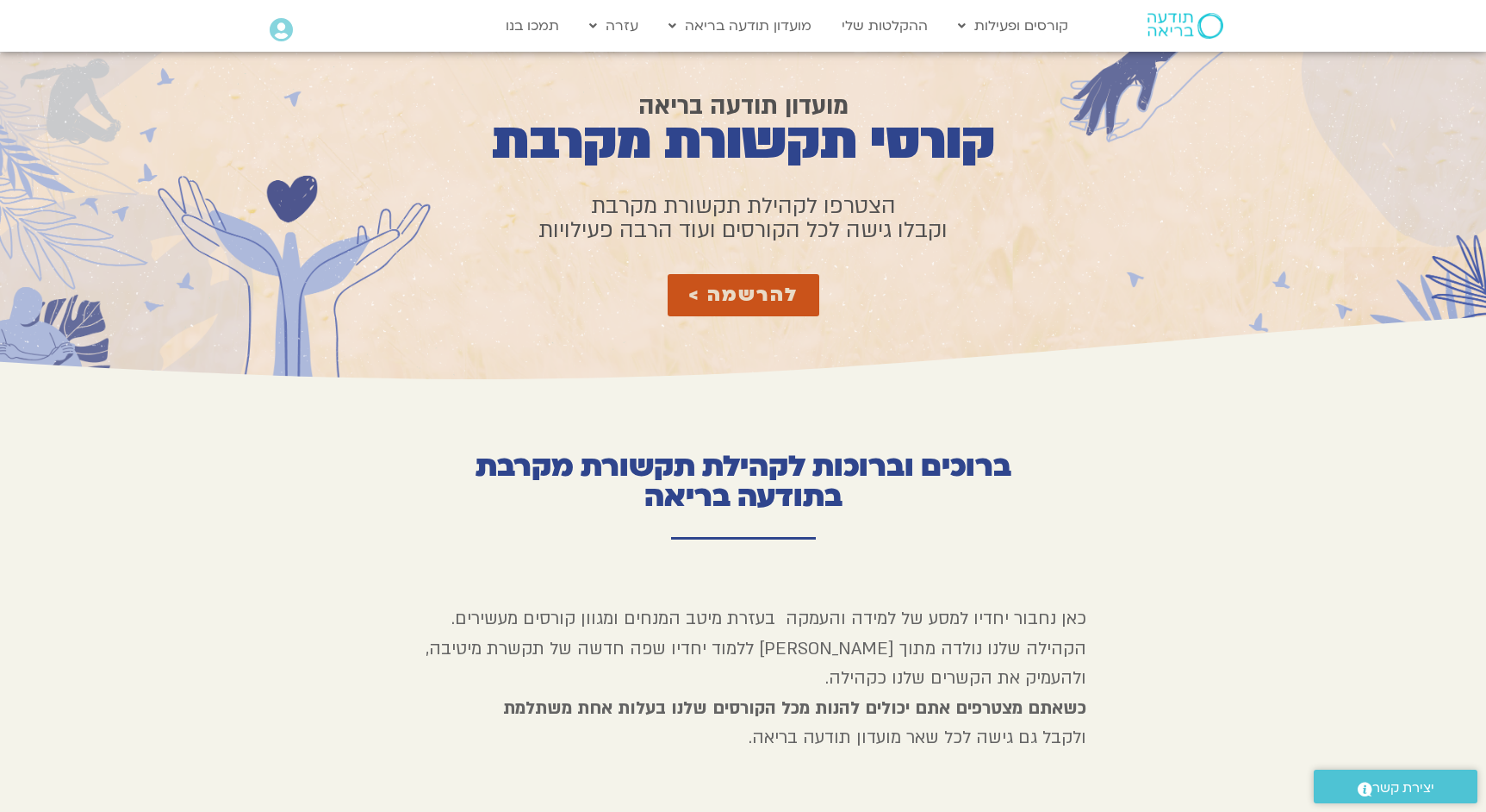
click at [281, 26] on icon at bounding box center [281, 30] width 23 height 24
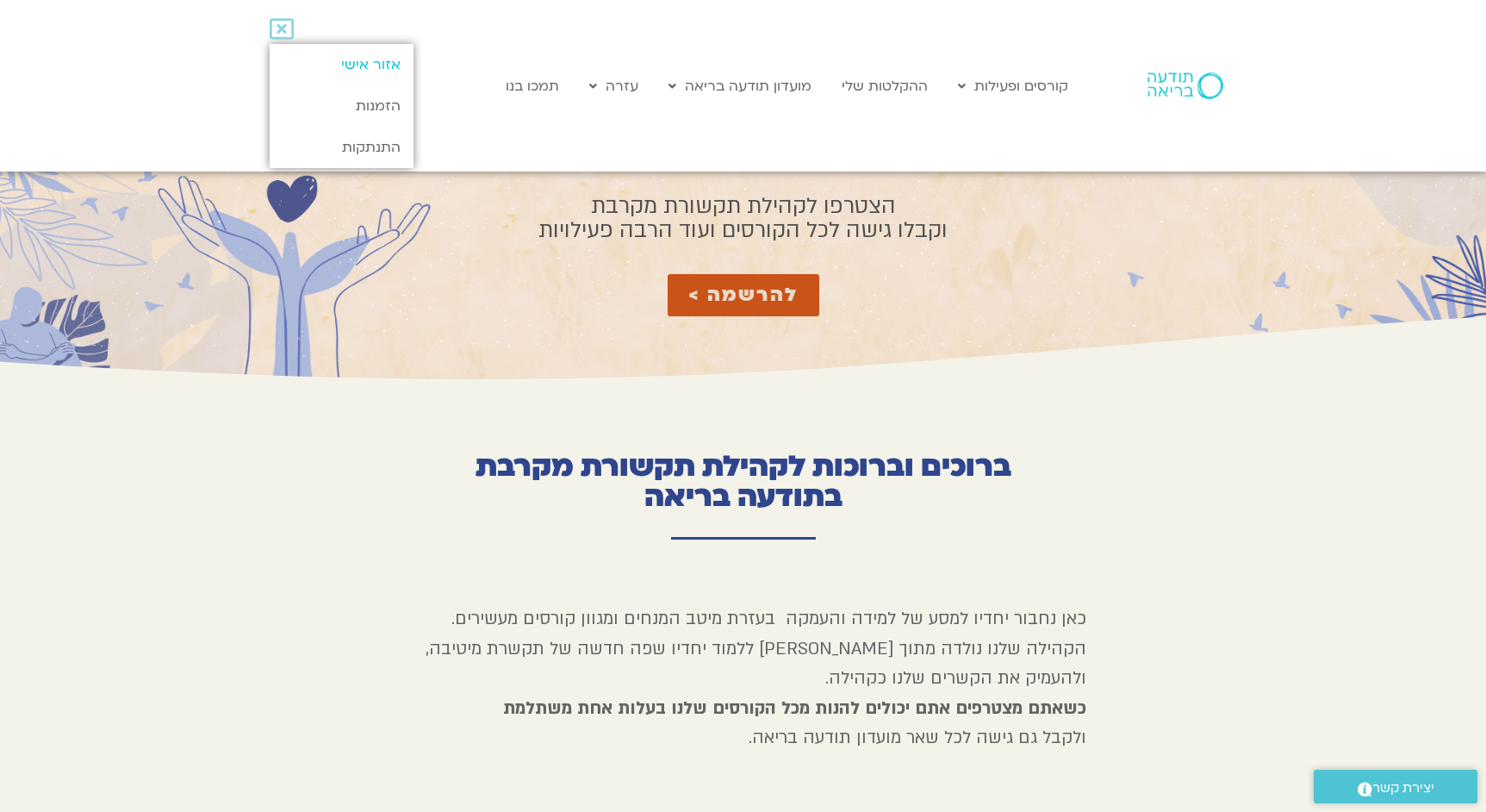
click at [385, 72] on link "אזור אישי" at bounding box center [341, 64] width 144 height 41
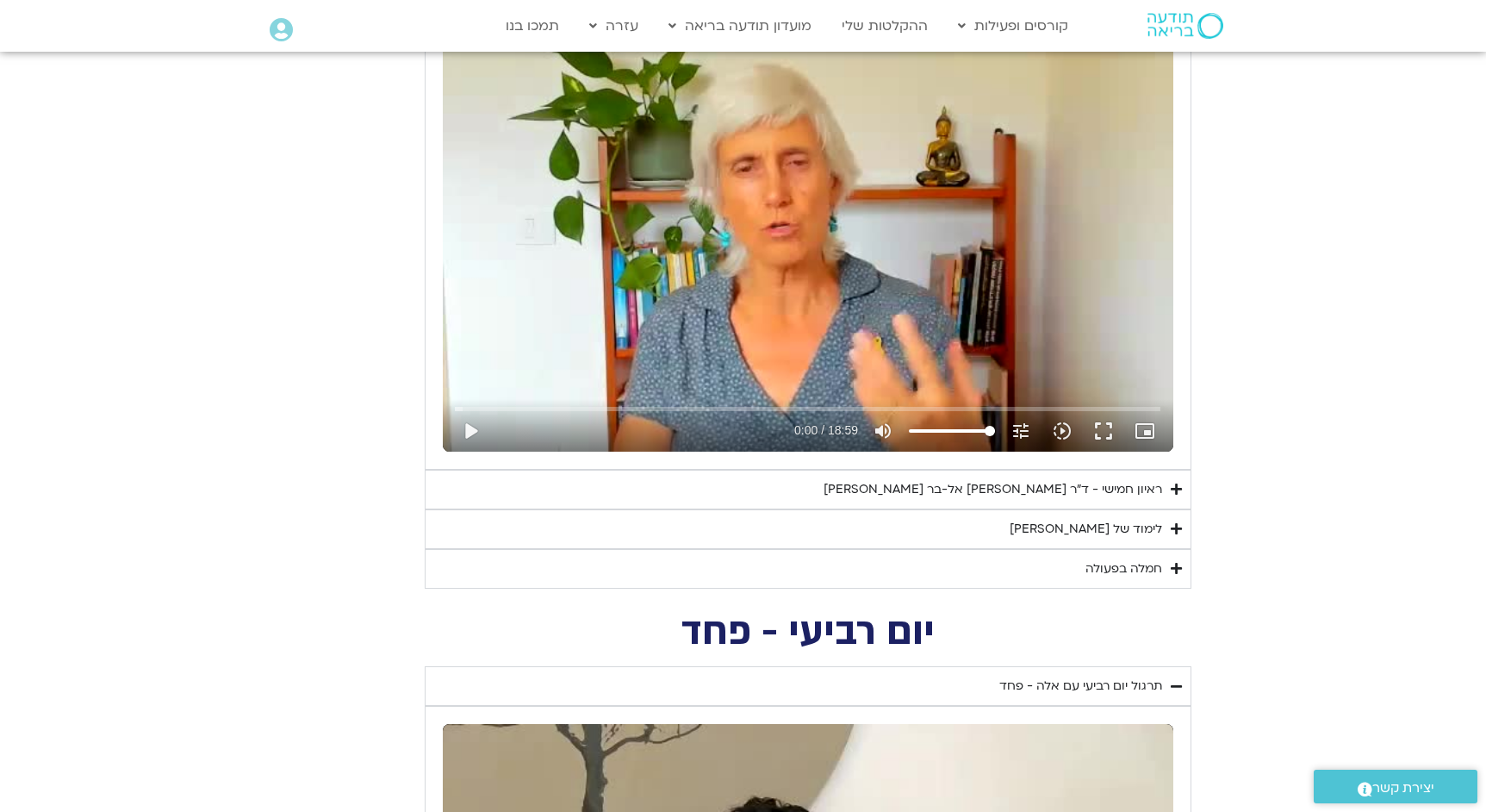
scroll to position [694, 0]
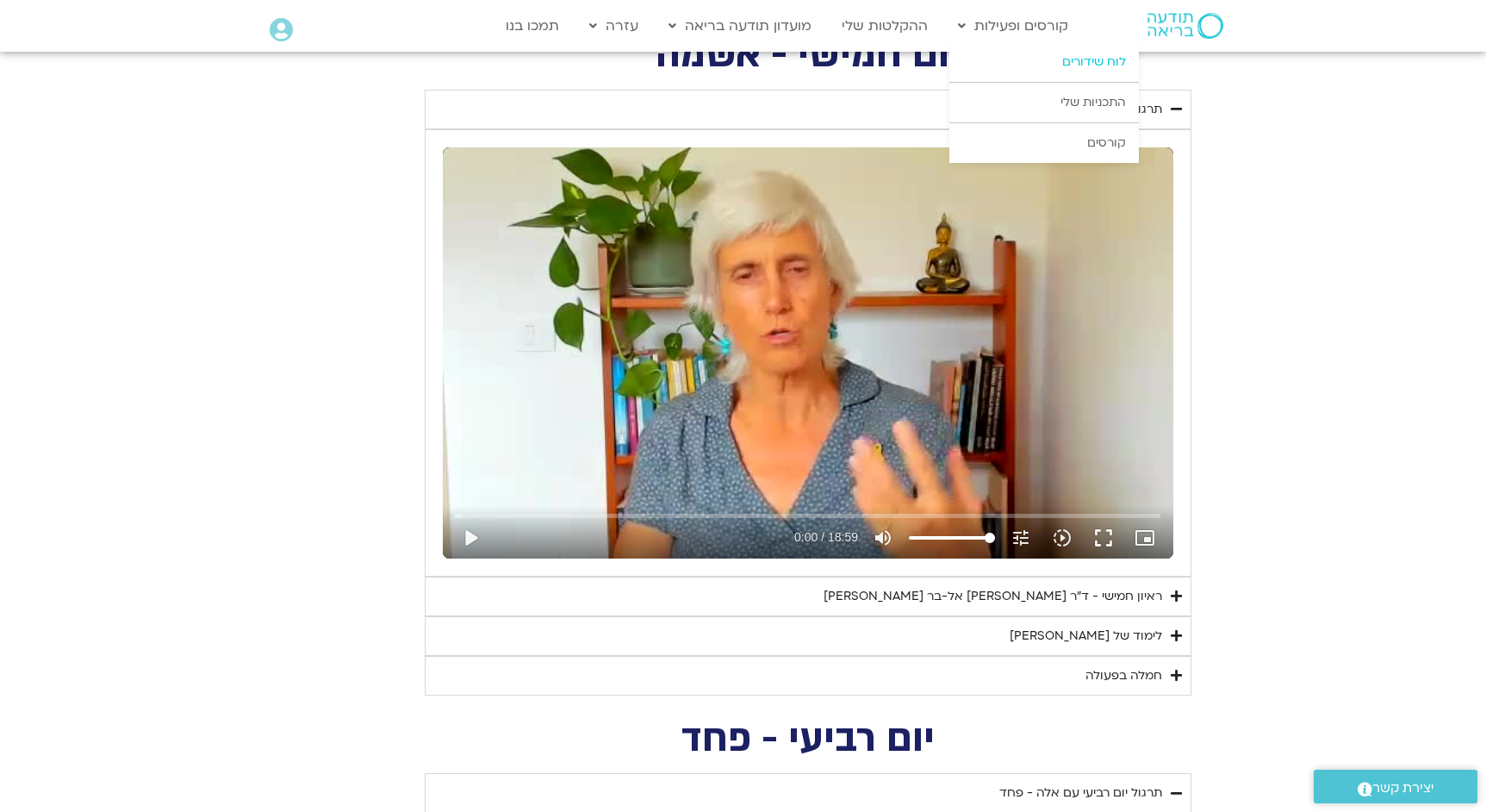
click at [1083, 61] on link "לוח שידורים" at bounding box center [1044, 62] width 189 height 40
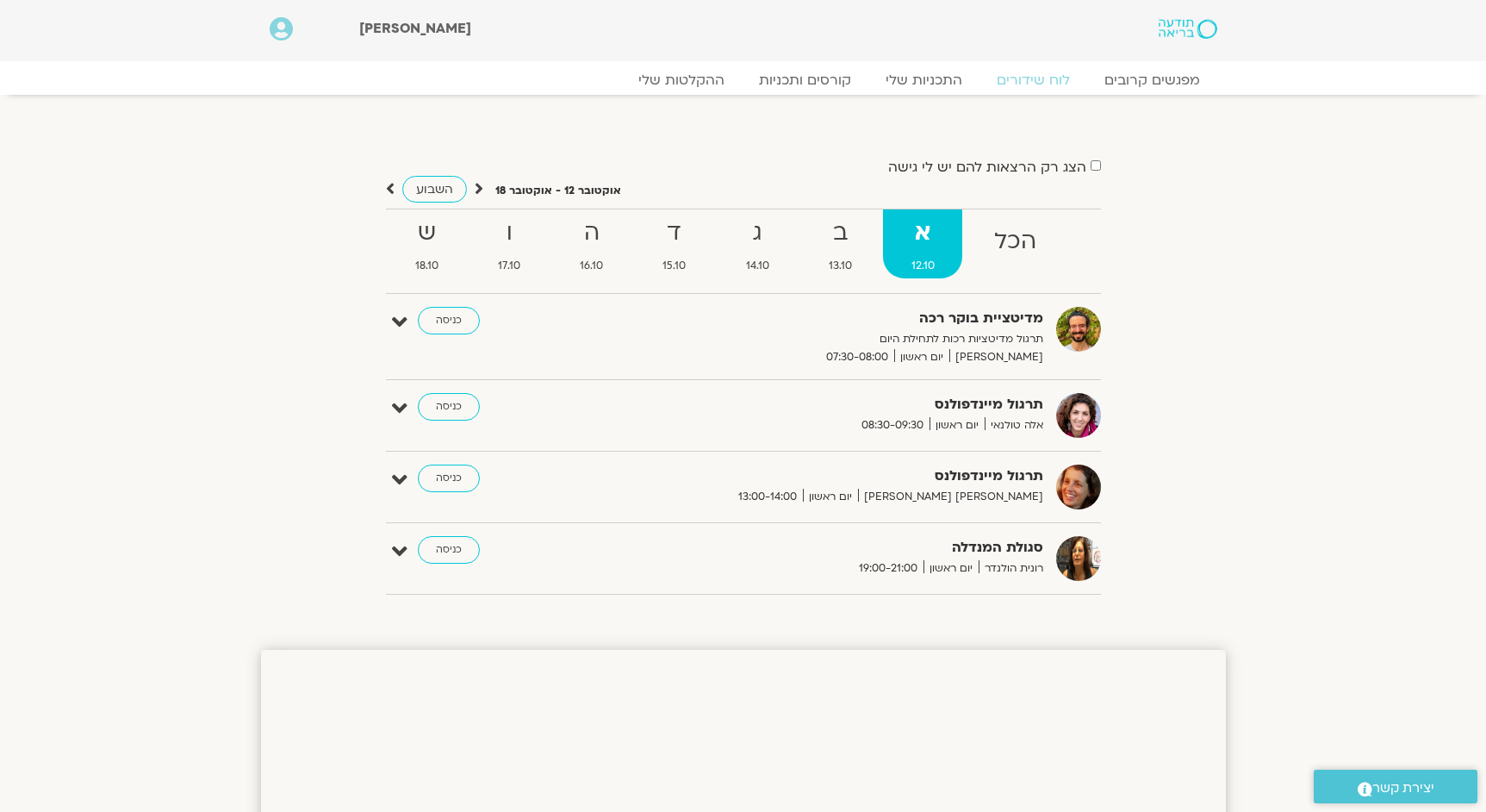
click at [285, 31] on icon at bounding box center [281, 29] width 23 height 24
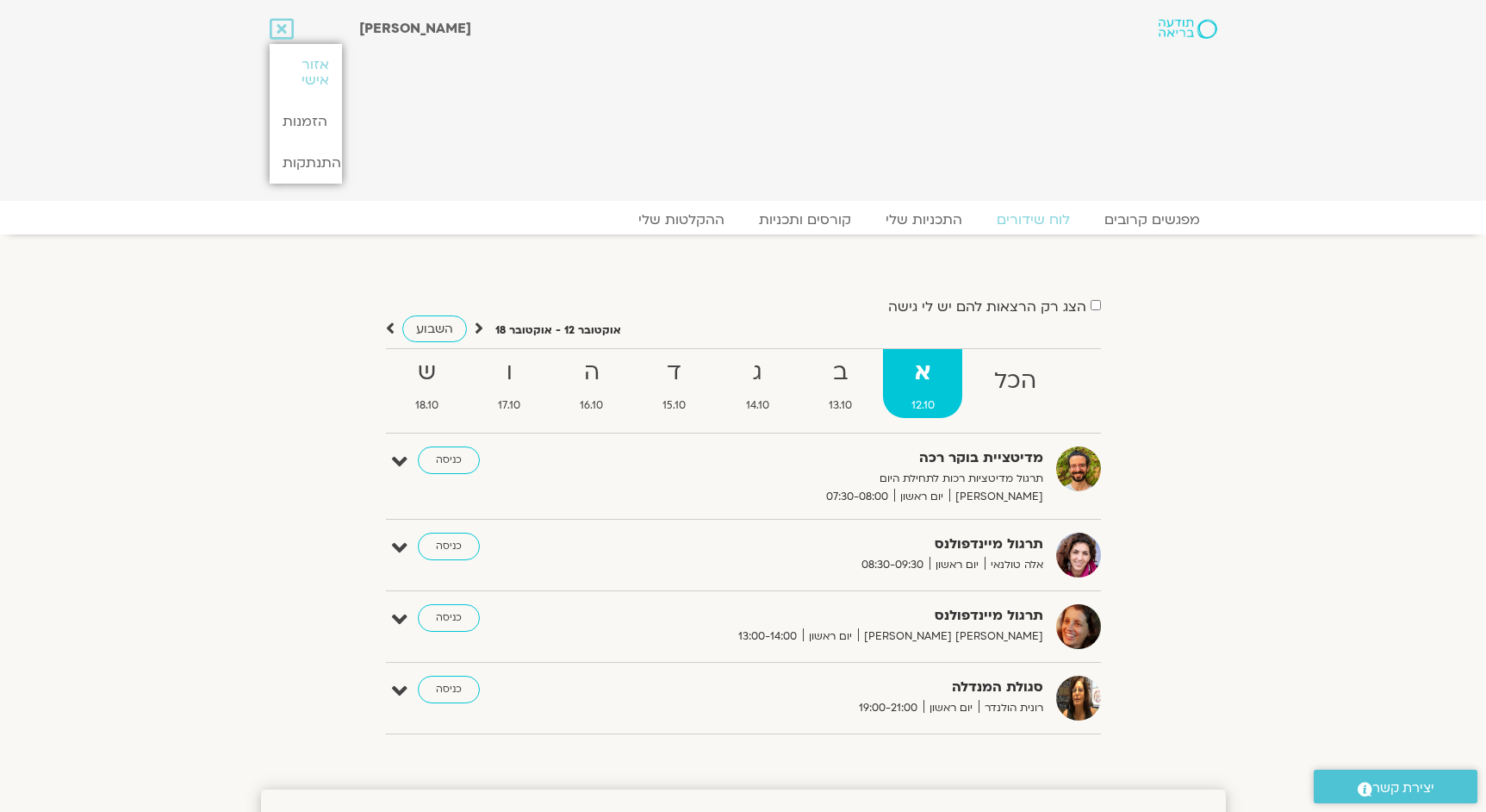
click at [222, 473] on section "הצג רק הרצאות להם יש לי גישה אוקטובר 12 - אוקטובר 18 השבוע להציג אירועים שפתוחי…" at bounding box center [743, 503] width 1486 height 504
click at [1157, 219] on link "מפגשים קרובים" at bounding box center [1151, 220] width 156 height 21
click at [282, 33] on icon at bounding box center [282, 29] width 24 height 24
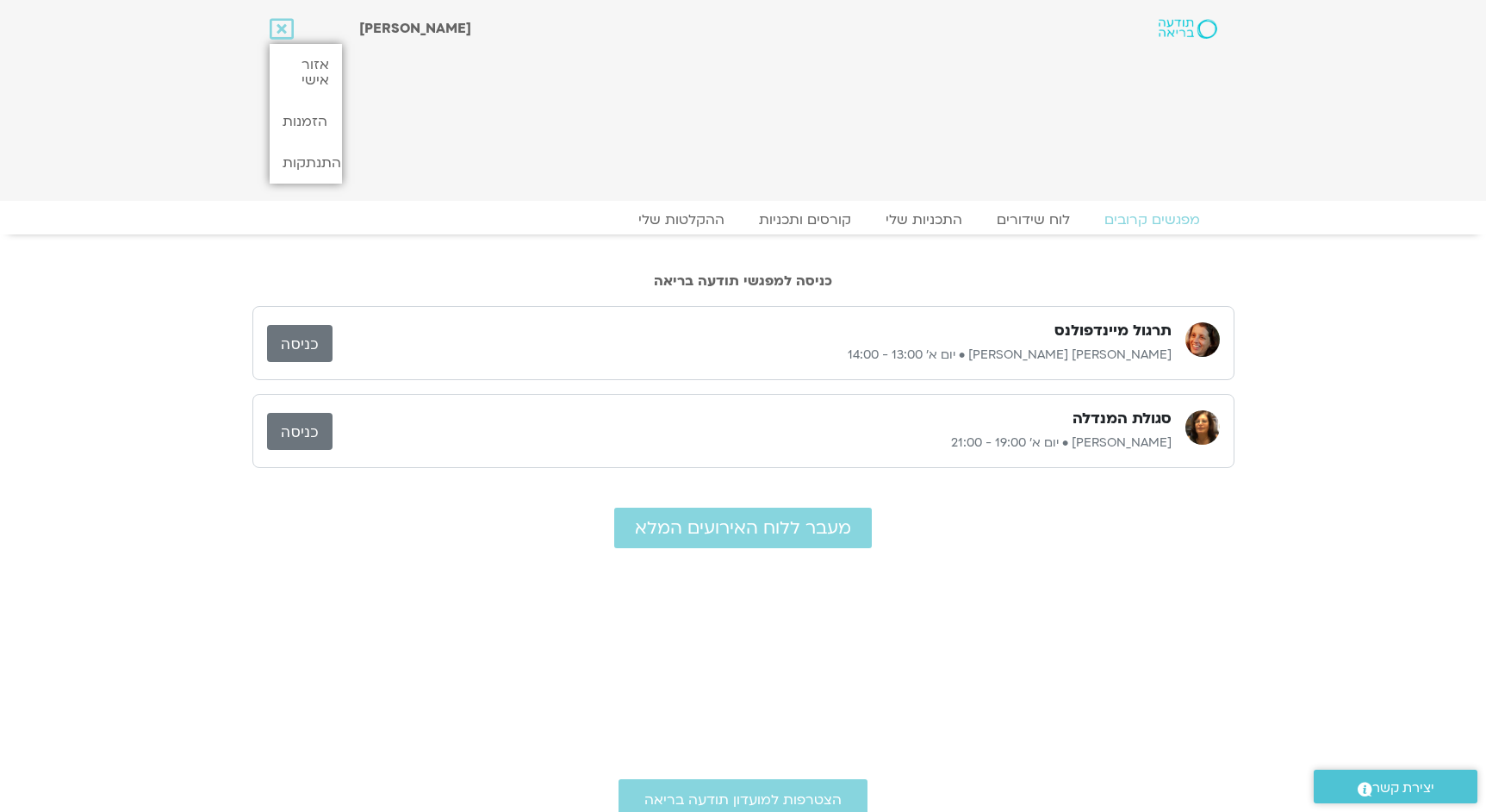
click at [470, 108] on div "[PERSON_NAME]" at bounding box center [695, 100] width 689 height 184
click at [283, 31] on icon at bounding box center [282, 29] width 24 height 24
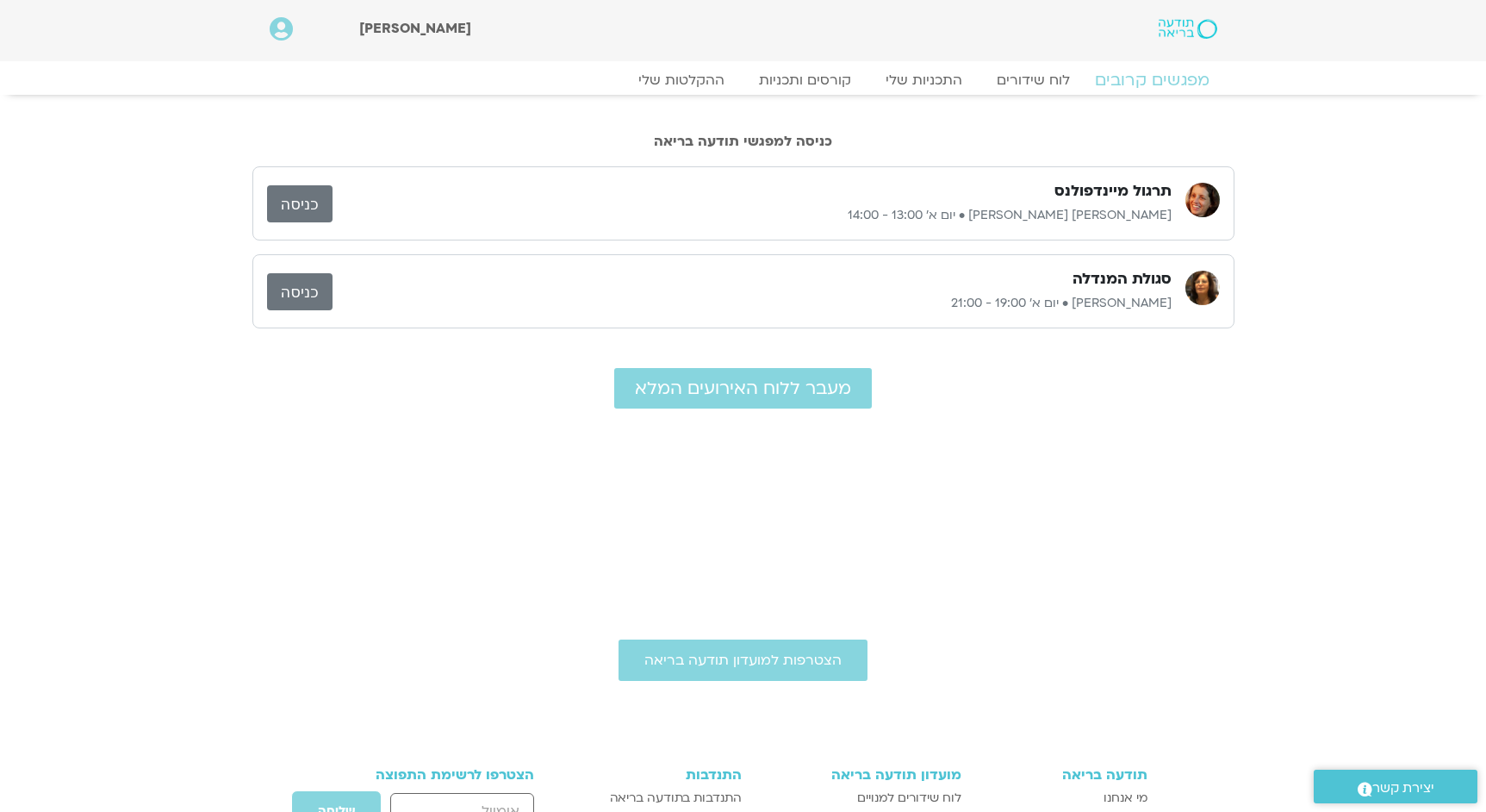
click at [1168, 76] on link "מפגשים קרובים" at bounding box center [1151, 80] width 156 height 21
click at [1046, 80] on link "לוח שידורים" at bounding box center [1033, 80] width 130 height 21
